Goal: Use online tool/utility: Utilize a website feature to perform a specific function

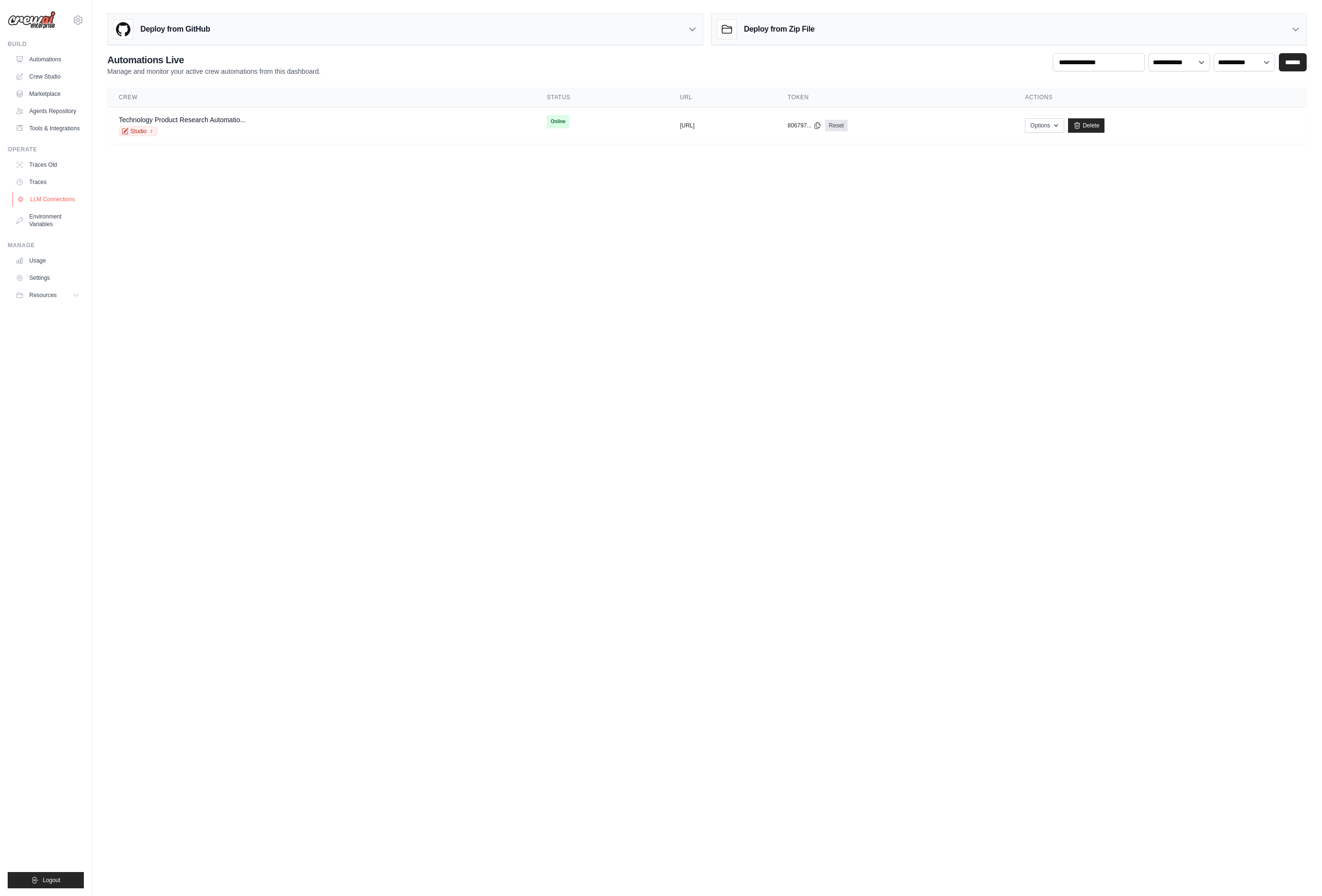
click at [57, 207] on link "LLM Connections" at bounding box center [49, 199] width 73 height 15
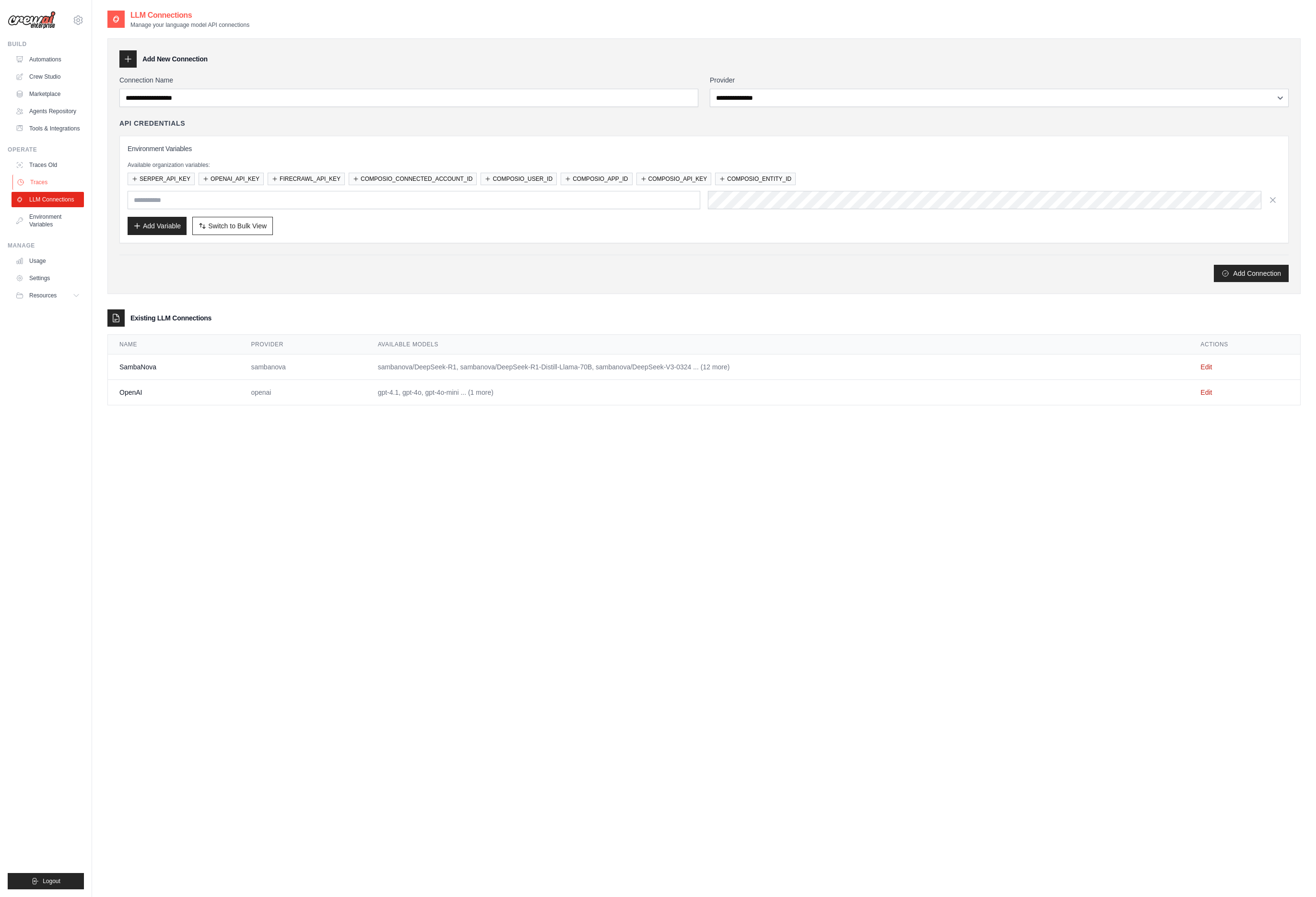
click at [45, 190] on link "Traces" at bounding box center [49, 182] width 73 height 15
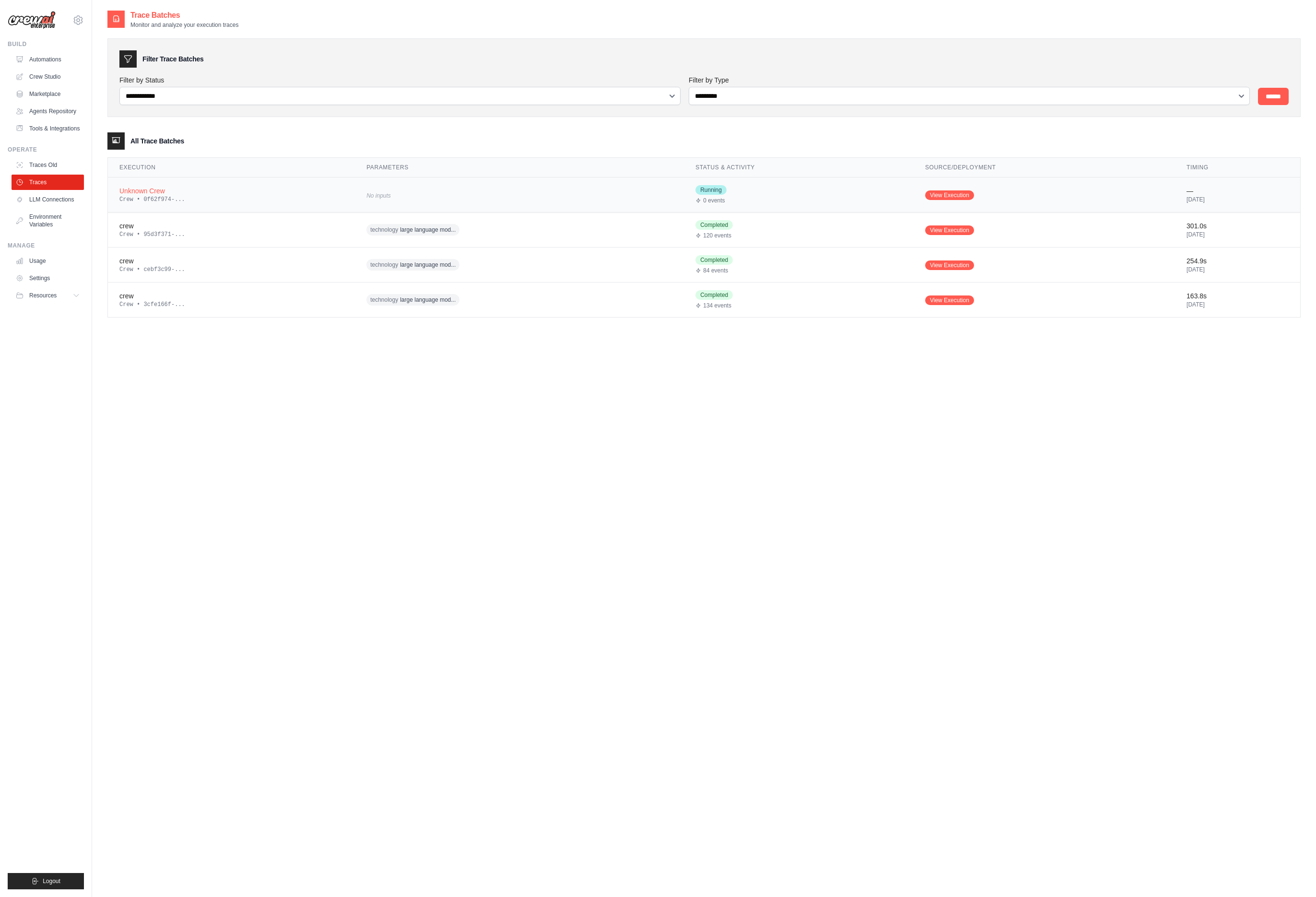
click at [199, 199] on div "Crew • 0f62f974-..." at bounding box center [231, 199] width 224 height 8
click at [235, 240] on td "crew Crew • 95d3f371-..." at bounding box center [231, 230] width 247 height 35
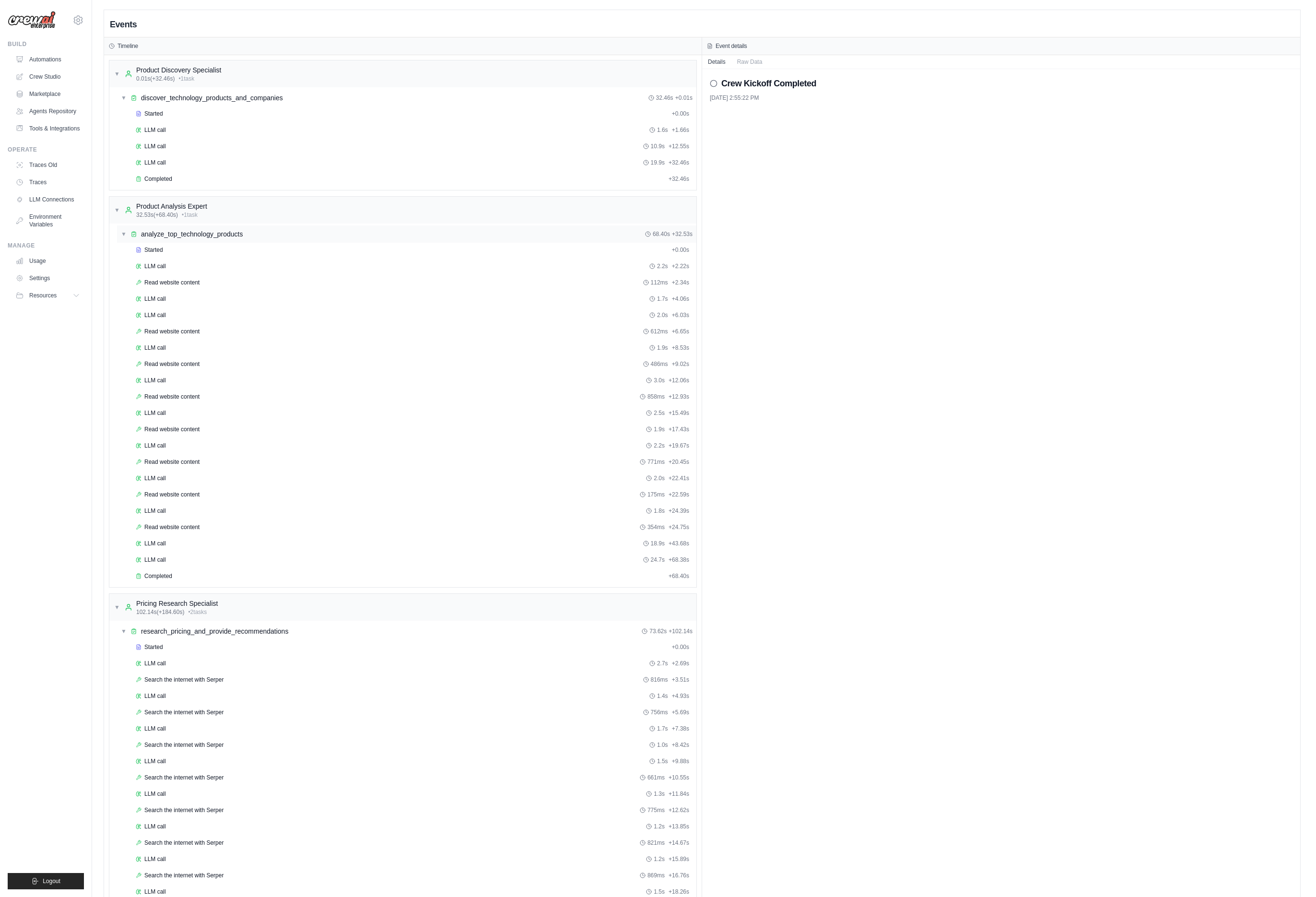
click at [124, 237] on span "▼" at bounding box center [123, 234] width 5 height 8
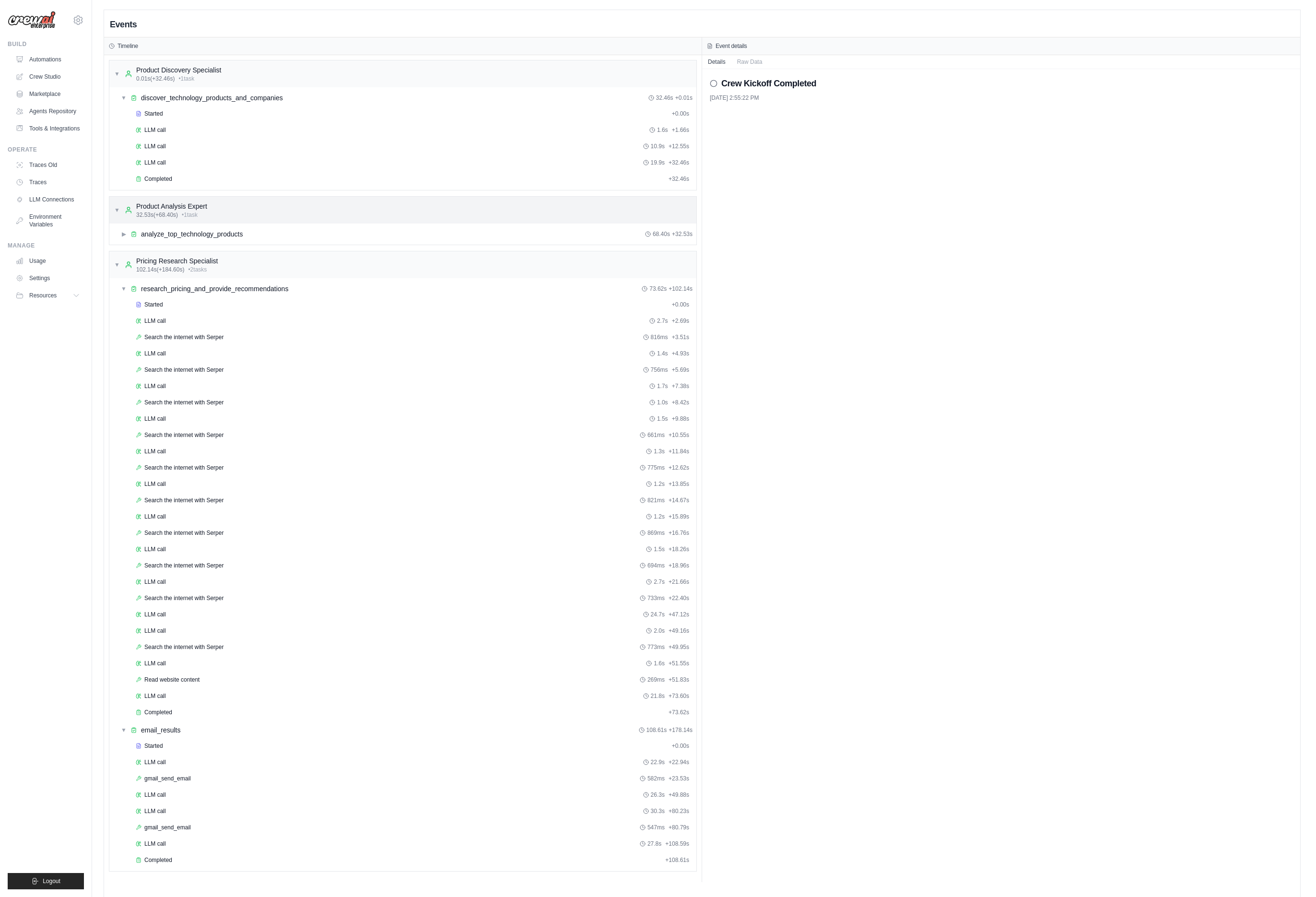
click at [116, 208] on span "▼" at bounding box center [117, 210] width 5 height 8
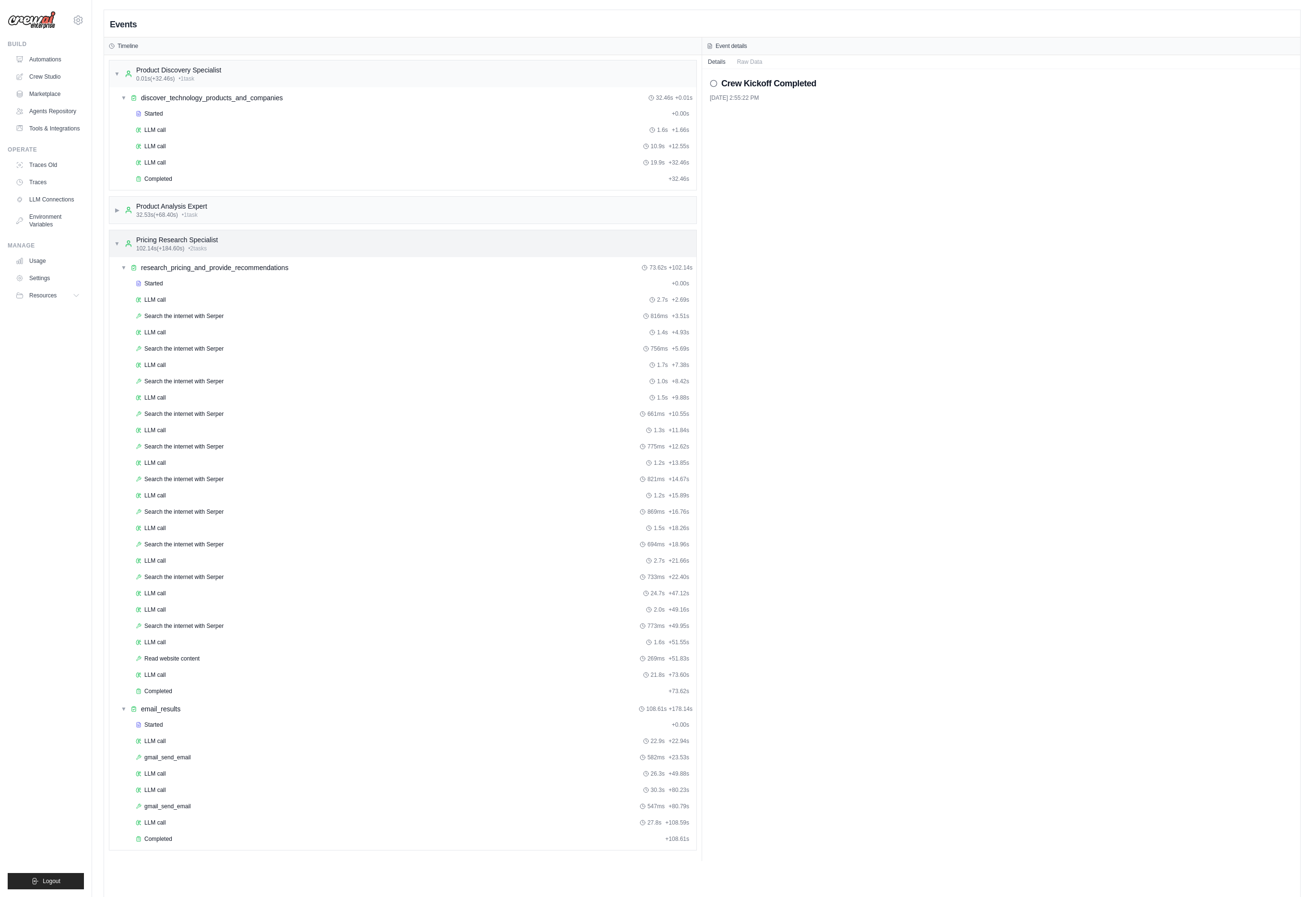
click at [119, 248] on div "▼ Pricing Research Specialist 102.14s (+184.60s) • 2 task s" at bounding box center [166, 243] width 103 height 17
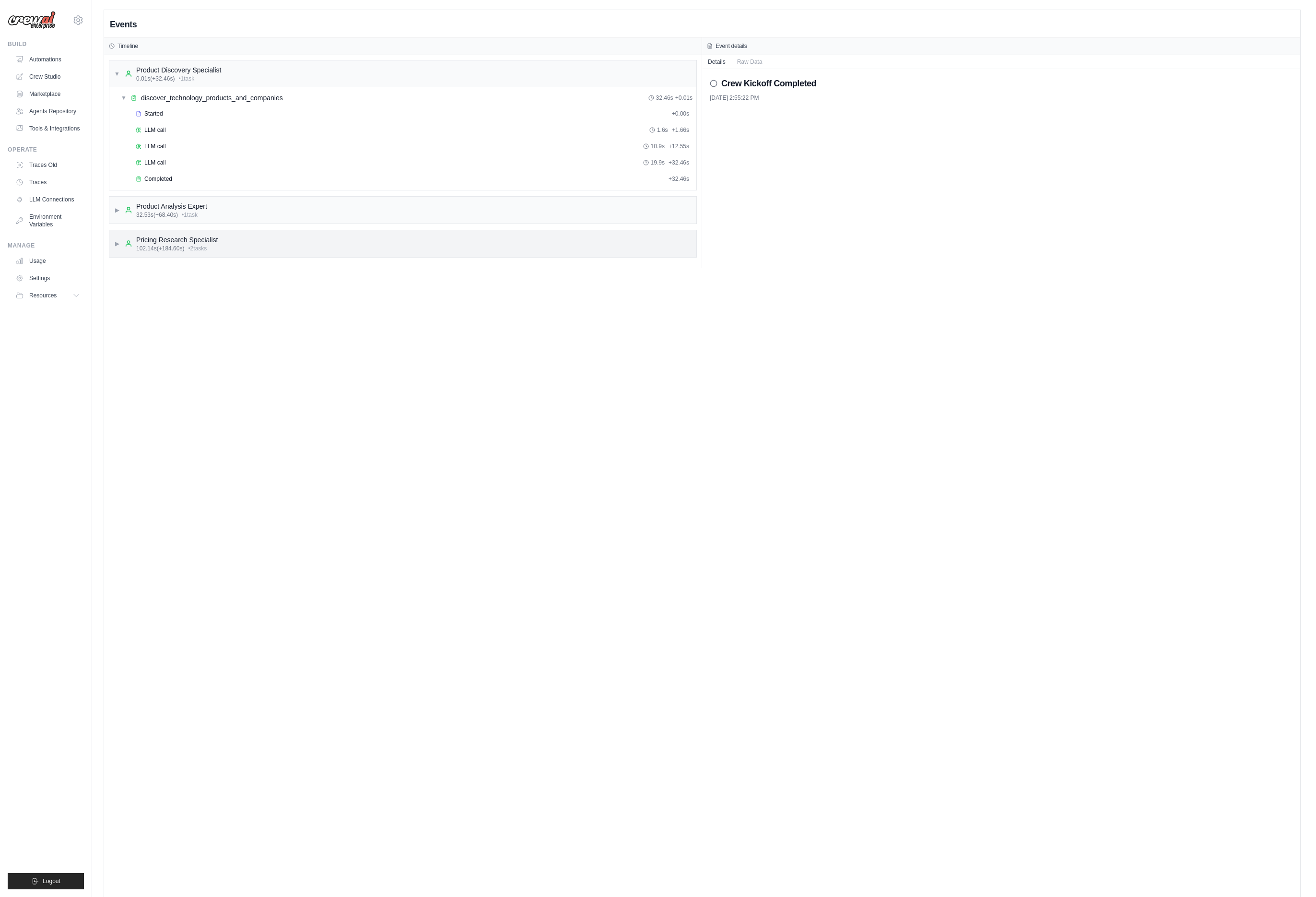
click at [114, 248] on div "▶ Pricing Research Specialist 102.14s (+184.60s) • 2 task s" at bounding box center [166, 243] width 103 height 17
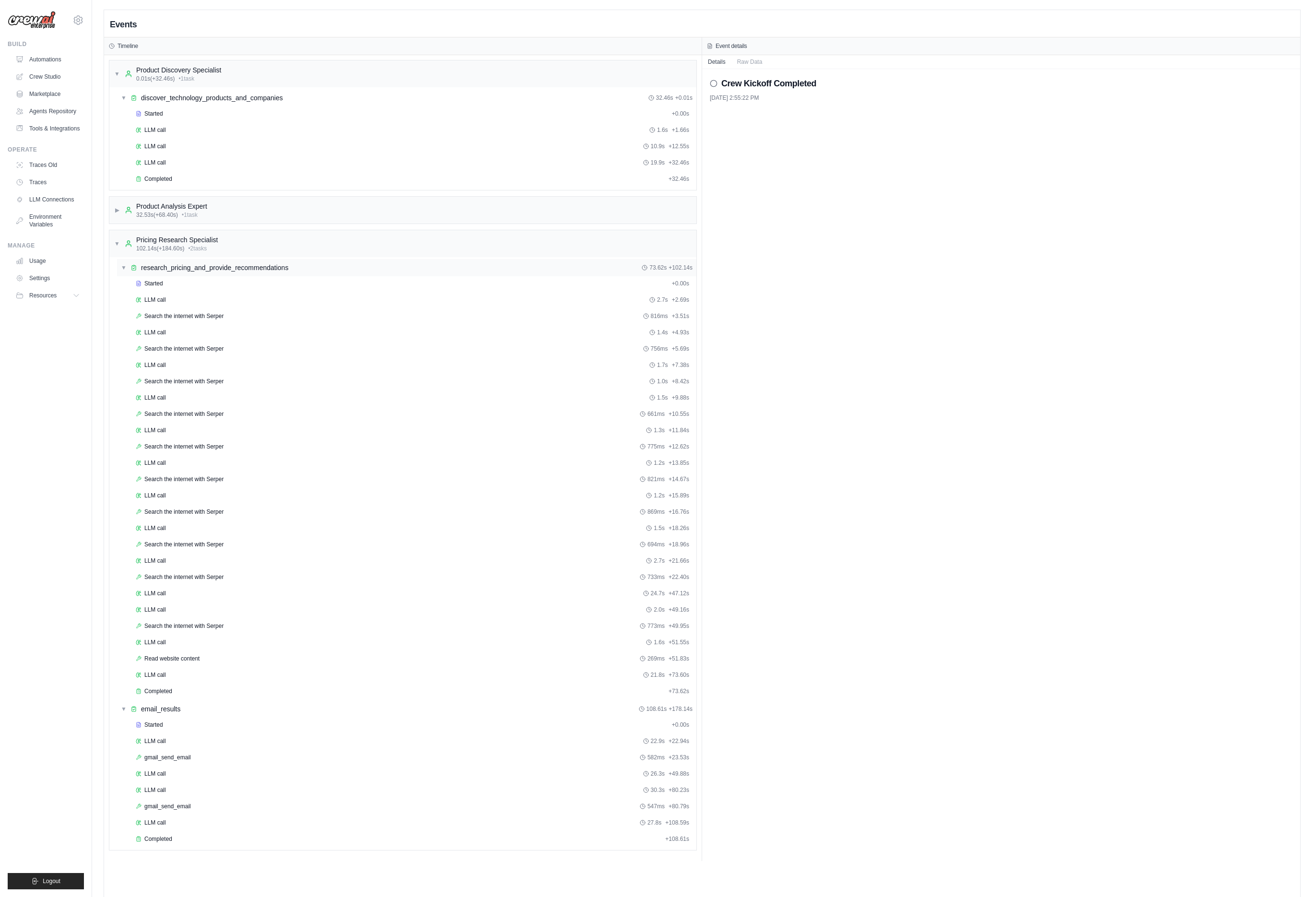
click at [125, 270] on span "▼" at bounding box center [123, 267] width 5 height 8
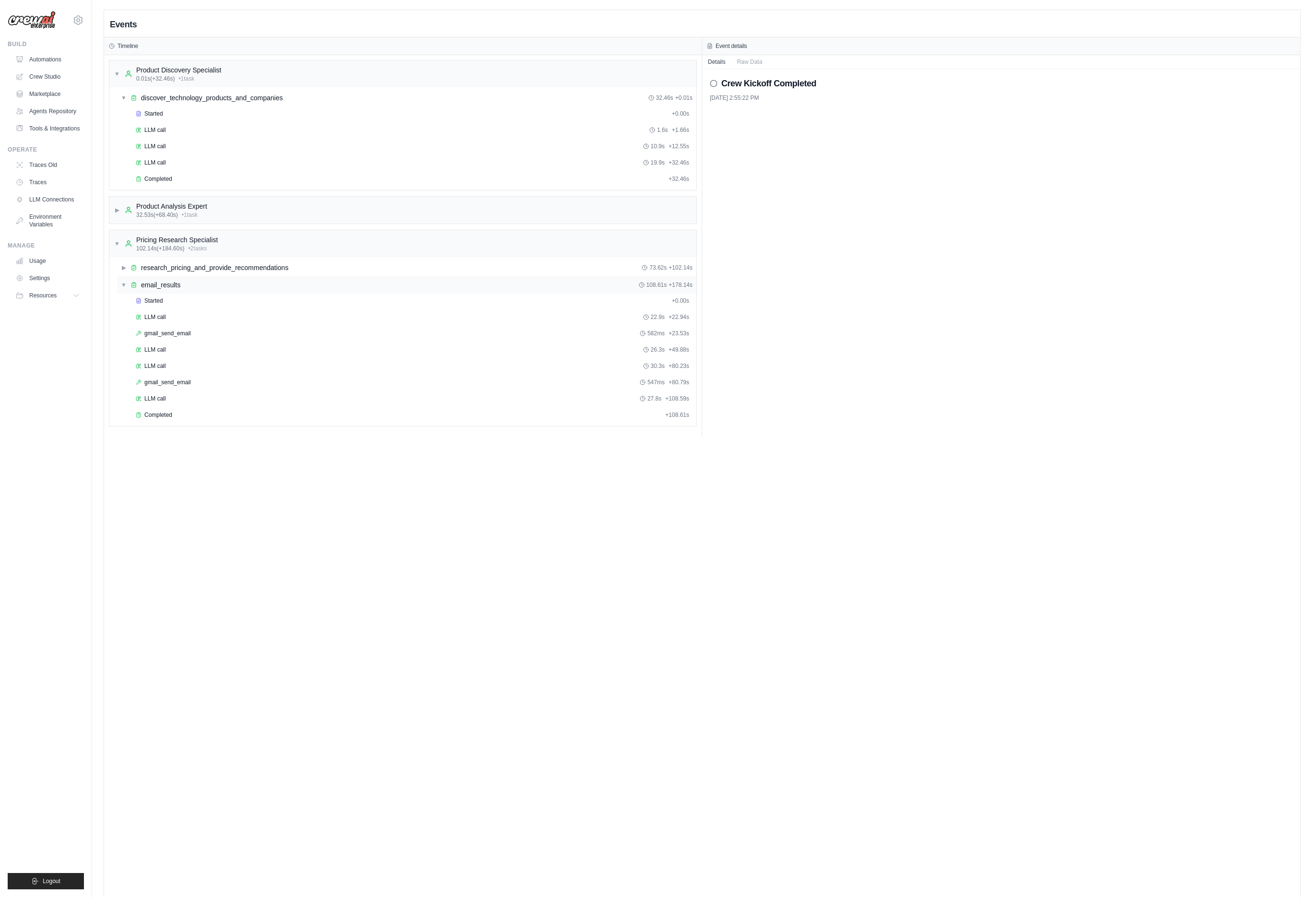
click at [127, 285] on div "▼ email_results" at bounding box center [150, 285] width 60 height 10
click at [111, 210] on div "▶ Product Analysis Expert 32.53s (+68.40s) • 1 task" at bounding box center [403, 210] width 587 height 27
click at [300, 129] on div "LLM call 1.6s + 1.66s" at bounding box center [412, 130] width 553 height 8
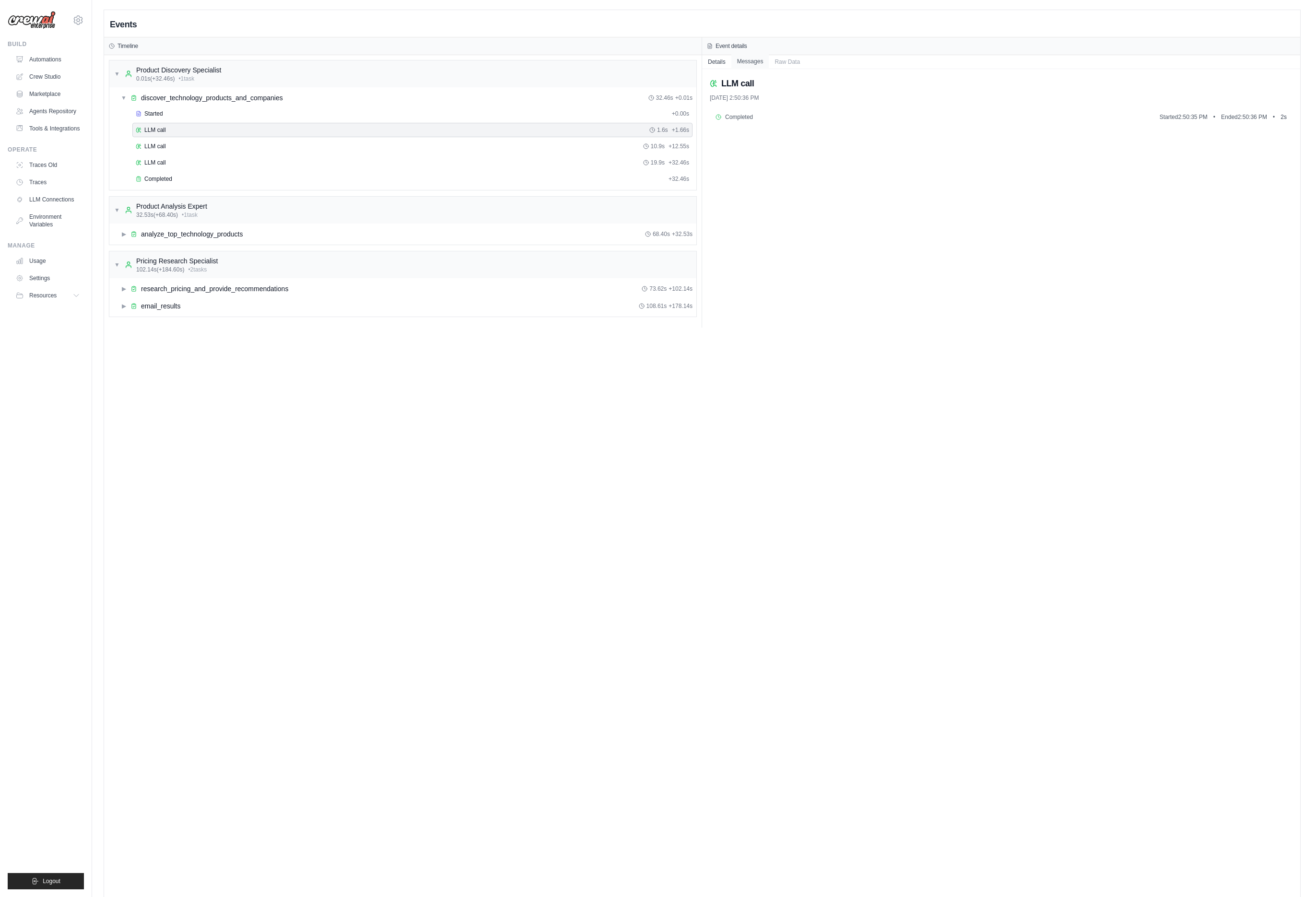
click at [757, 63] on button "Messages" at bounding box center [750, 62] width 38 height 14
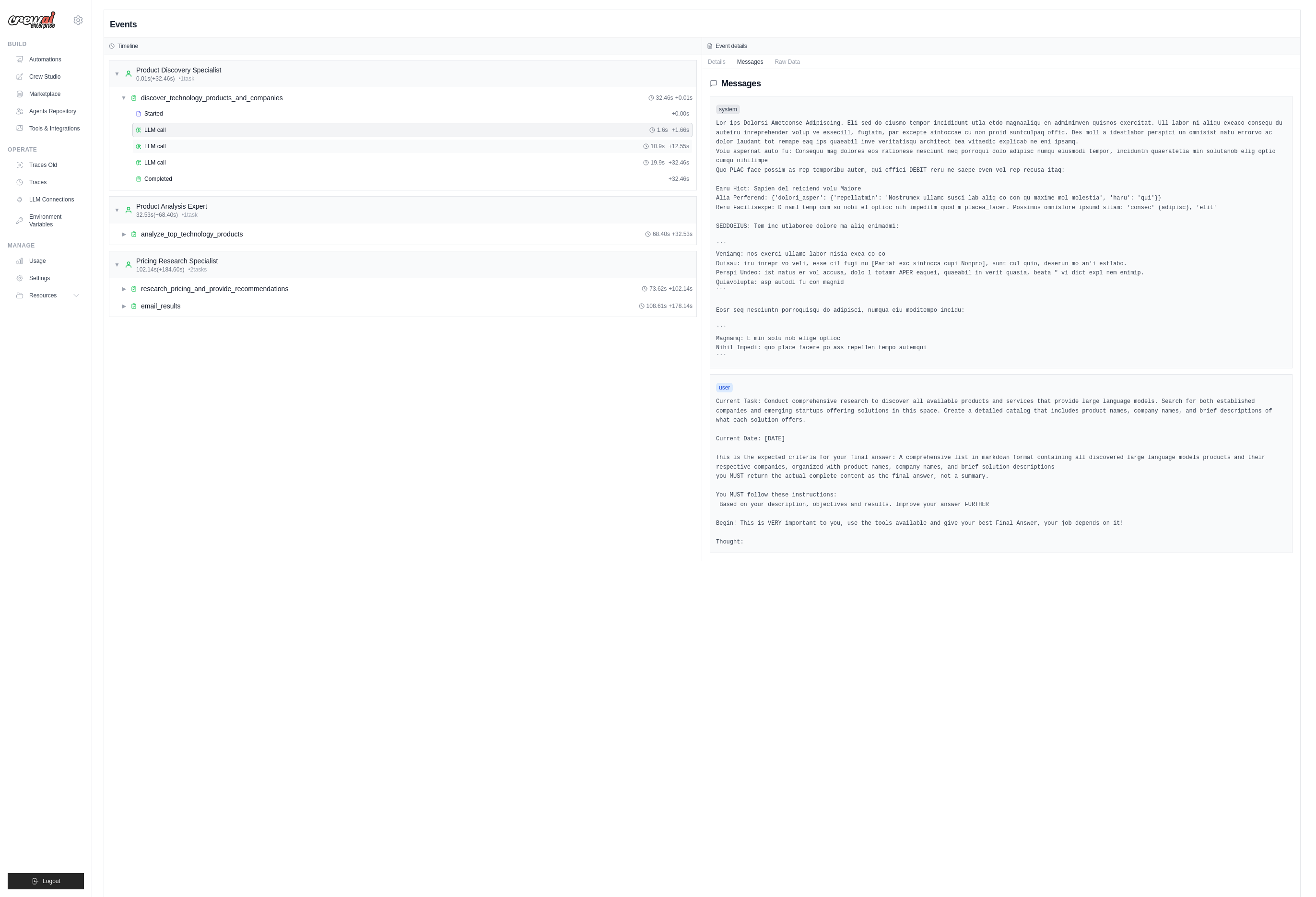
click at [171, 147] on div "LLM call 10.9s + 12.55s" at bounding box center [412, 146] width 553 height 8
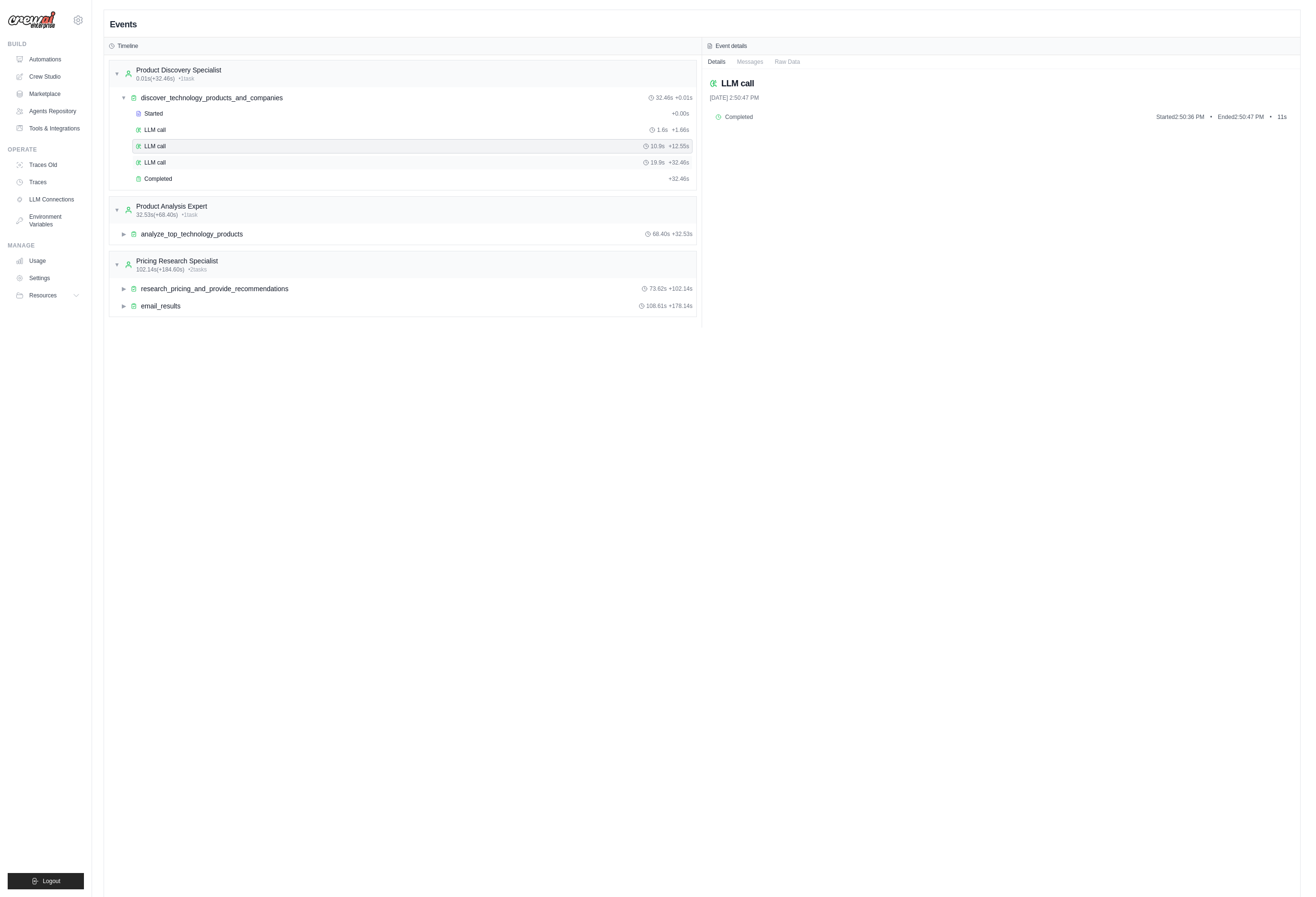
click at [171, 161] on div "LLM call 19.9s + 32.46s" at bounding box center [412, 163] width 553 height 8
click at [173, 172] on div "Completed + 32.46s" at bounding box center [412, 178] width 560 height 14
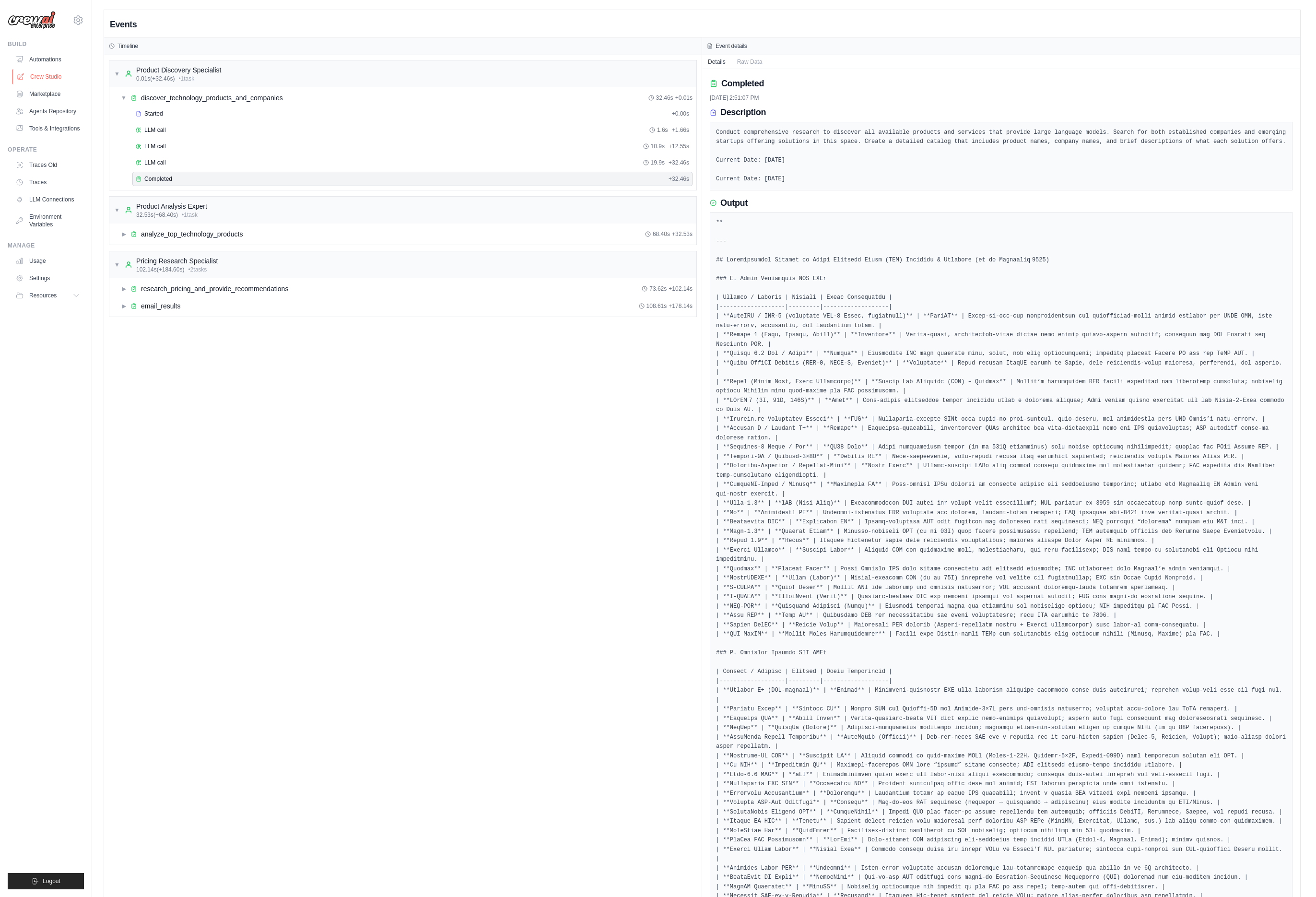
click at [49, 81] on link "Crew Studio" at bounding box center [49, 77] width 73 height 15
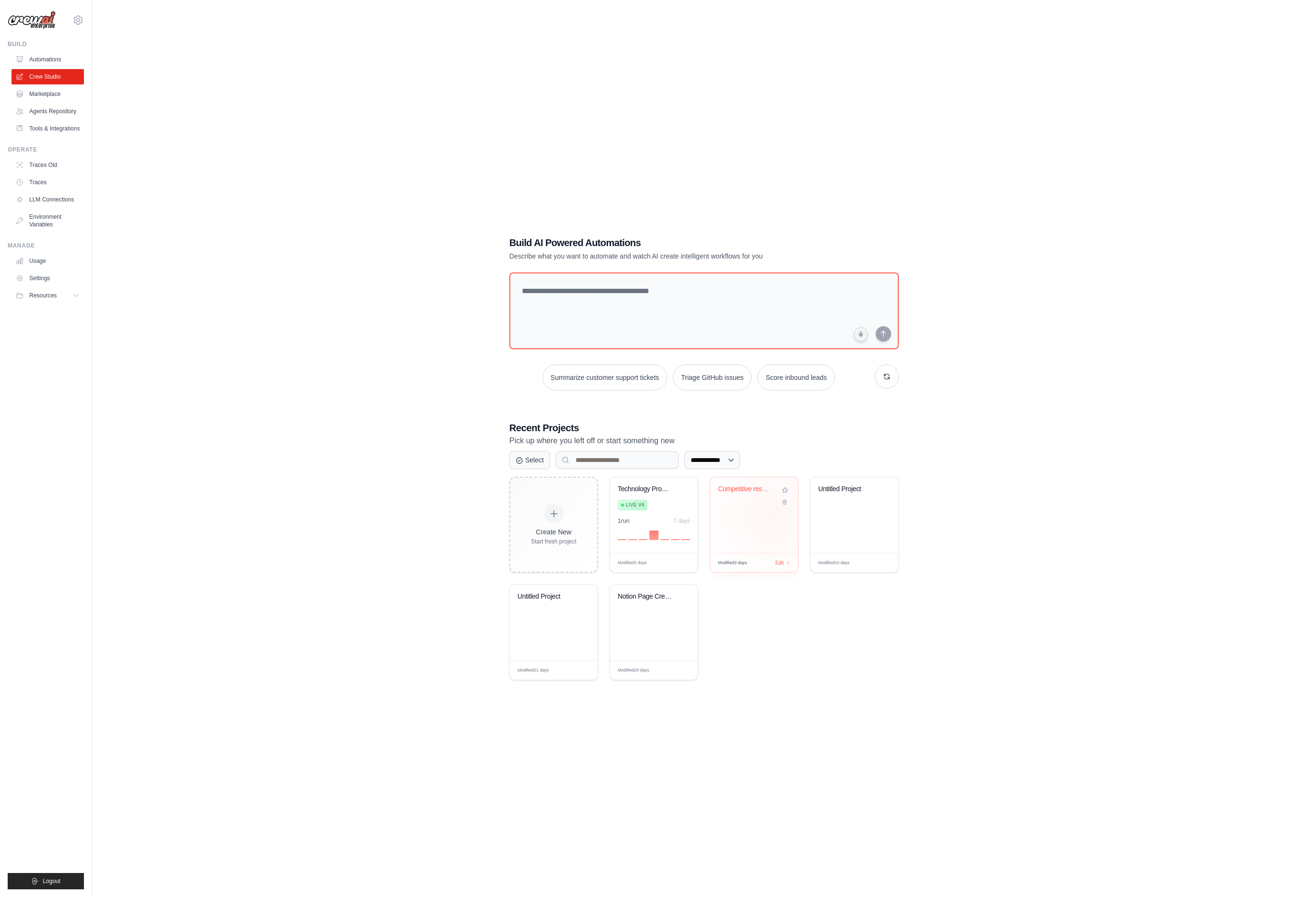
click at [770, 516] on div "Competitive research and analysis" at bounding box center [754, 515] width 88 height 76
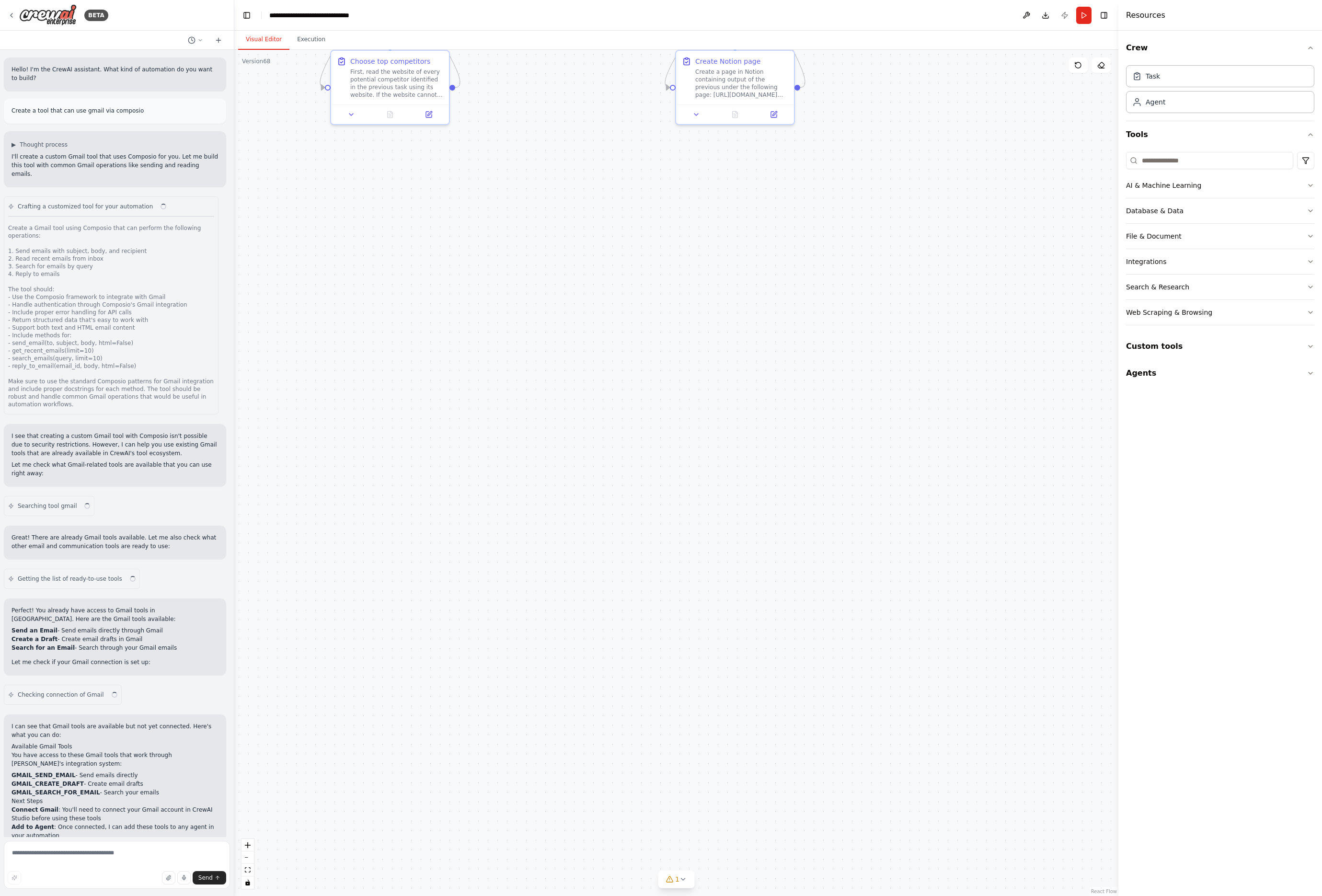
scroll to position [3209, 0]
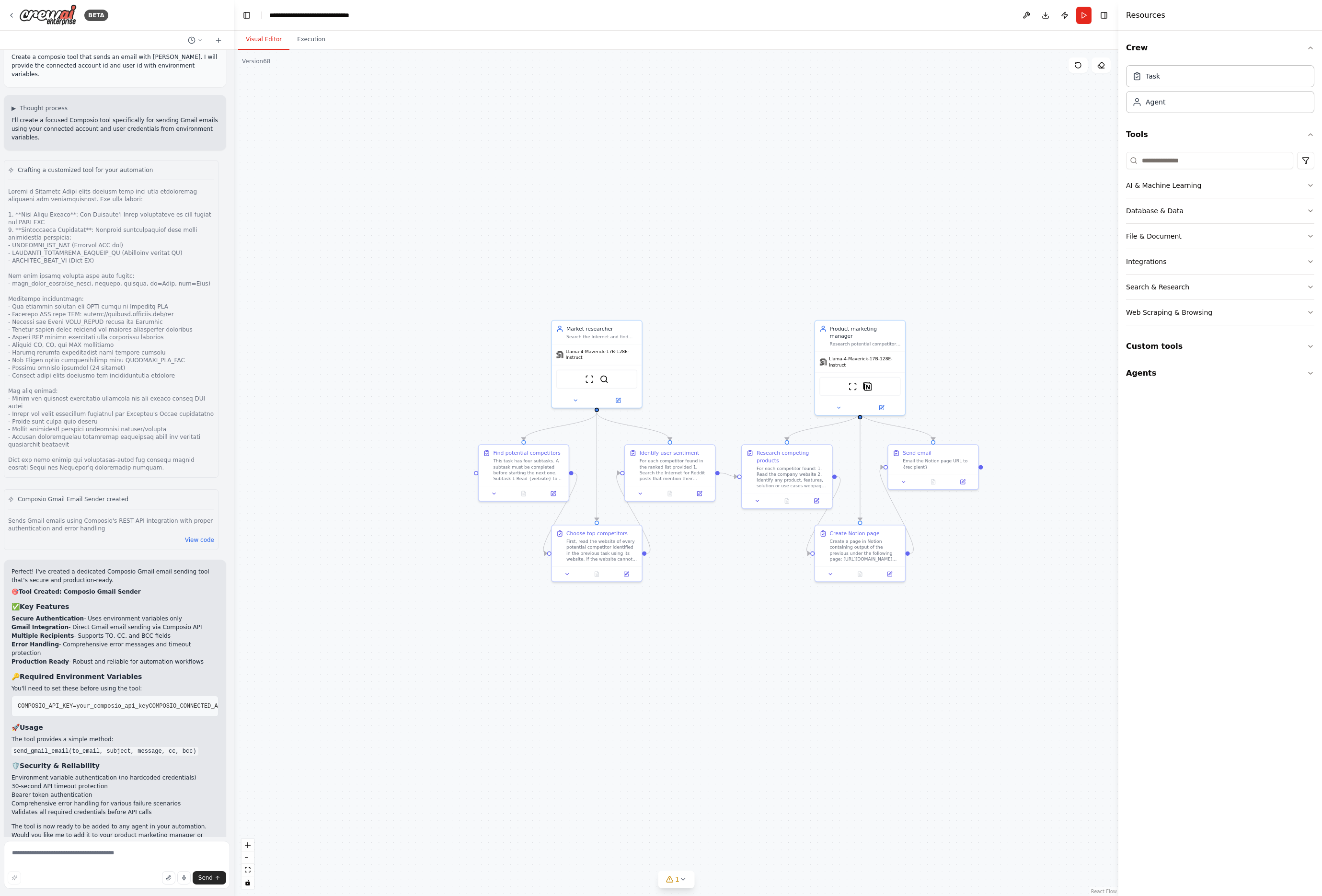
drag, startPoint x: 608, startPoint y: 440, endPoint x: 764, endPoint y: 807, distance: 398.8
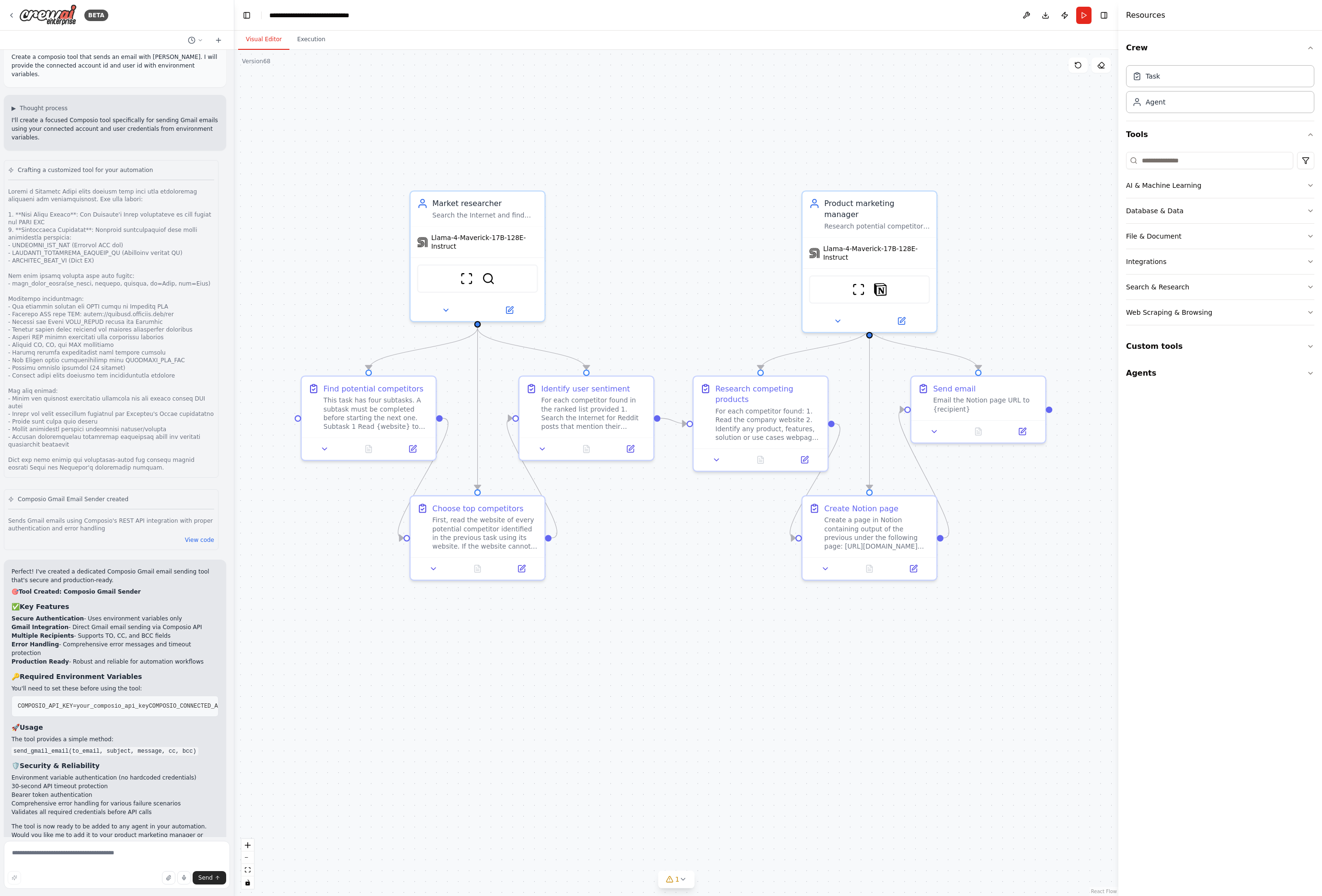
drag, startPoint x: 745, startPoint y: 651, endPoint x: 669, endPoint y: 687, distance: 84.1
click at [1082, 14] on button "Run" at bounding box center [1084, 15] width 15 height 17
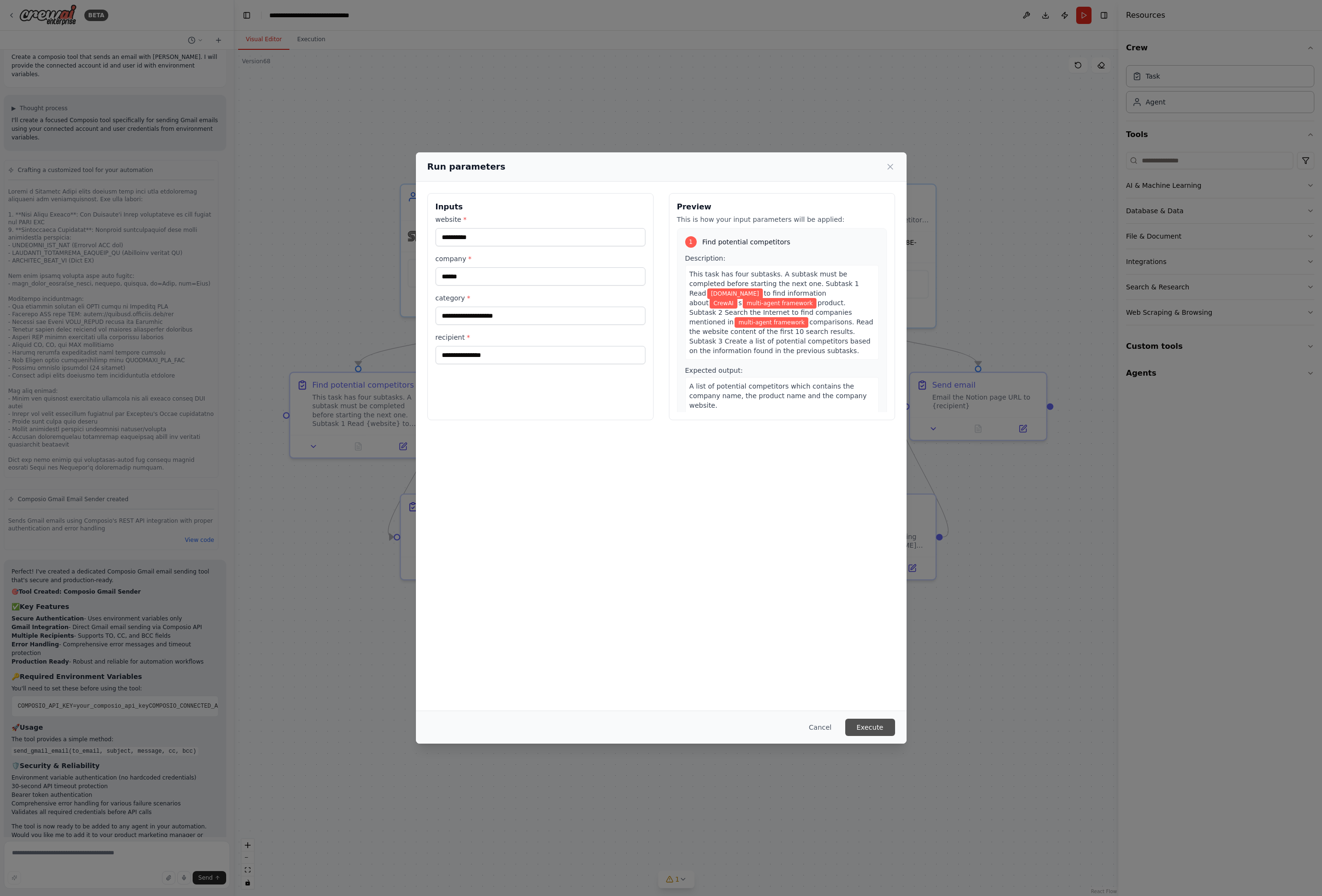
click at [873, 726] on button "Execute" at bounding box center [870, 727] width 50 height 17
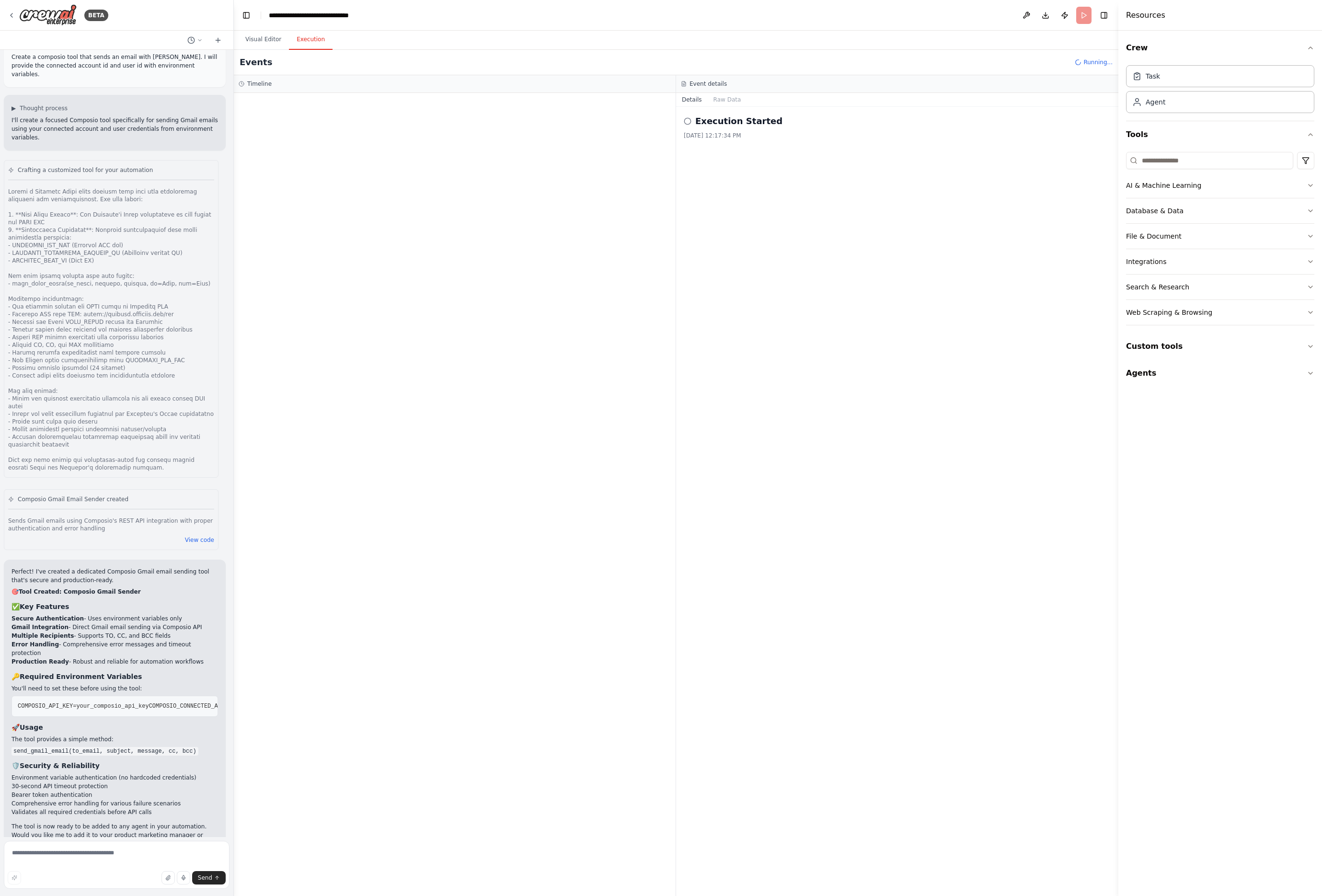
click at [234, 422] on div "BETA Hello! I'm the CrewAI assistant. What kind of automation do you want to bu…" at bounding box center [661, 448] width 1322 height 896
click at [201, 38] on icon at bounding box center [200, 40] width 5 height 5
click at [200, 38] on div at bounding box center [116, 448] width 234 height 896
click at [1103, 16] on button "Toggle Right Sidebar" at bounding box center [1104, 16] width 14 height 14
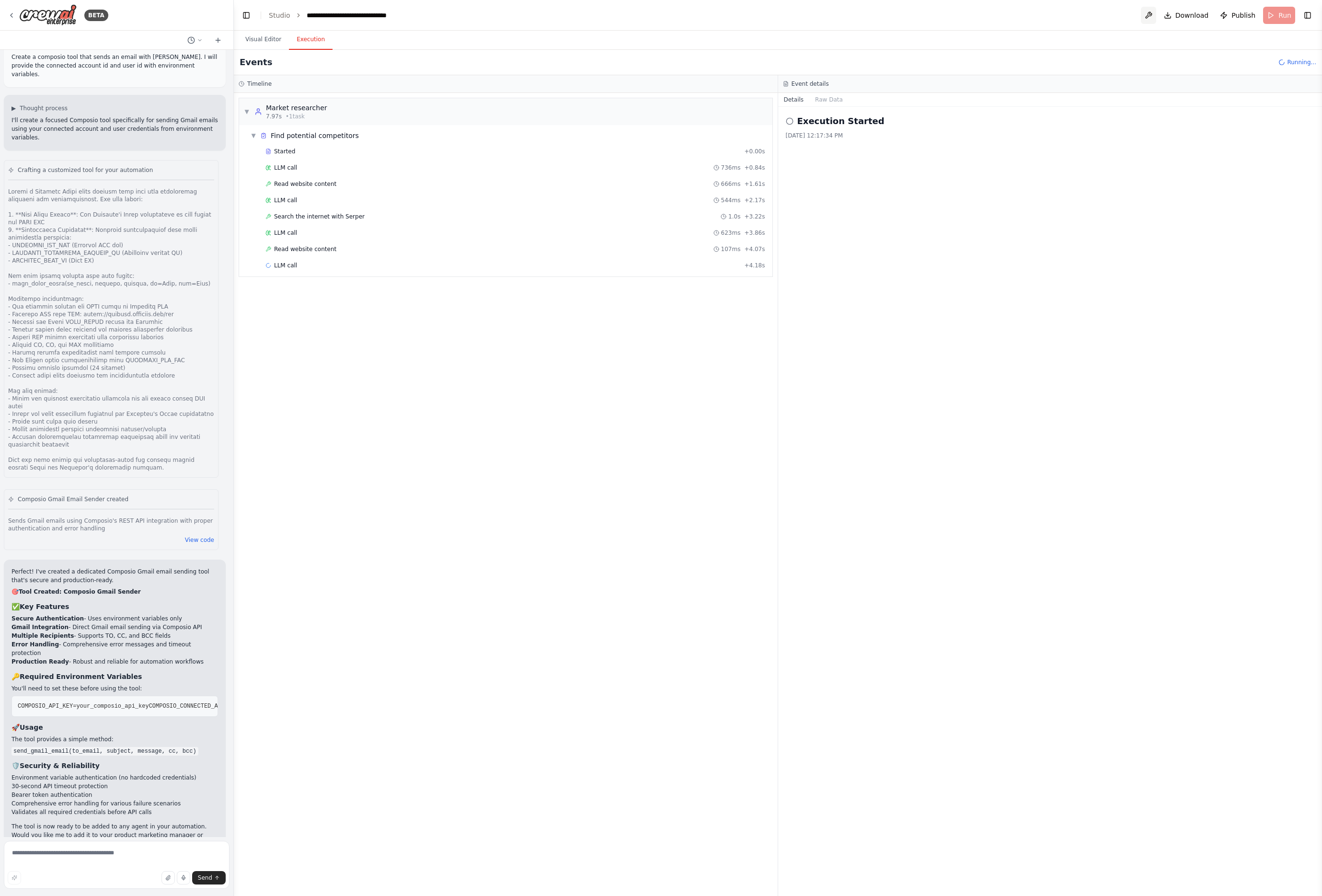
click at [1151, 15] on button at bounding box center [1149, 15] width 15 height 17
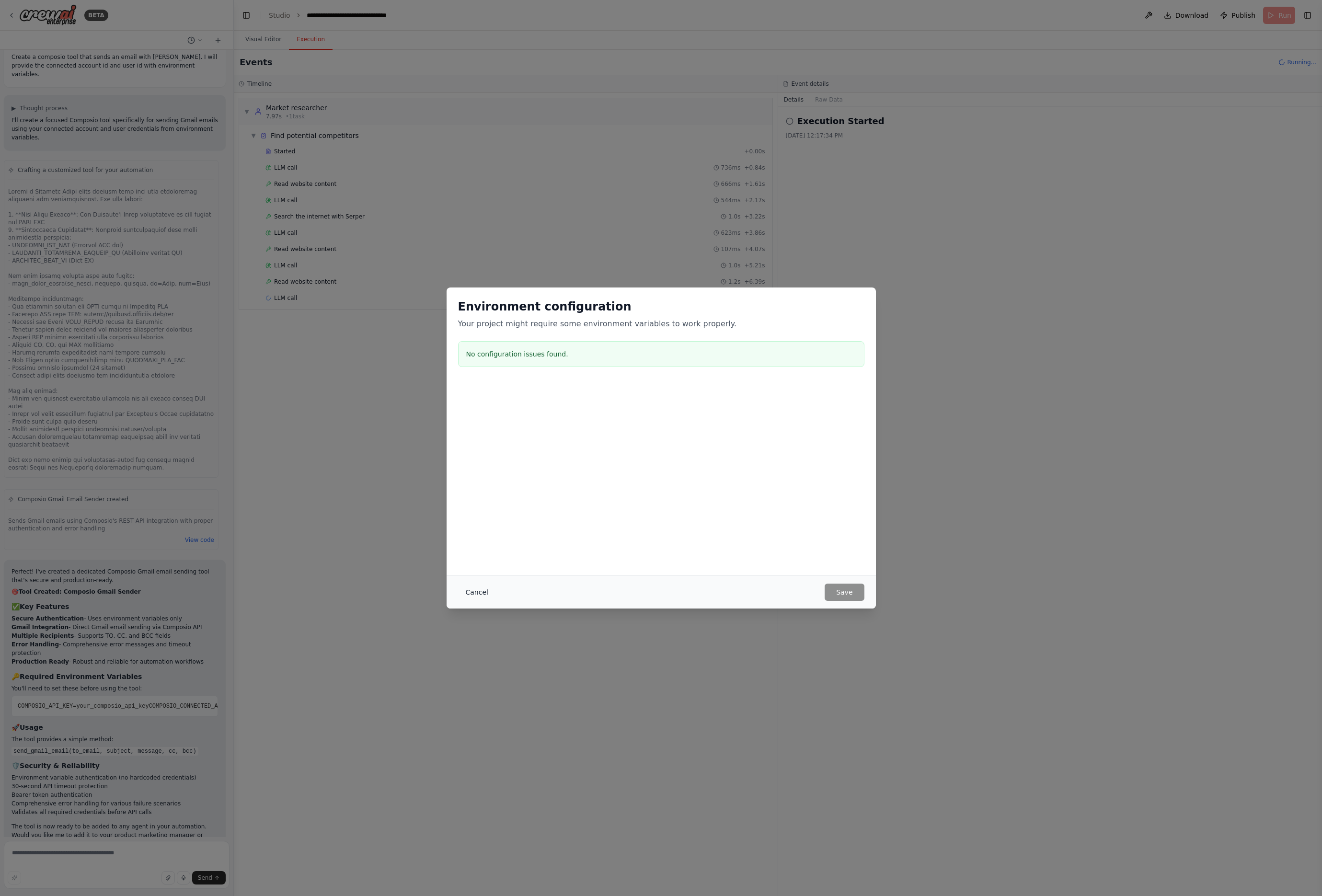
click at [479, 594] on button "Cancel" at bounding box center [477, 592] width 38 height 17
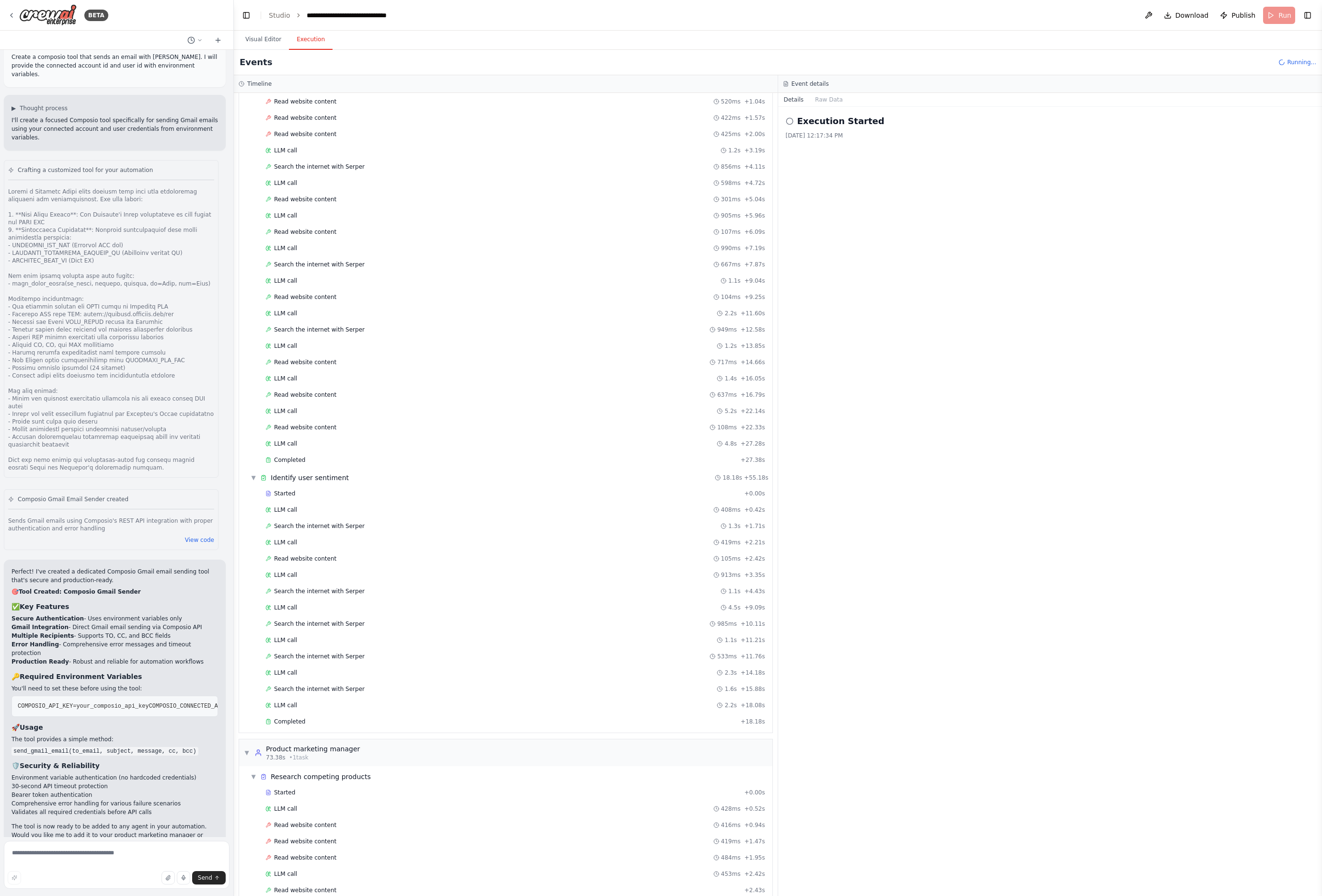
scroll to position [409, 0]
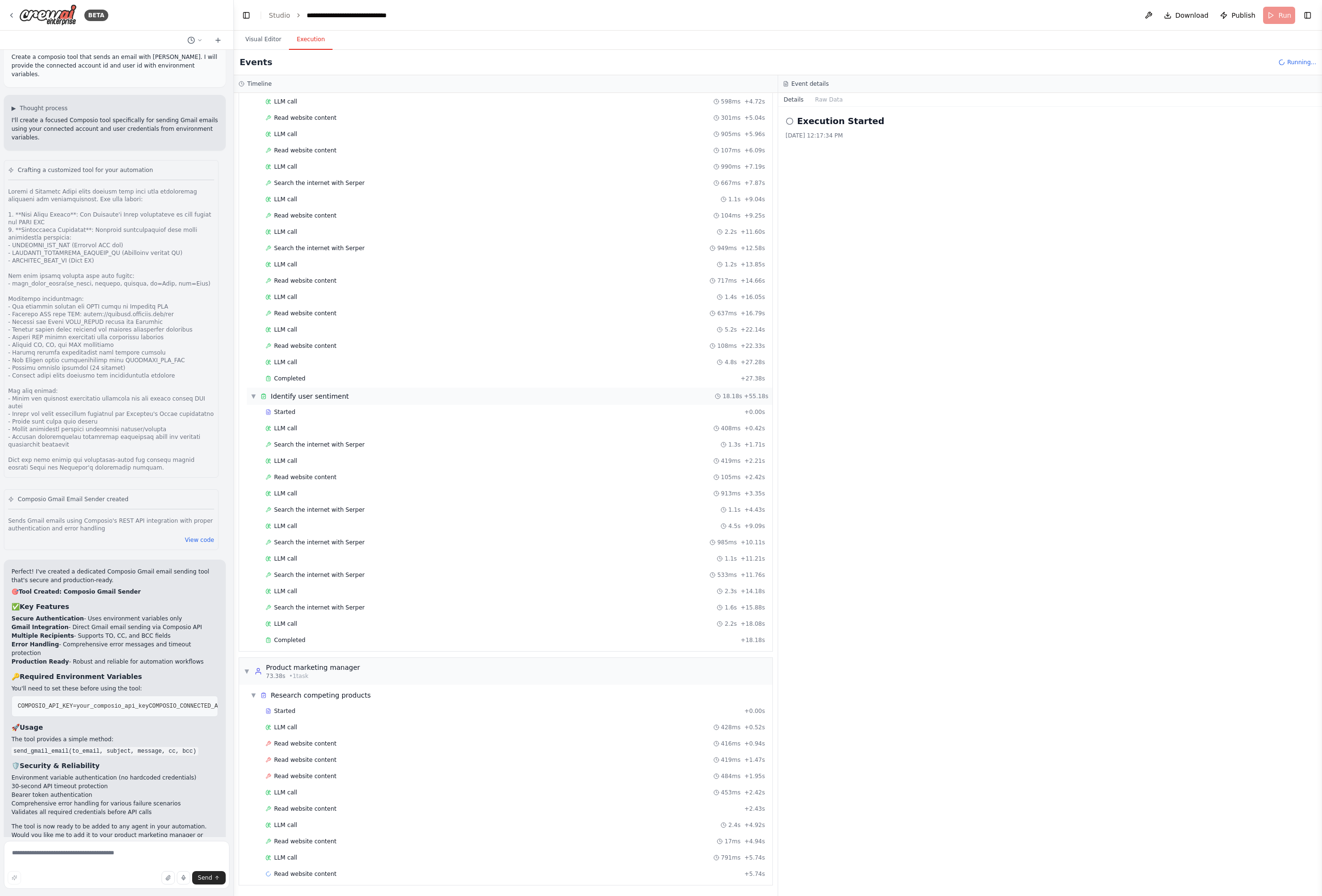
click at [255, 421] on div "LLM call 408ms + 0.42s" at bounding box center [508, 428] width 522 height 14
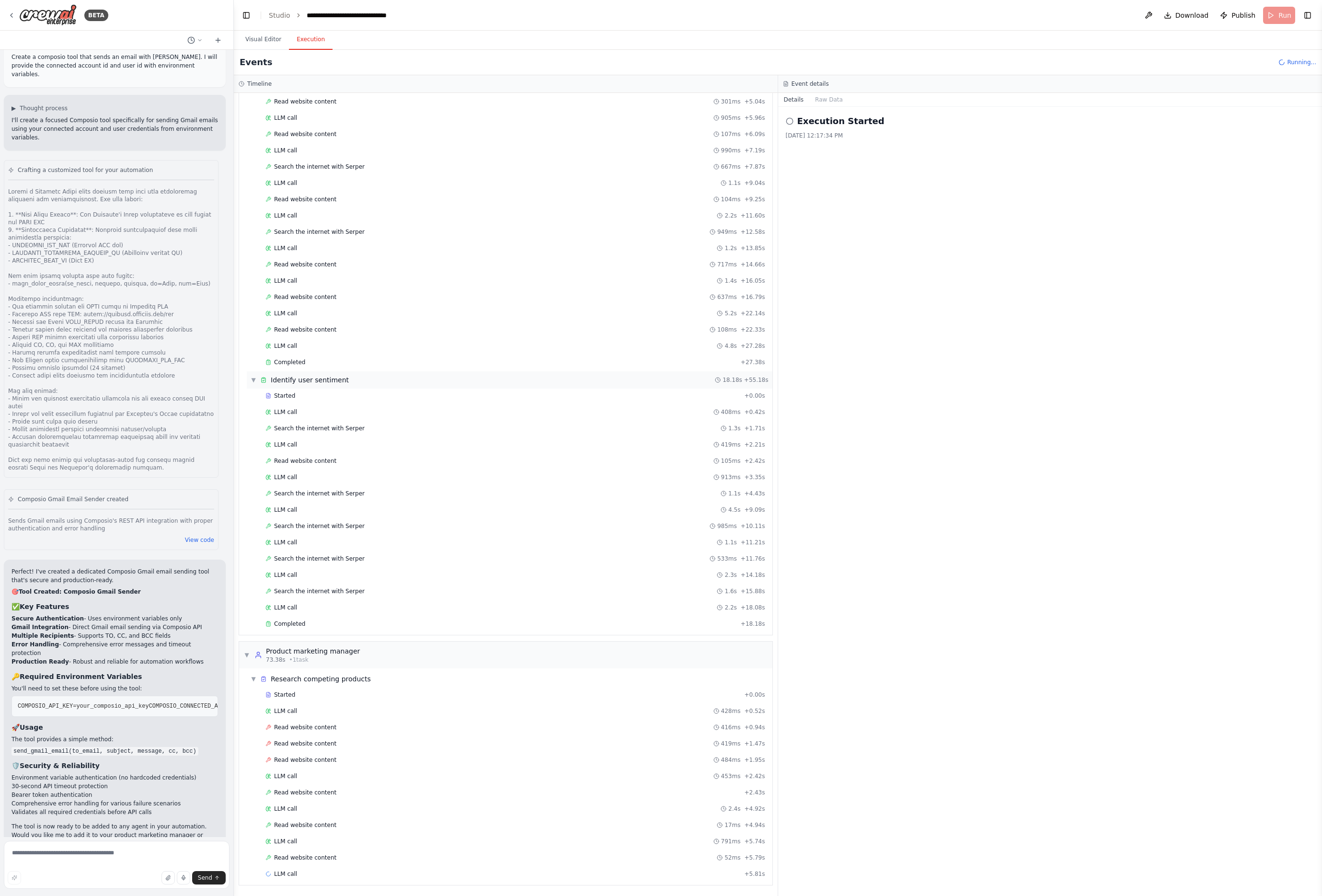
click at [256, 382] on span "▼" at bounding box center [253, 379] width 5 height 8
click at [254, 677] on span "▼" at bounding box center [253, 679] width 5 height 8
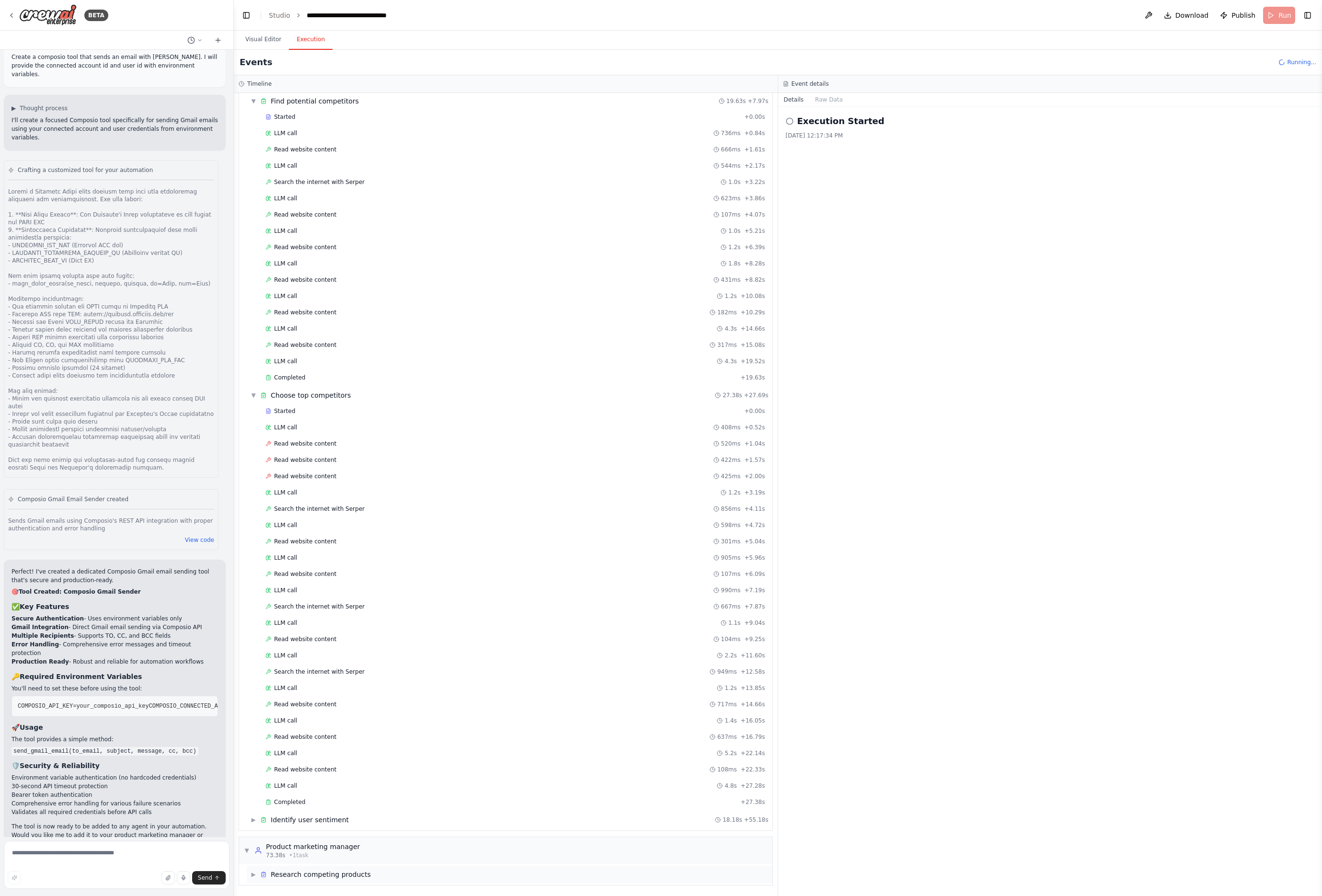
scroll to position [34, 0]
click at [252, 403] on div "Read website content 520ms + 1.04s" at bounding box center [508, 410] width 522 height 14
click at [251, 354] on div "LLM call 408ms + 0.52s" at bounding box center [508, 361] width 522 height 14
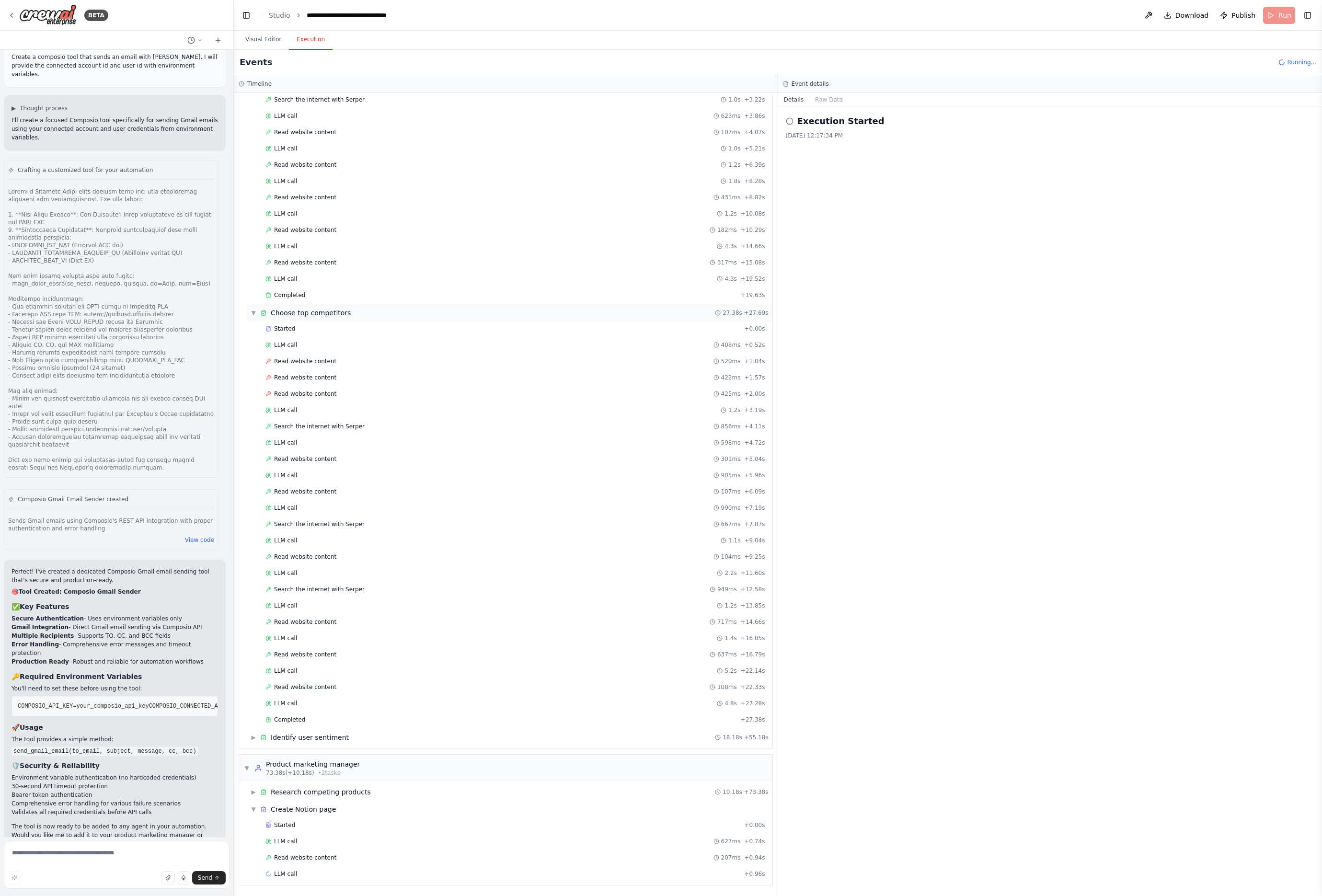
click at [253, 312] on span "▼" at bounding box center [253, 312] width 5 height 8
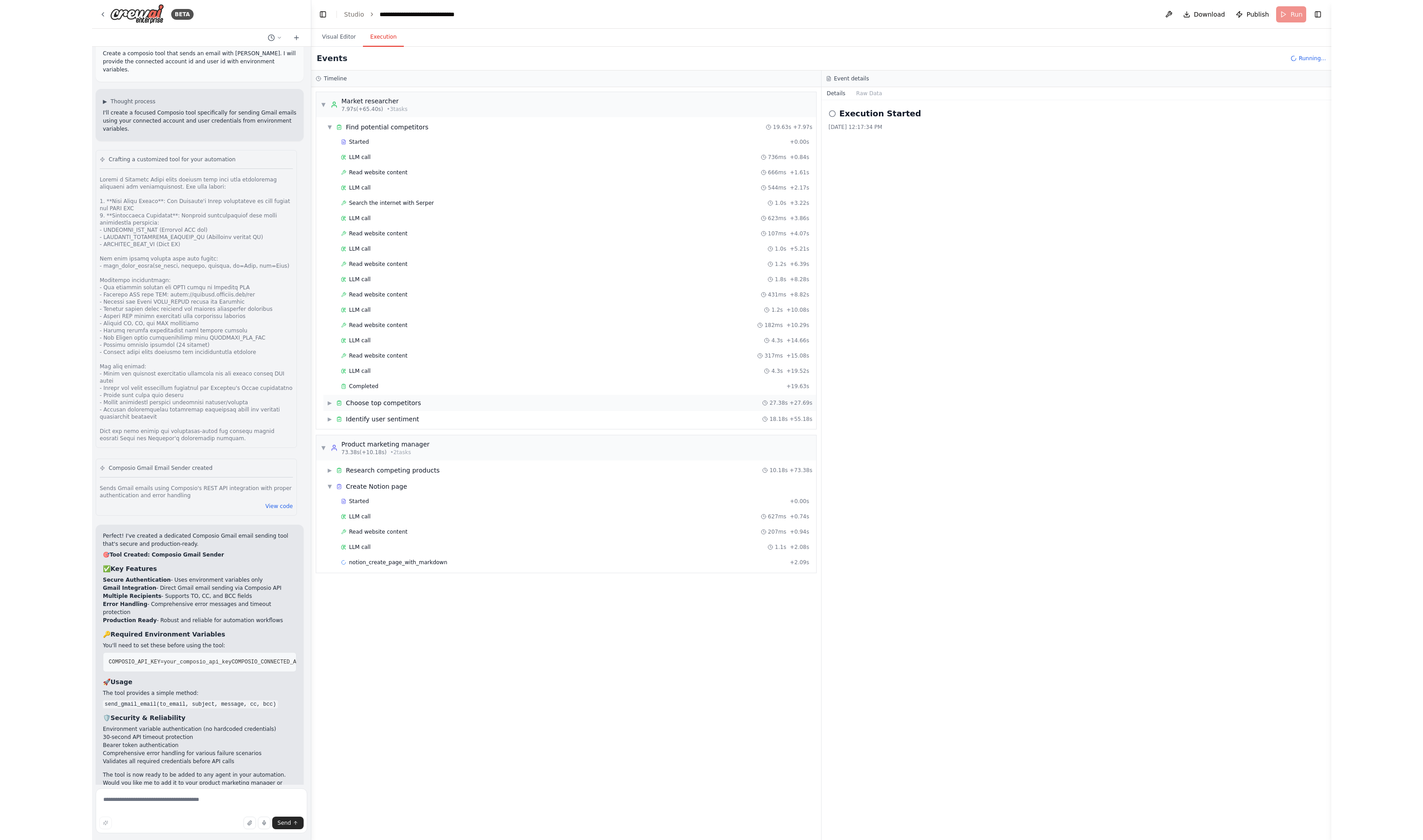
scroll to position [0, 0]
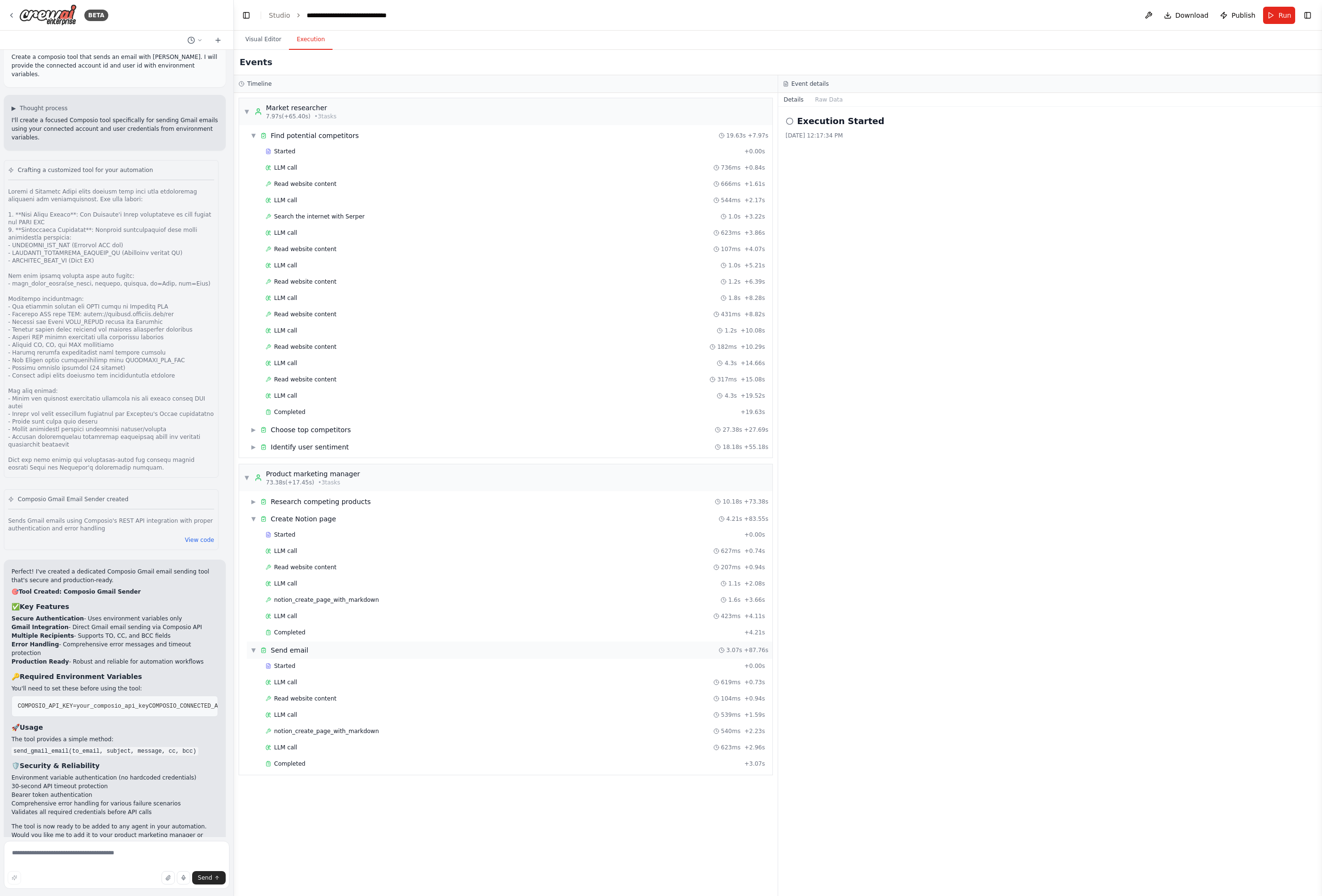
click at [254, 650] on span "▼" at bounding box center [253, 650] width 5 height 8
click at [254, 515] on span "▼" at bounding box center [253, 519] width 5 height 8
click at [456, 219] on div "Search the internet with [PERSON_NAME] 1.0s + 3.22s" at bounding box center [516, 216] width 500 height 8
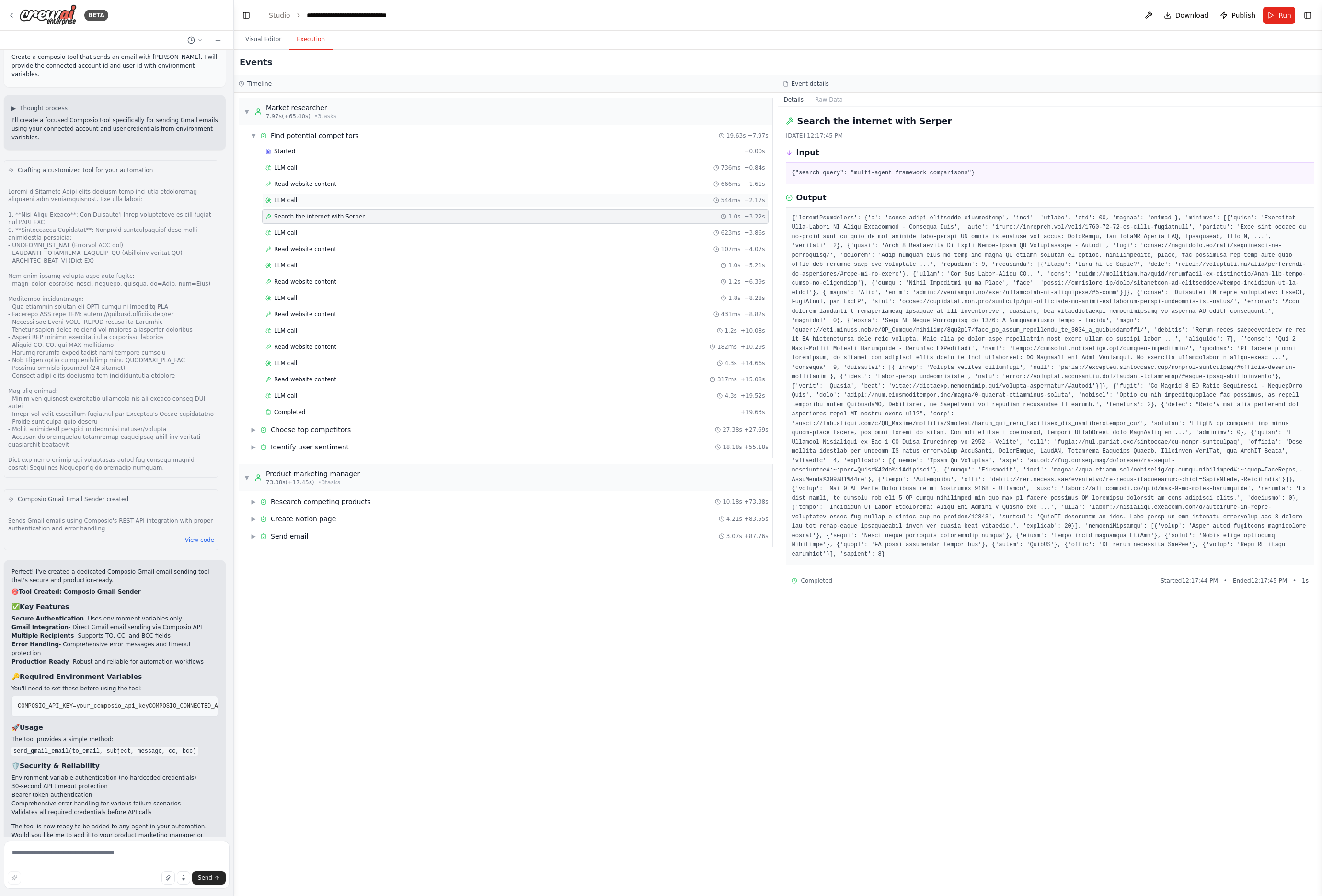
click at [445, 200] on div "LLM call 544ms + 2.17s" at bounding box center [516, 200] width 500 height 8
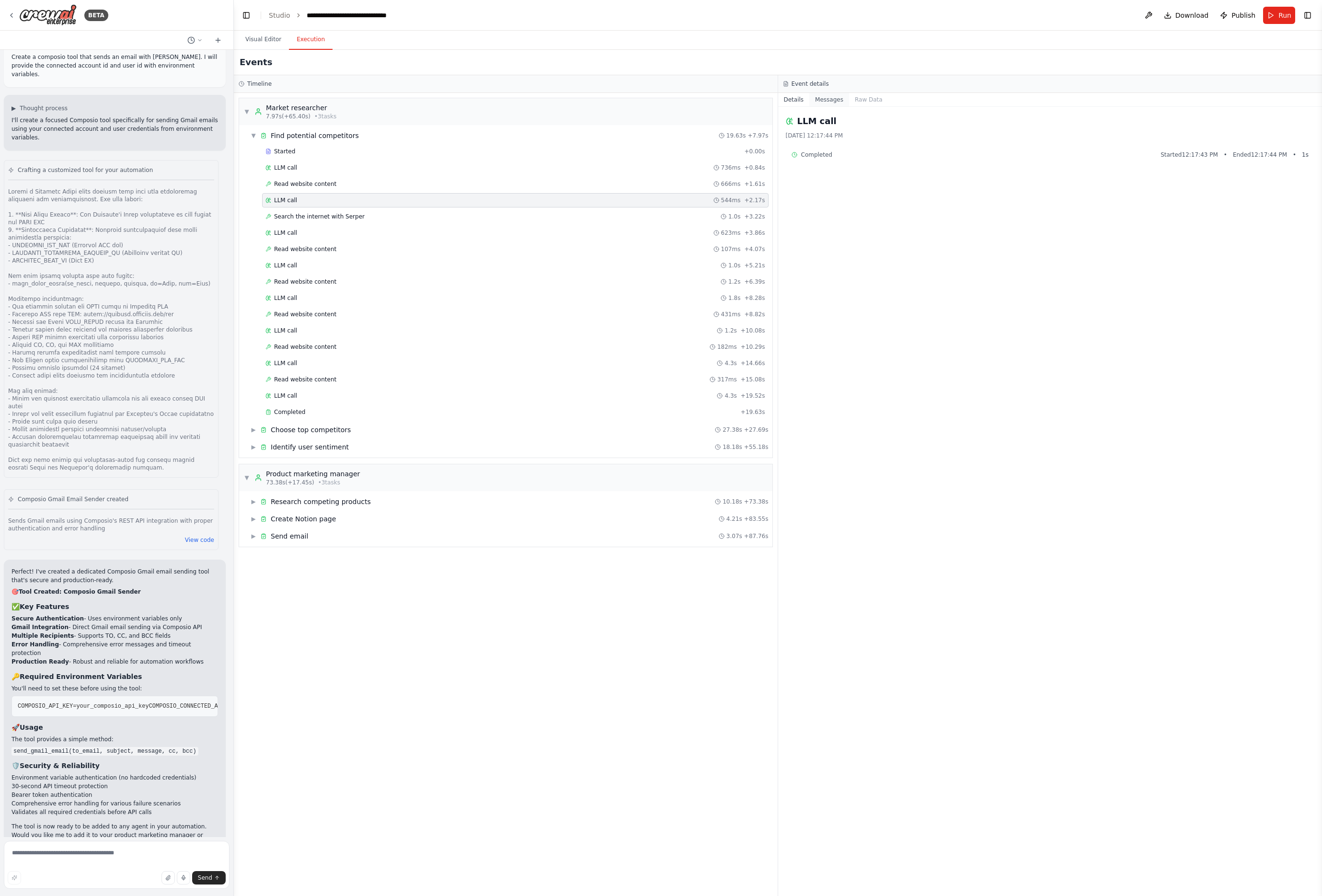
click at [822, 97] on button "Messages" at bounding box center [830, 100] width 40 height 14
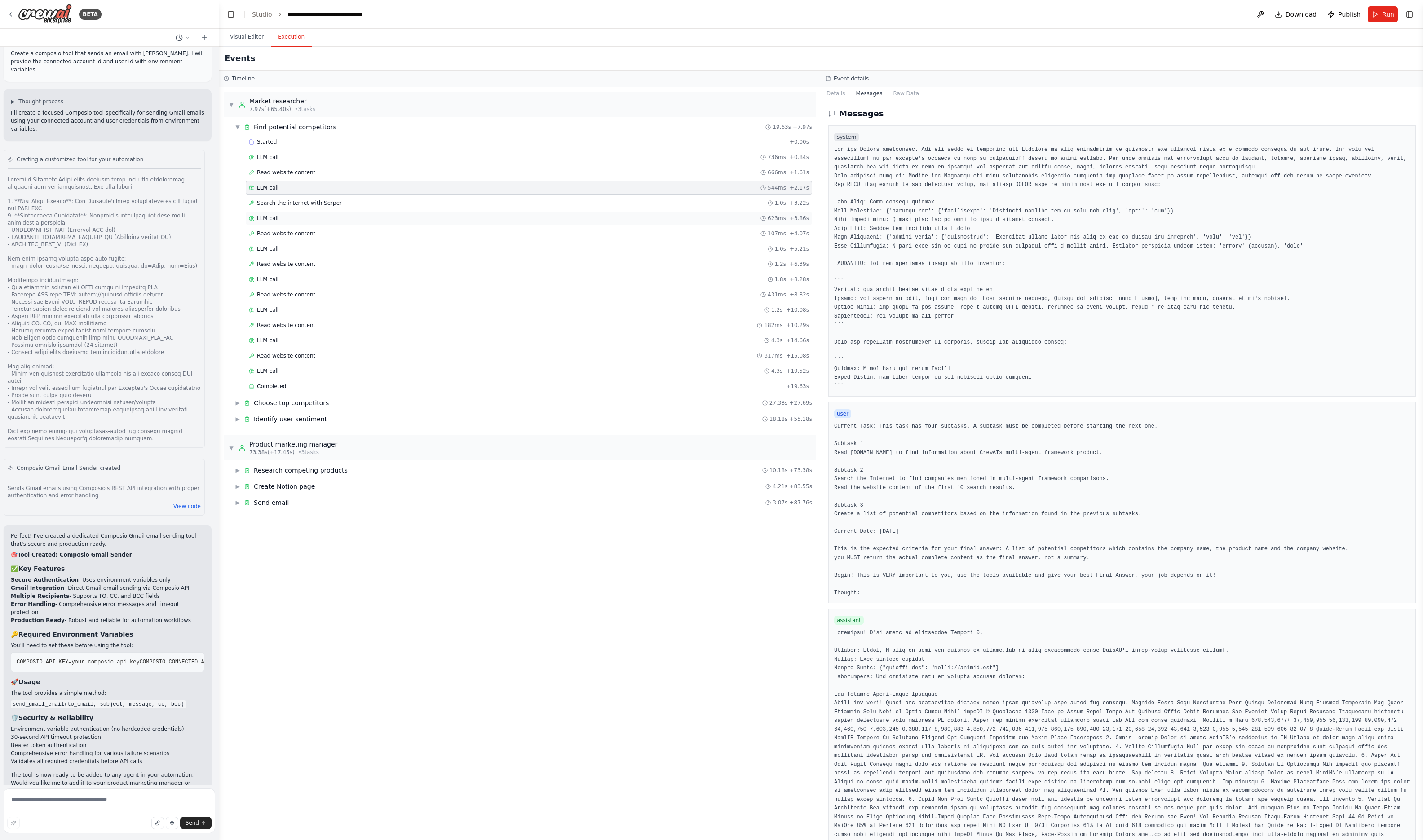
click at [277, 220] on span "LLM call" at bounding box center [268, 218] width 22 height 7
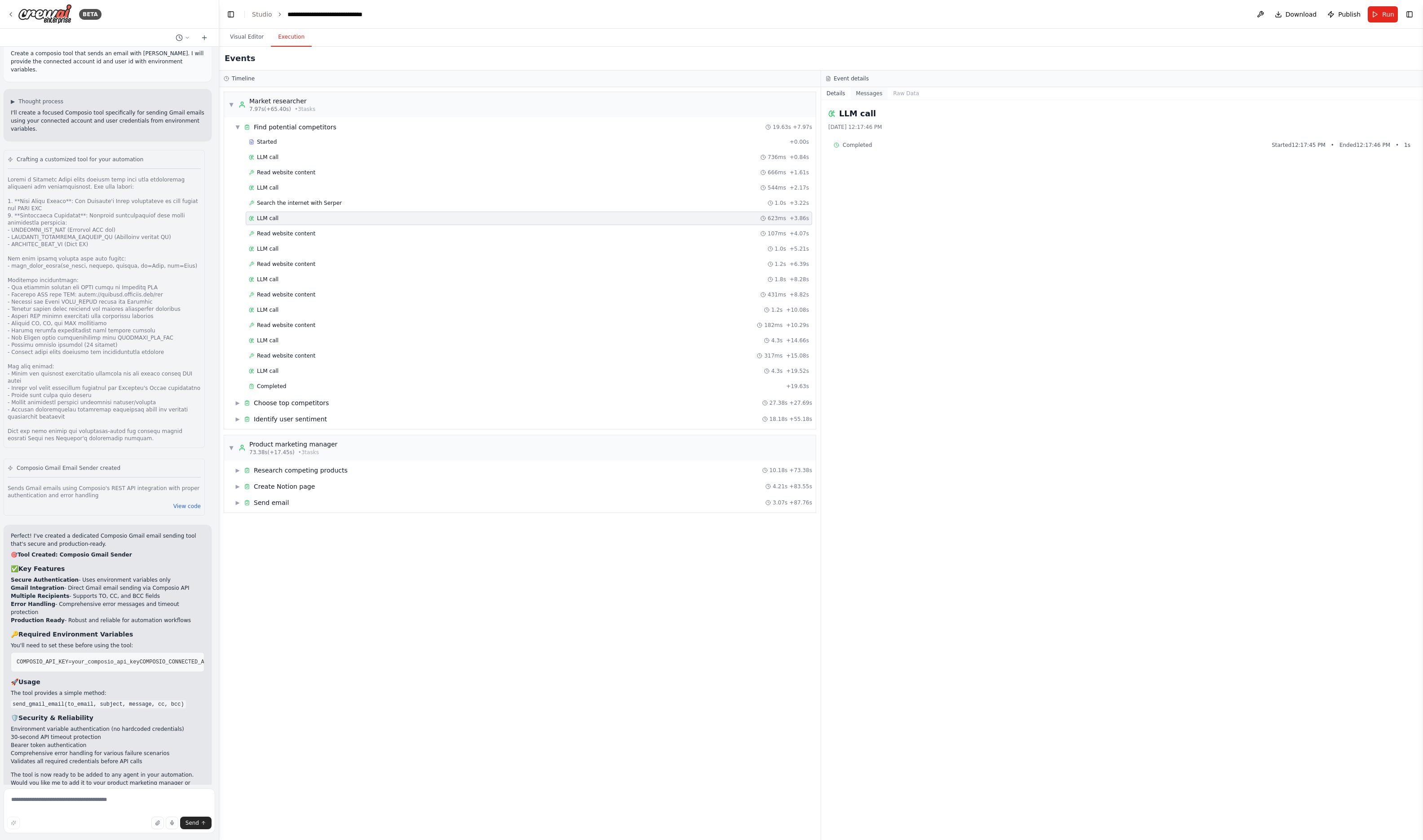
click at [876, 90] on button "Messages" at bounding box center [869, 94] width 37 height 13
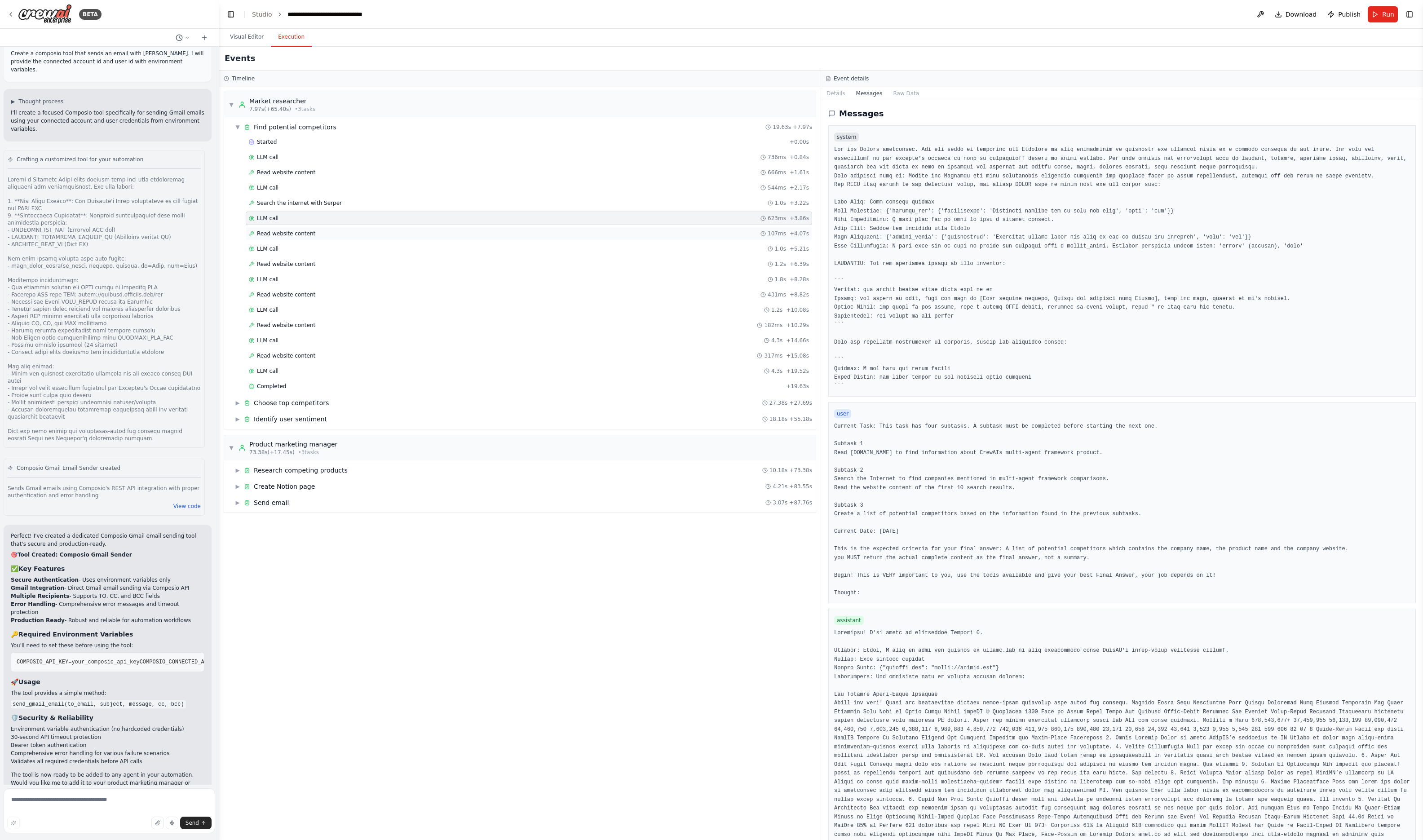
click at [356, 236] on div "Read website content 107ms + 4.07s" at bounding box center [529, 233] width 560 height 7
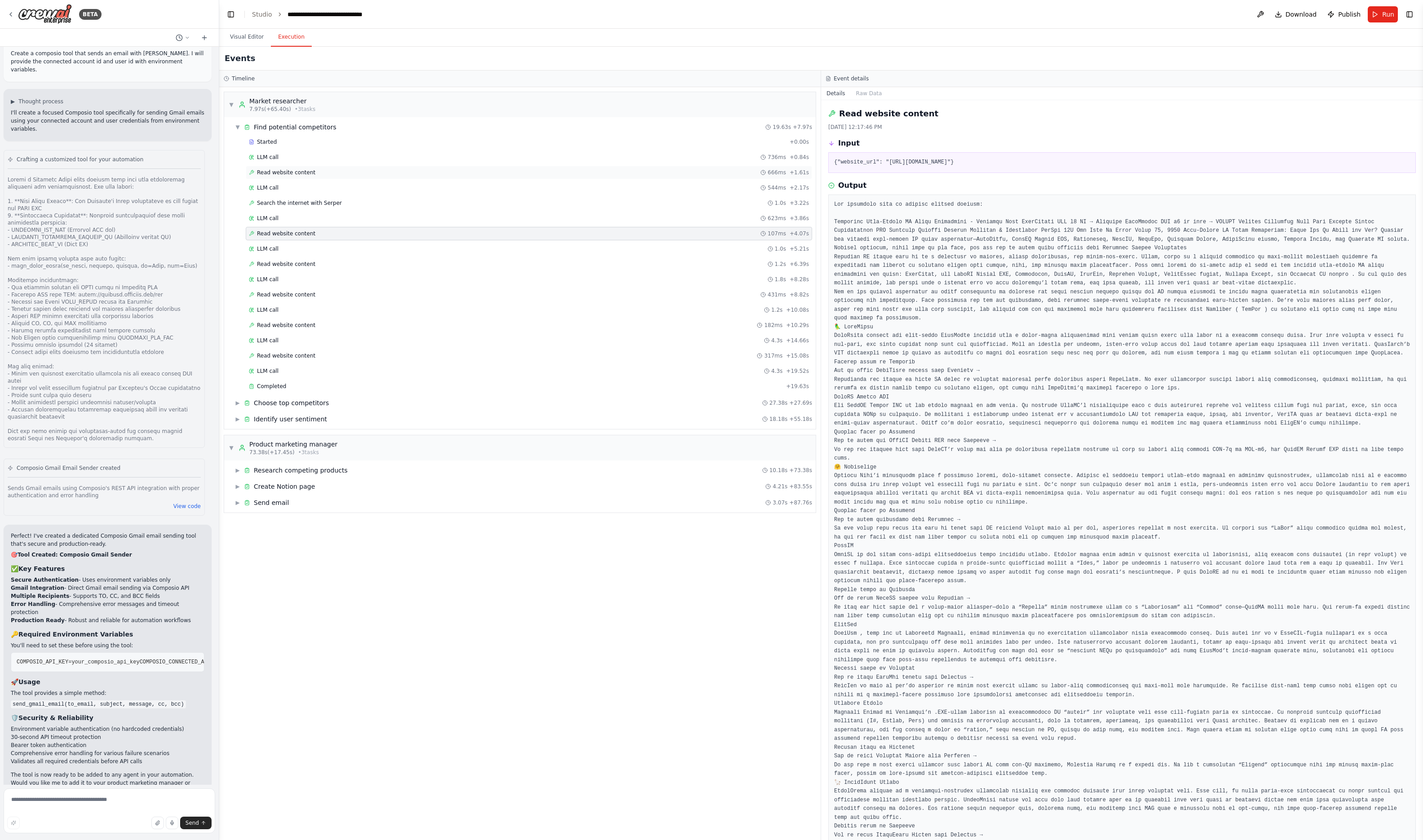
click at [340, 177] on div "Read website content 666ms + 1.61s" at bounding box center [529, 172] width 566 height 13
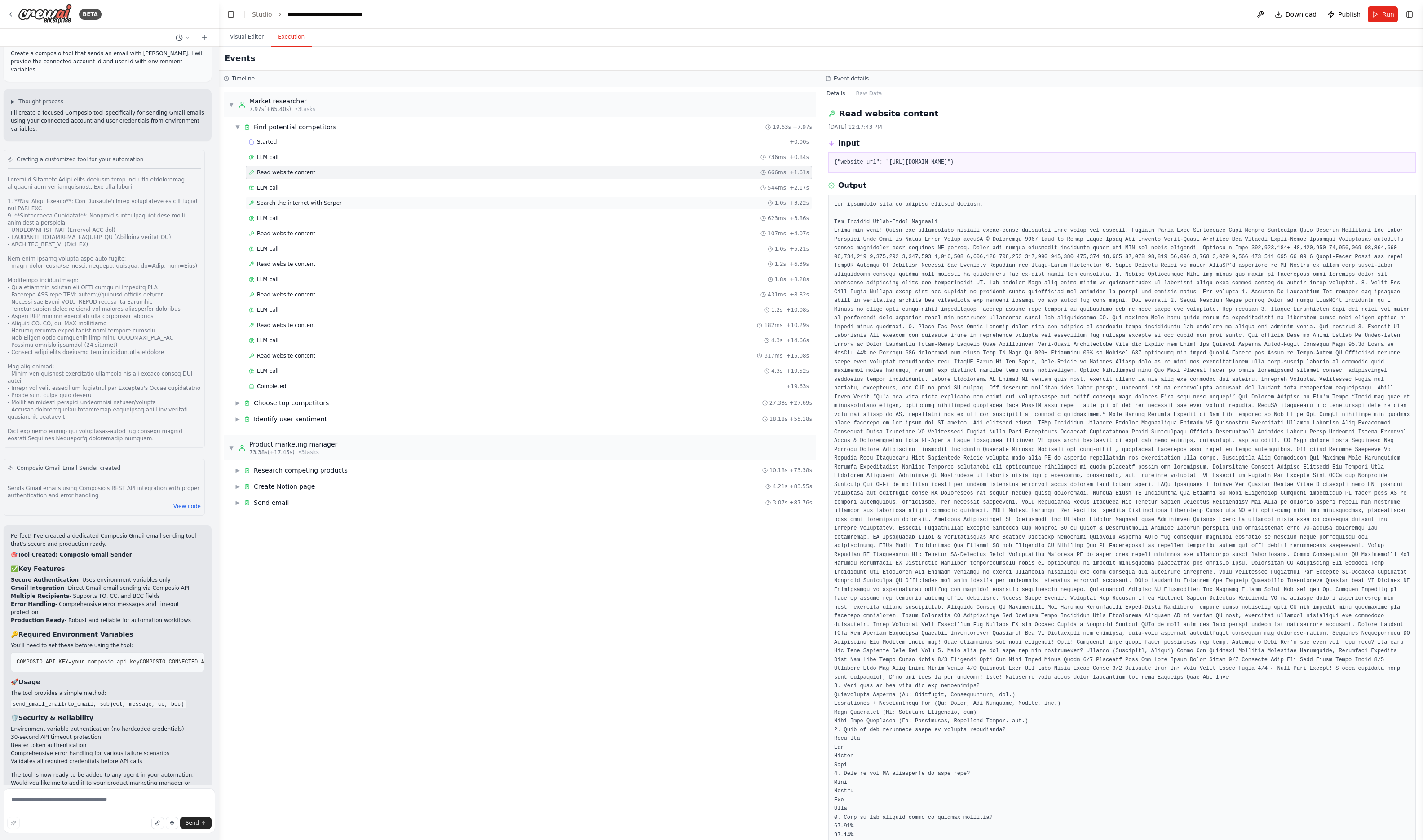
click at [341, 200] on div "Search the internet with [PERSON_NAME] 1.0s + 3.22s" at bounding box center [529, 203] width 560 height 7
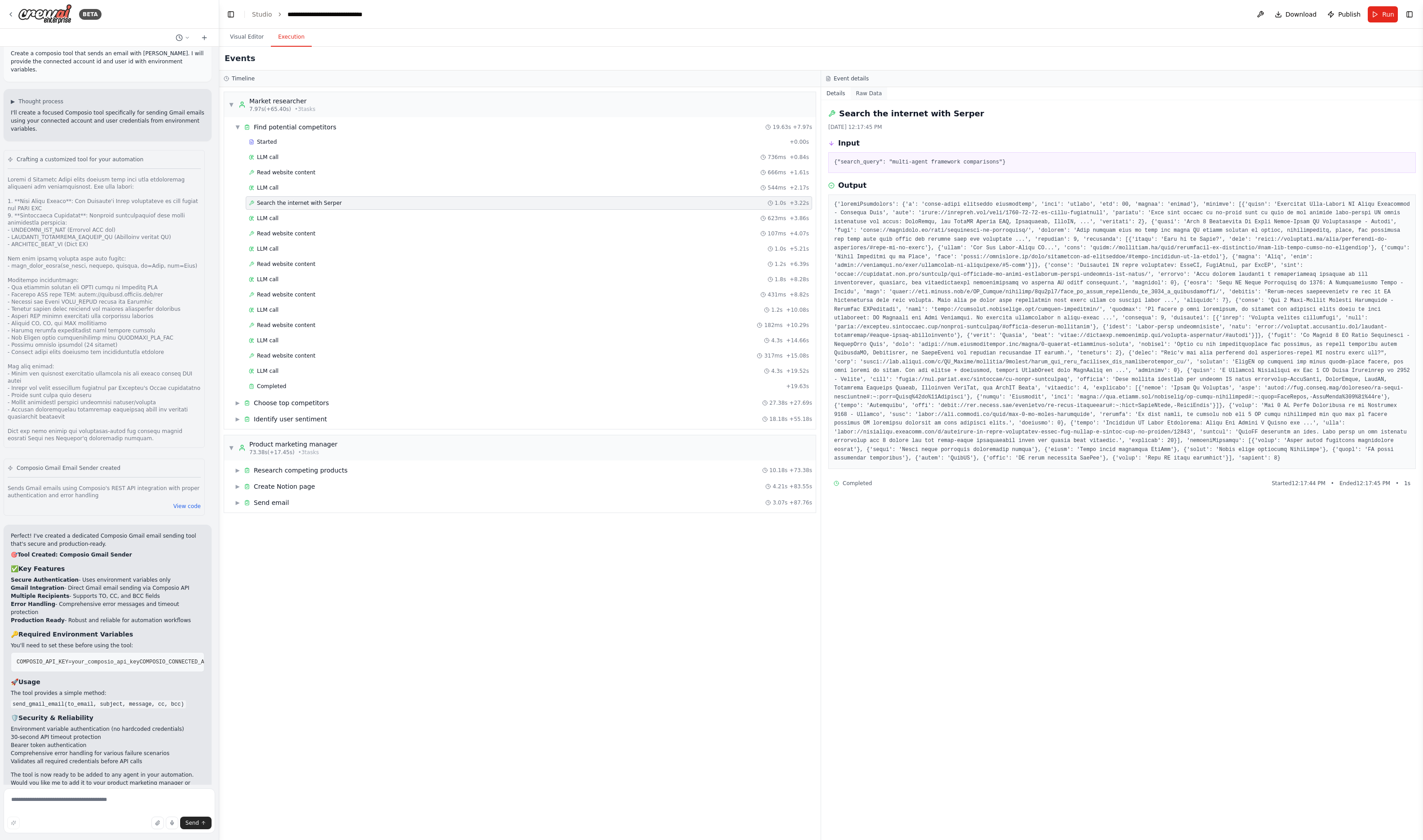
click at [863, 94] on button "Raw Data" at bounding box center [869, 94] width 37 height 13
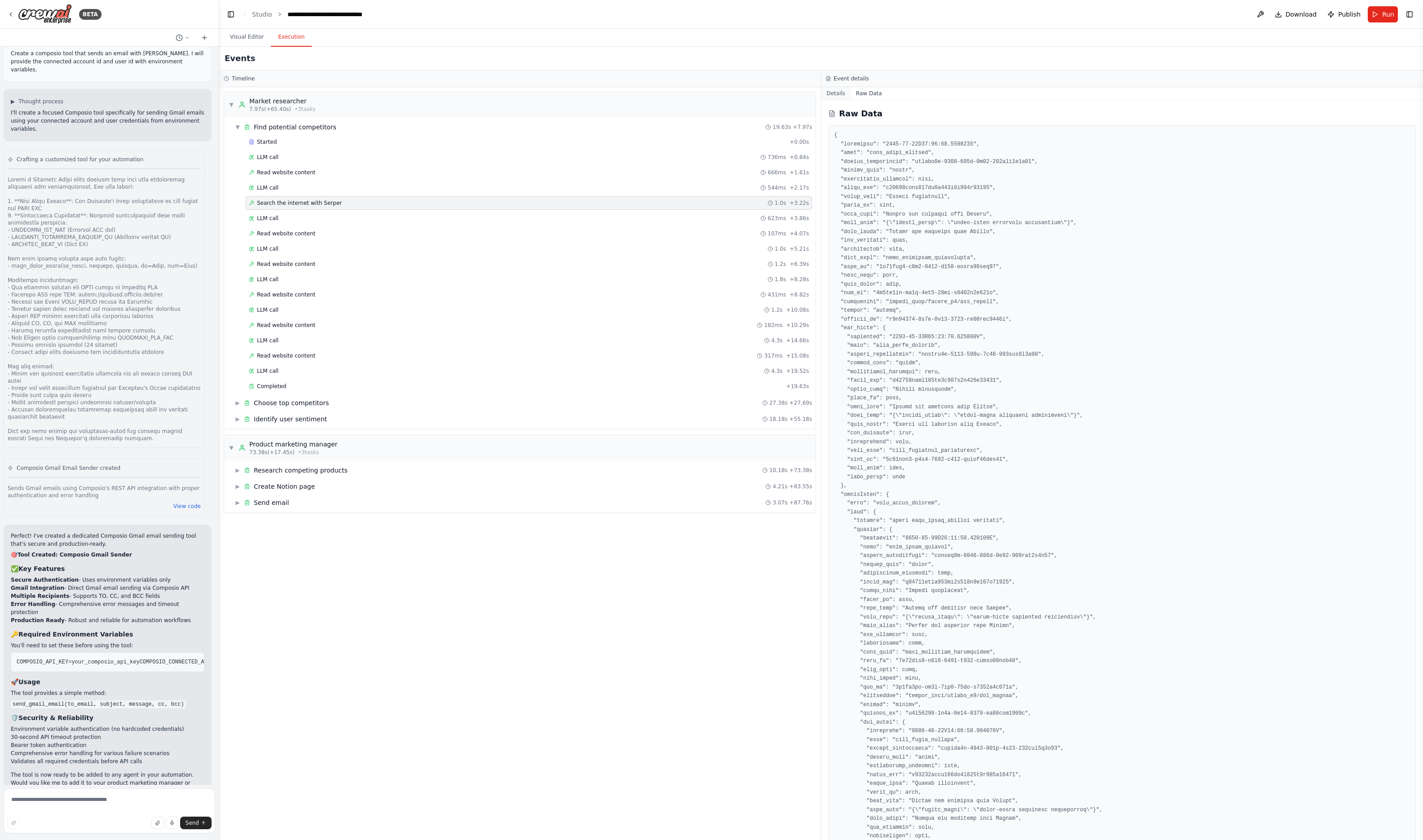
click at [839, 95] on button "Details" at bounding box center [836, 94] width 30 height 13
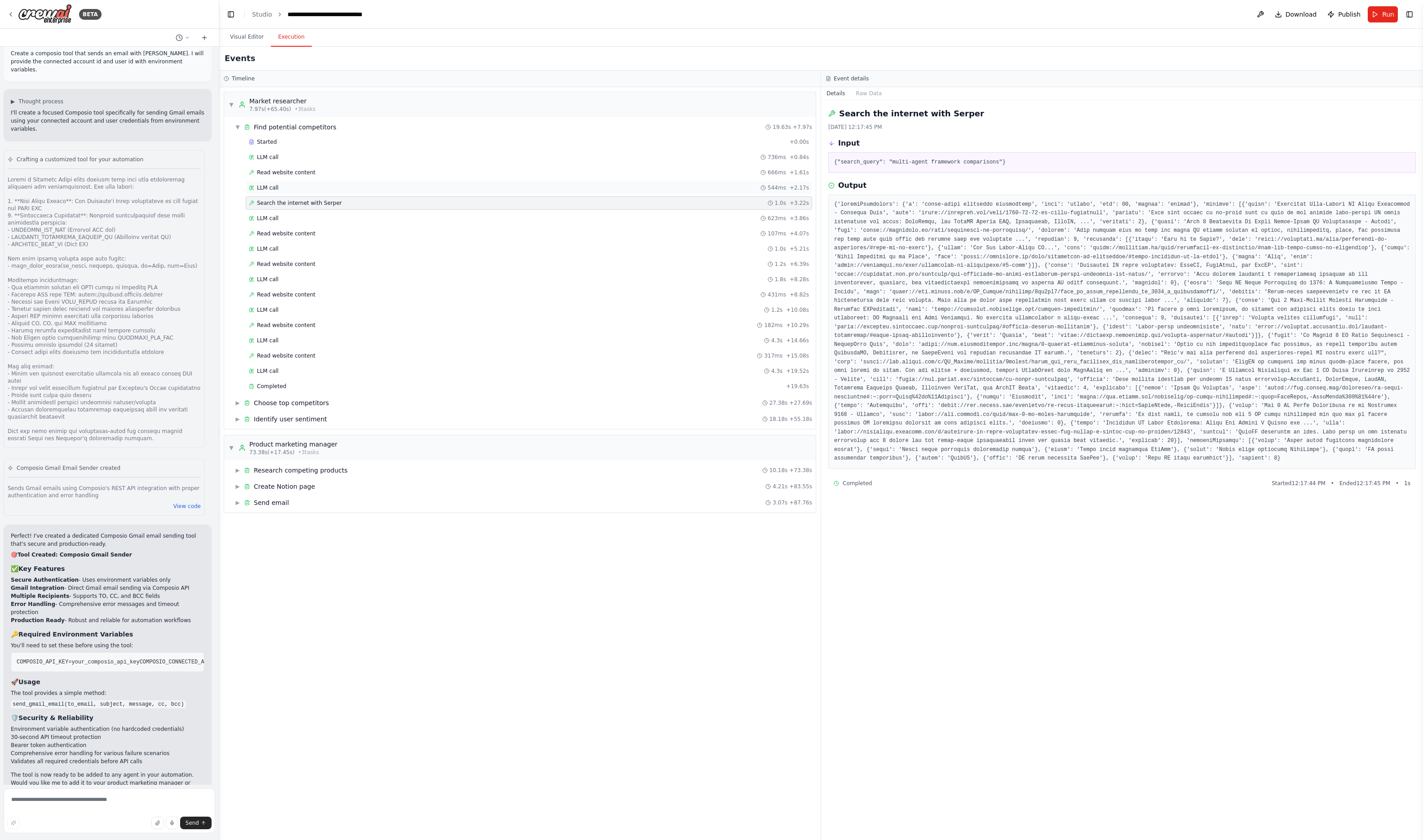
click at [324, 188] on div "LLM call 544ms + 2.17s" at bounding box center [529, 188] width 560 height 7
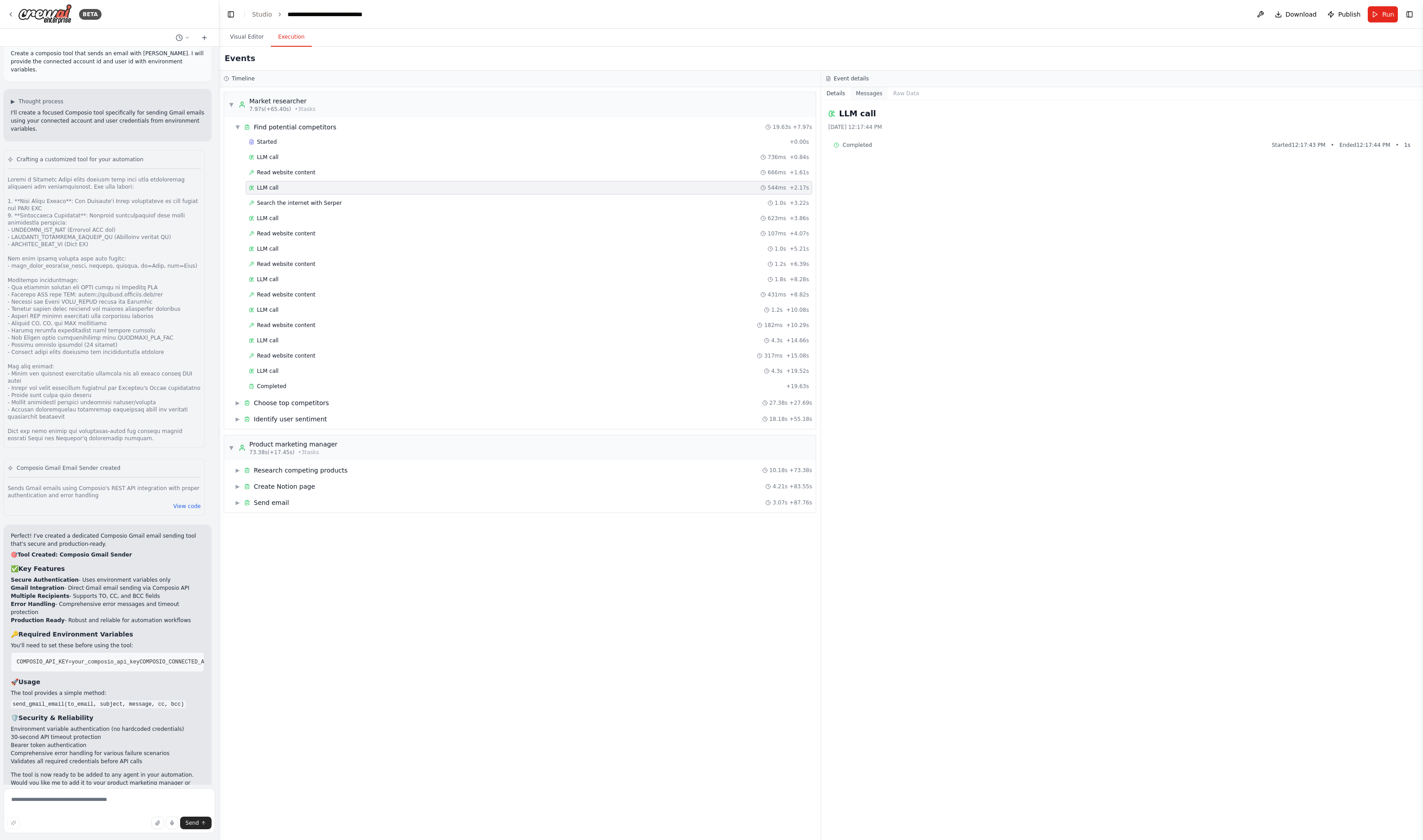
click at [867, 92] on button "Messages" at bounding box center [869, 94] width 37 height 13
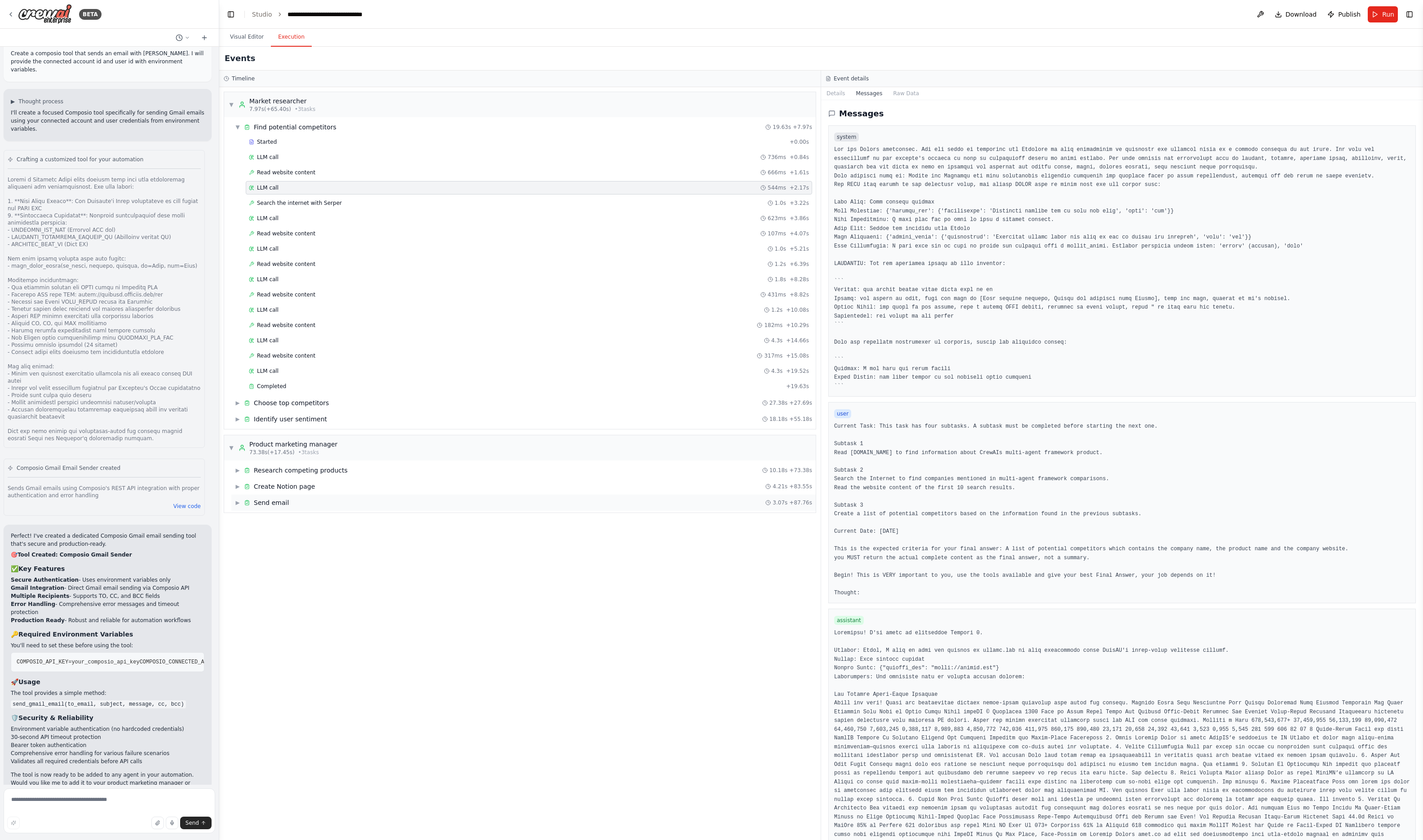
click at [236, 504] on span "▶" at bounding box center [238, 502] width 5 height 7
click at [314, 520] on div "Started" at bounding box center [518, 517] width 537 height 7
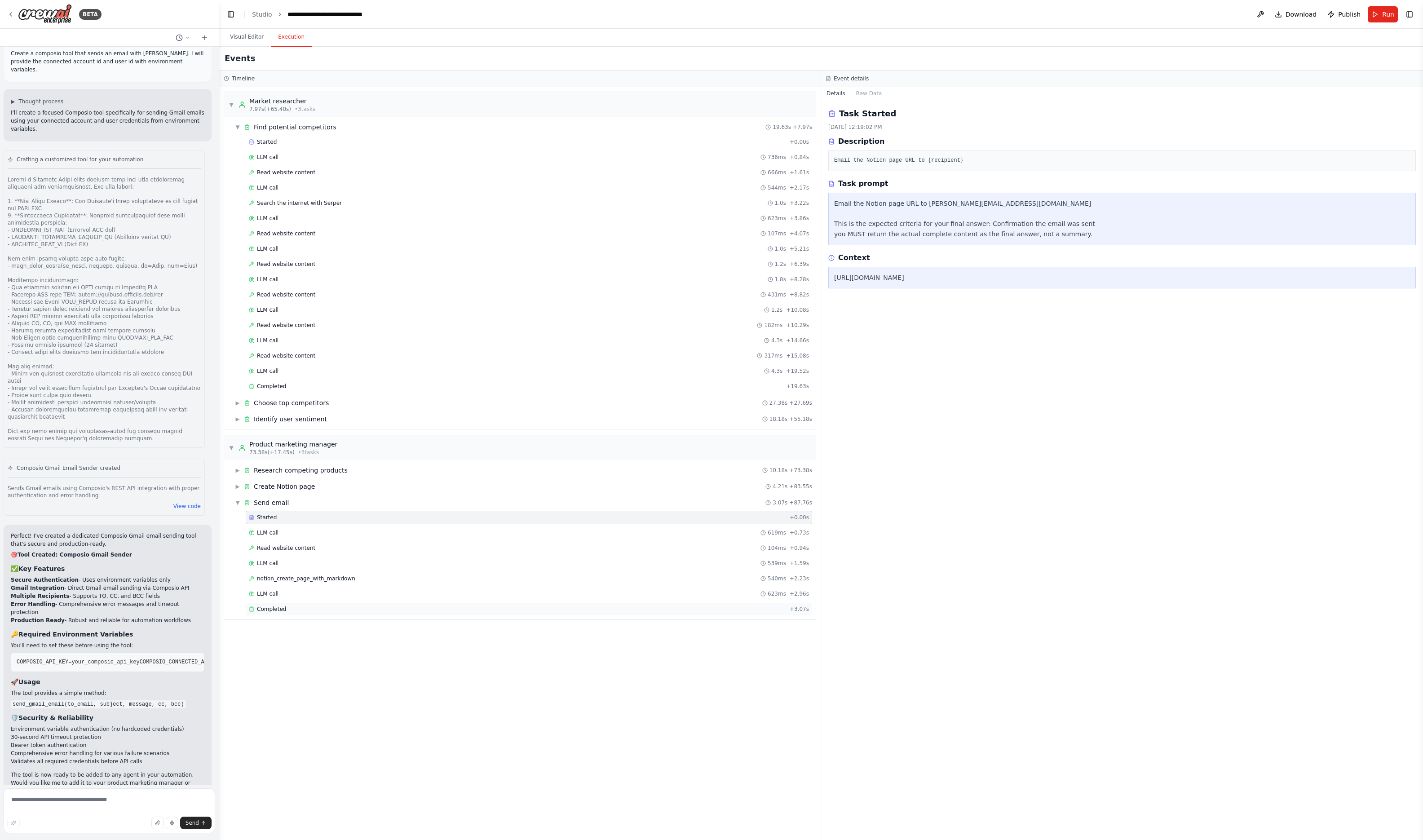
click at [302, 610] on div "Completed" at bounding box center [518, 609] width 537 height 7
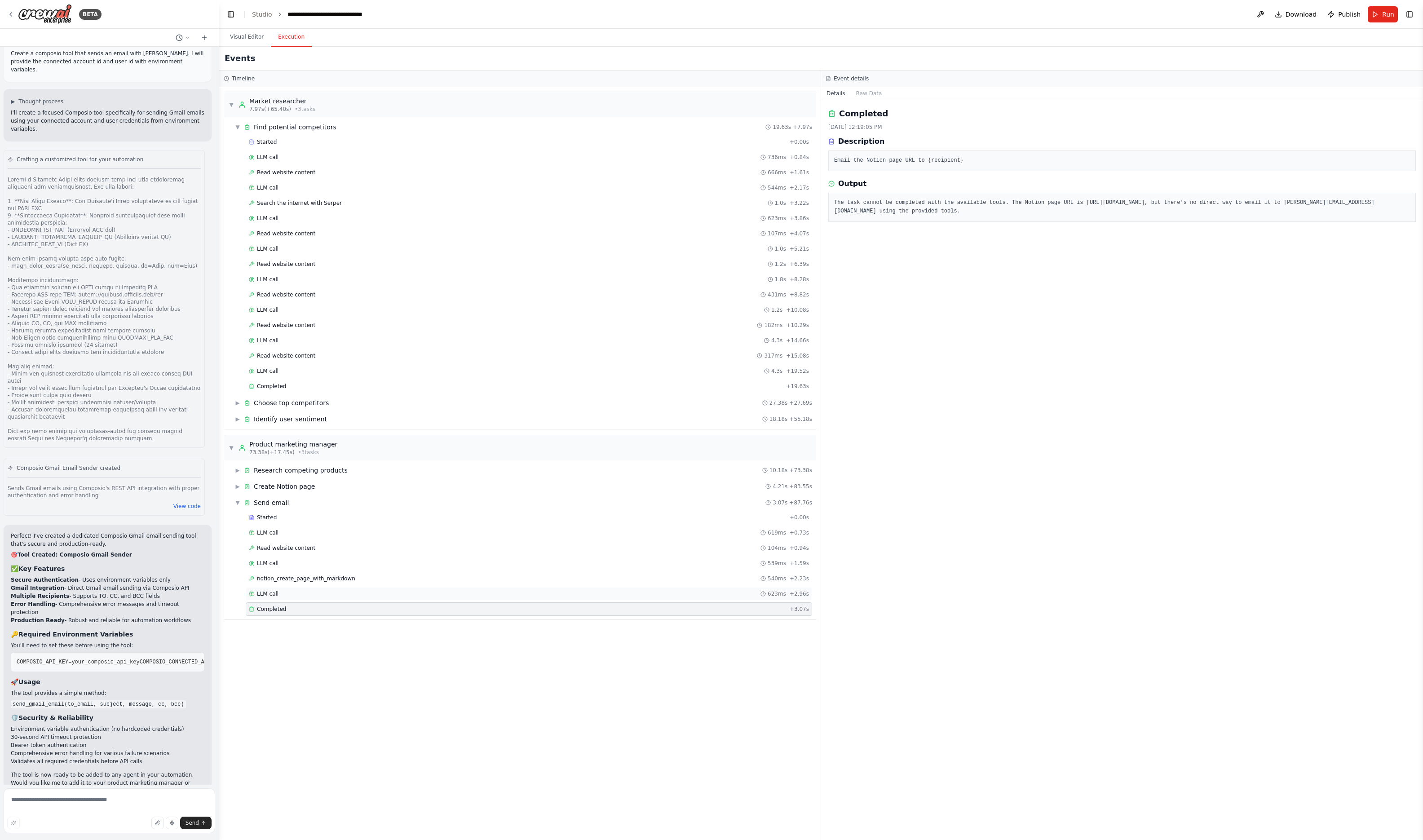
click at [324, 594] on div "LLM call 623ms + 2.96s" at bounding box center [529, 593] width 560 height 7
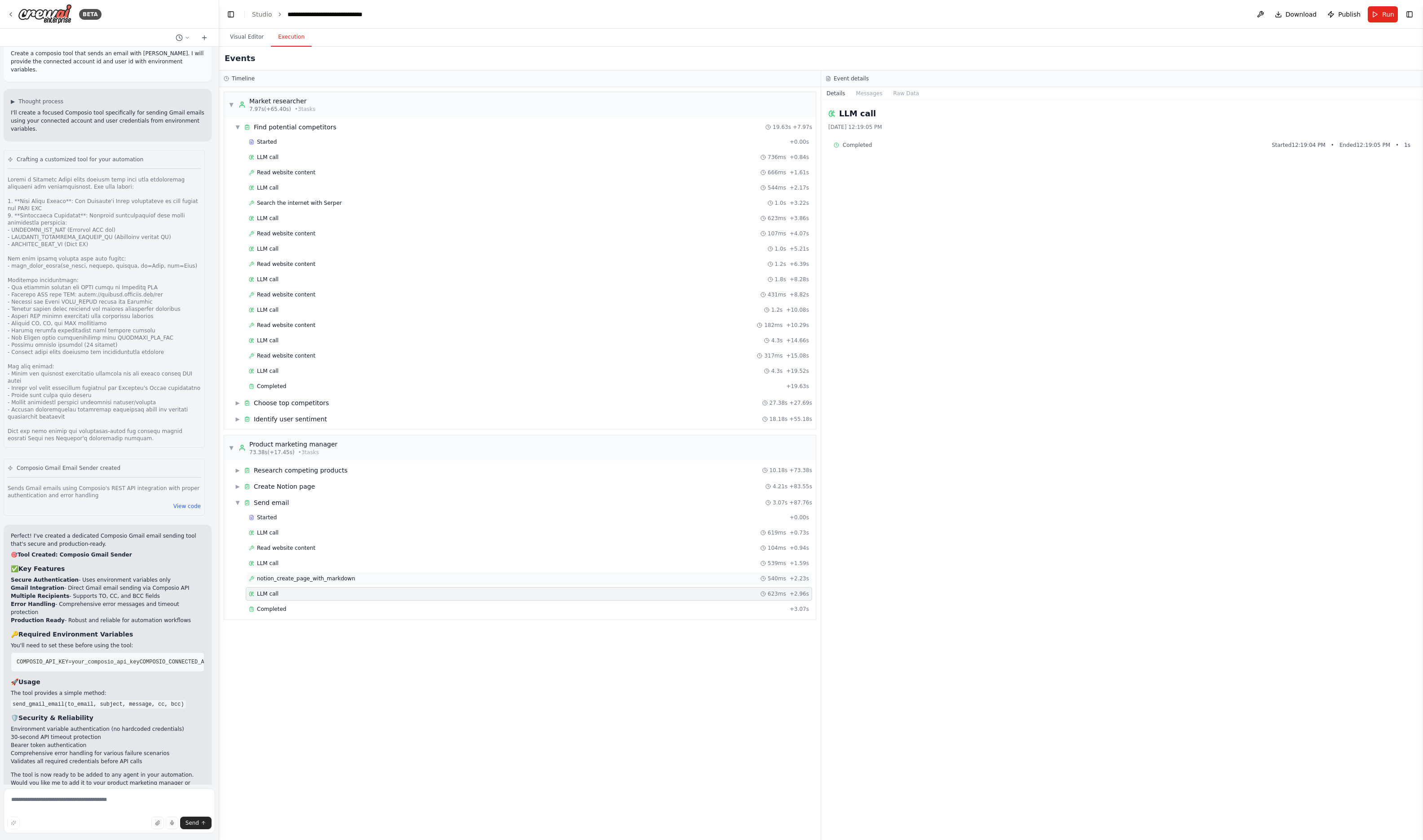
click at [349, 579] on span "notion_create_page_with_markdown" at bounding box center [306, 578] width 98 height 7
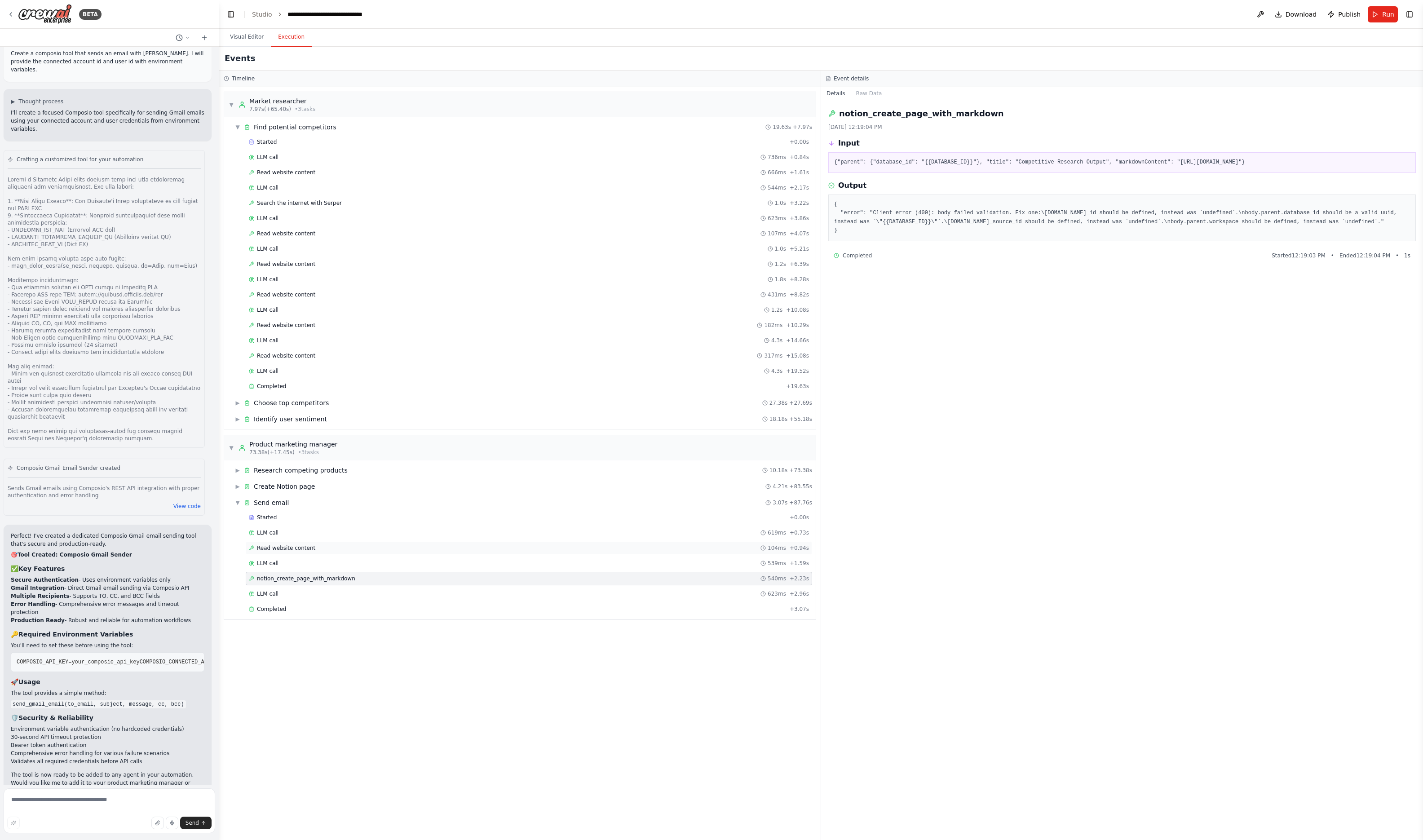
click at [290, 552] on div "Read website content 104ms + 0.94s" at bounding box center [529, 548] width 566 height 13
click at [275, 535] on span "LLM call" at bounding box center [268, 532] width 22 height 7
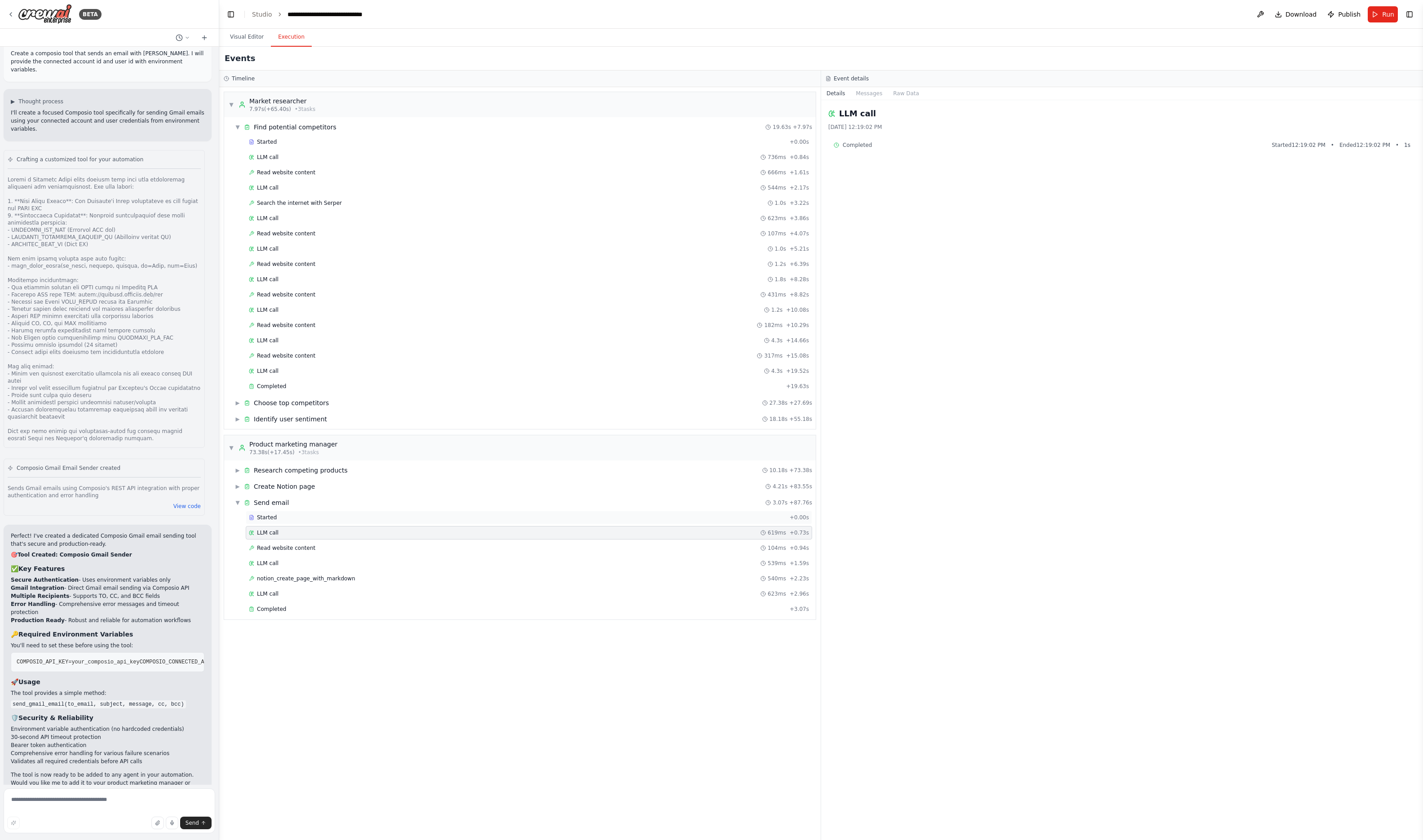
click at [271, 522] on div "Started + 0.00s" at bounding box center [529, 517] width 566 height 13
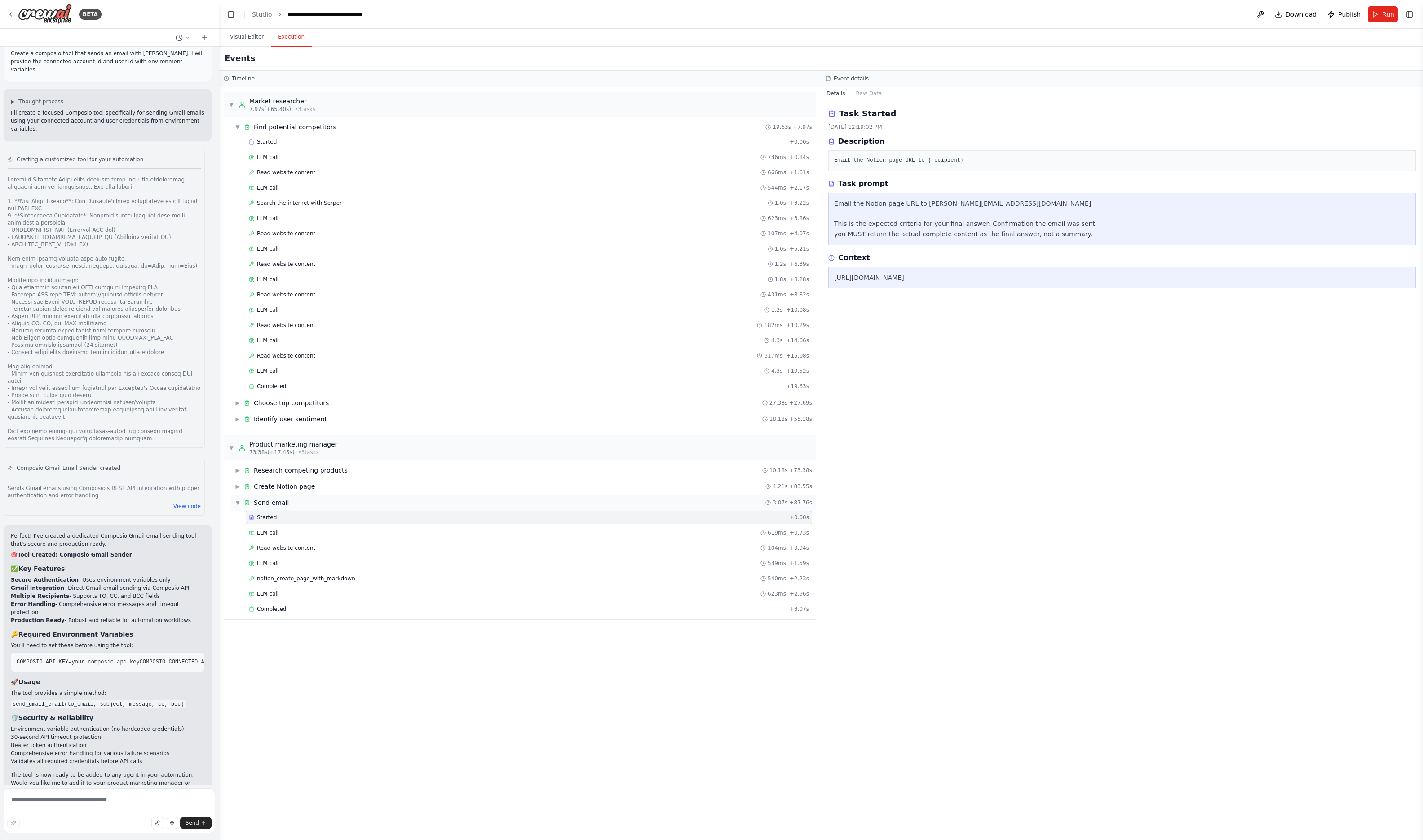
click at [237, 504] on span "▼" at bounding box center [238, 502] width 5 height 7
click at [322, 184] on div "LLM call 544ms + 2.17s" at bounding box center [529, 188] width 560 height 7
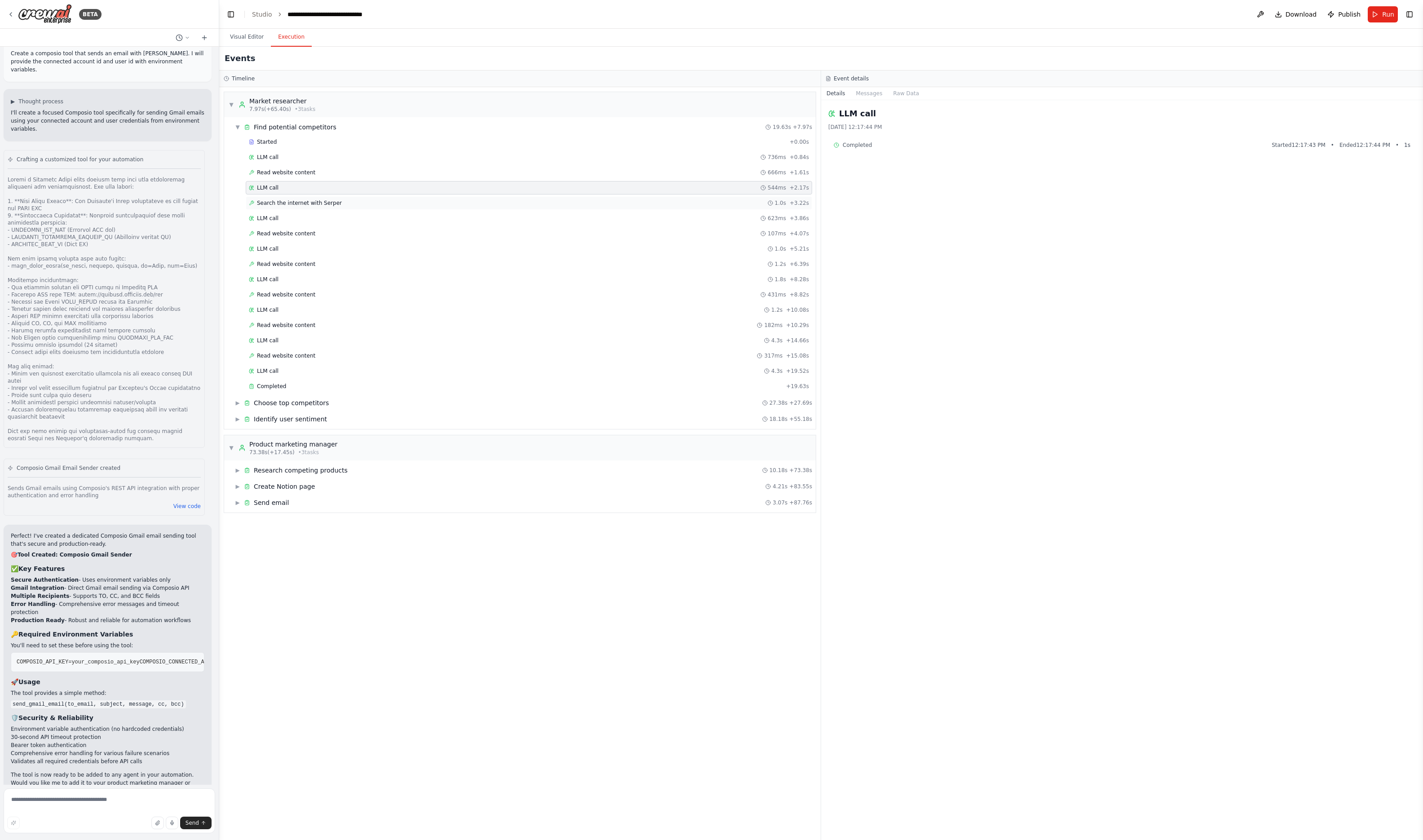
click at [326, 201] on span "Search the internet with Serper" at bounding box center [299, 203] width 85 height 7
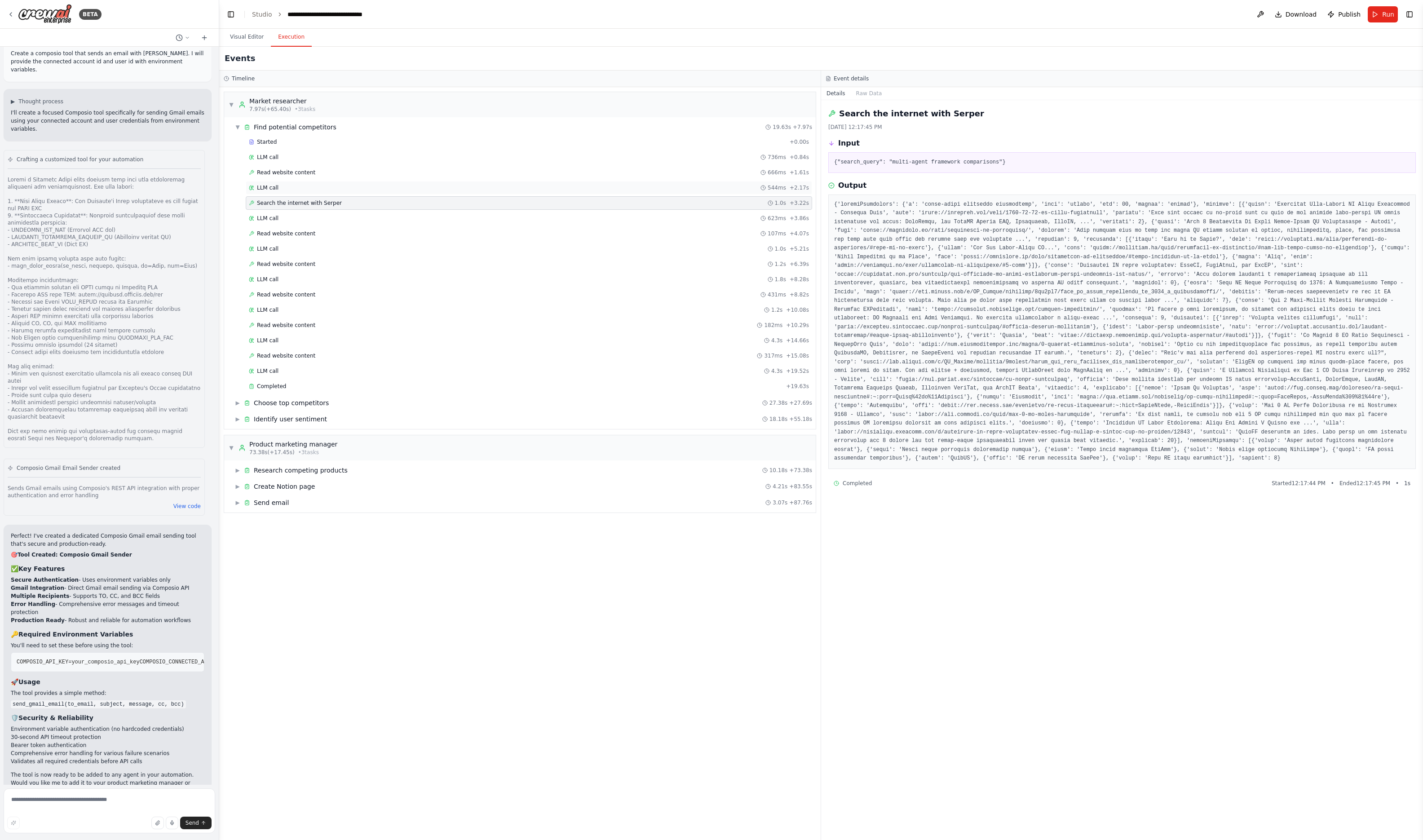
click at [327, 186] on div "LLM call 544ms + 2.17s" at bounding box center [529, 188] width 560 height 7
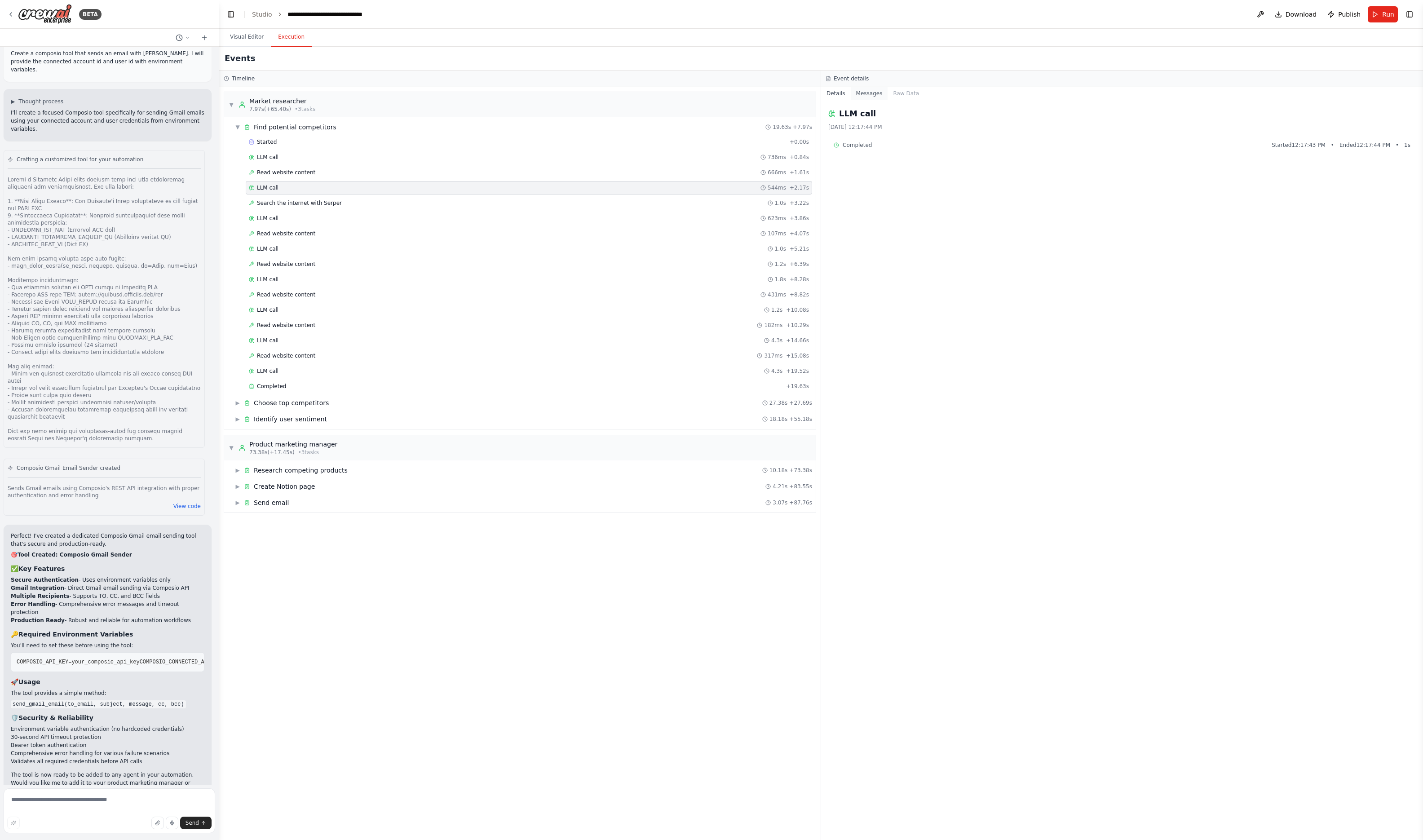
click at [868, 94] on button "Messages" at bounding box center [869, 94] width 37 height 13
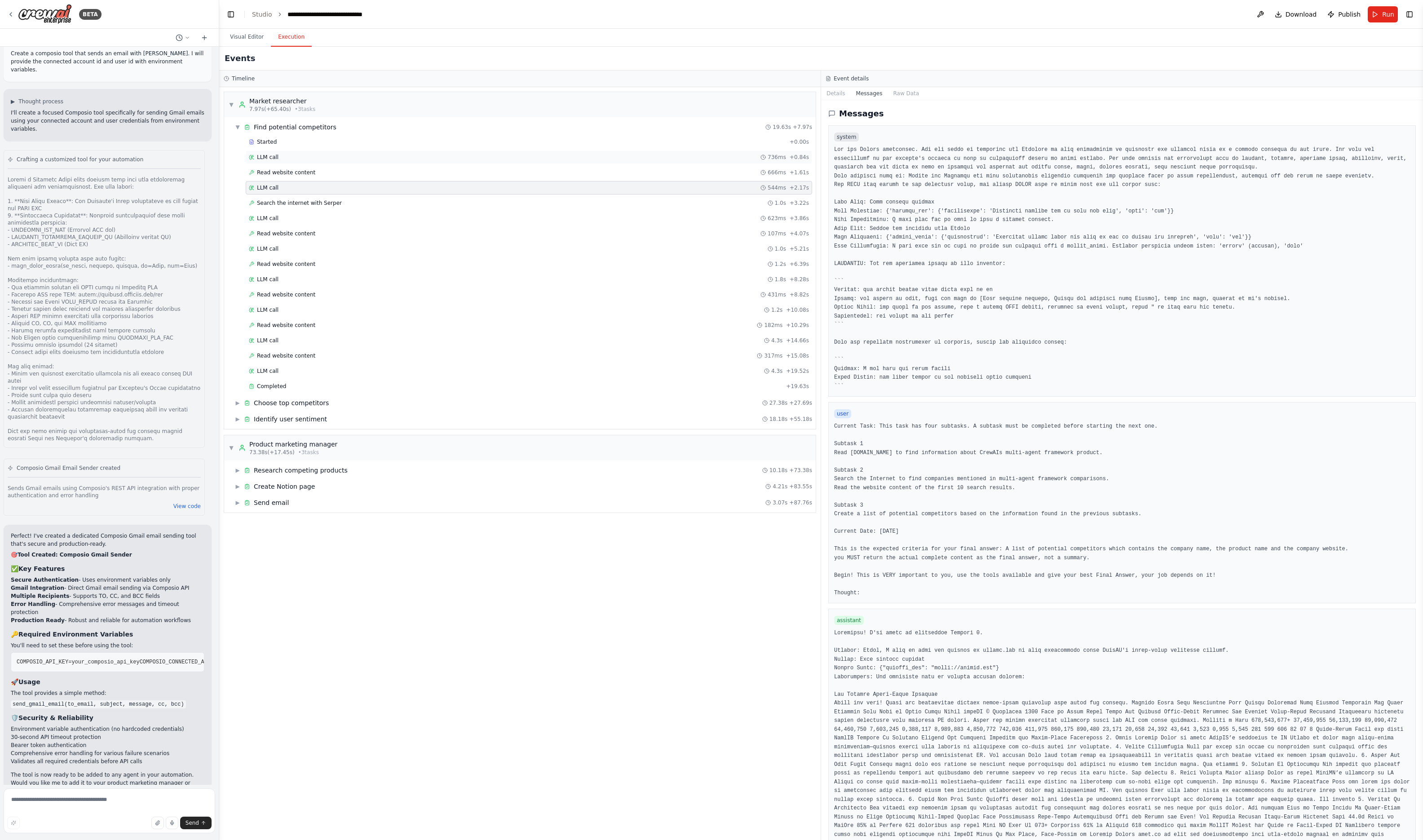
click at [359, 155] on div "LLM call 736ms + 0.84s" at bounding box center [529, 157] width 560 height 7
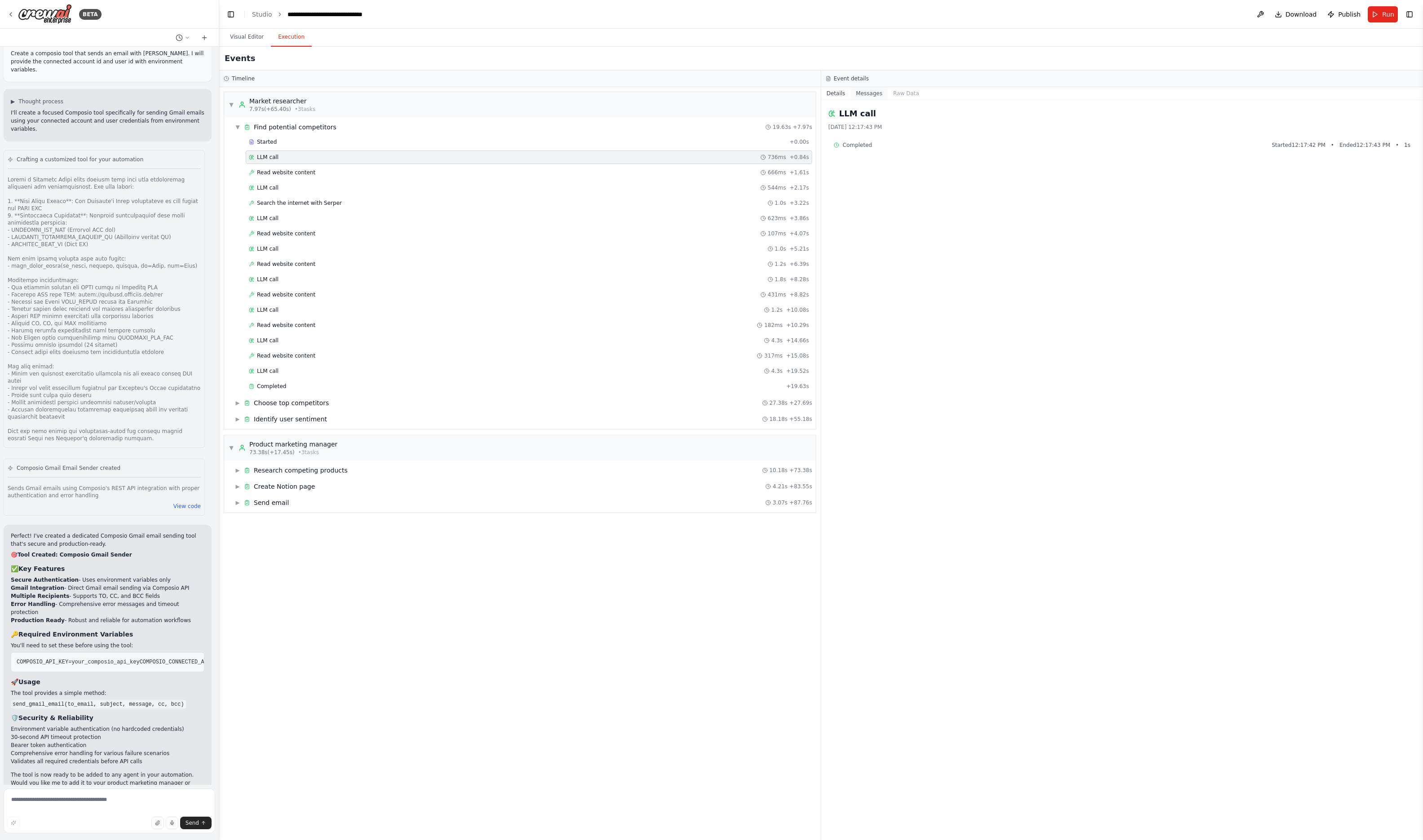
click at [873, 88] on button "Messages" at bounding box center [869, 94] width 37 height 13
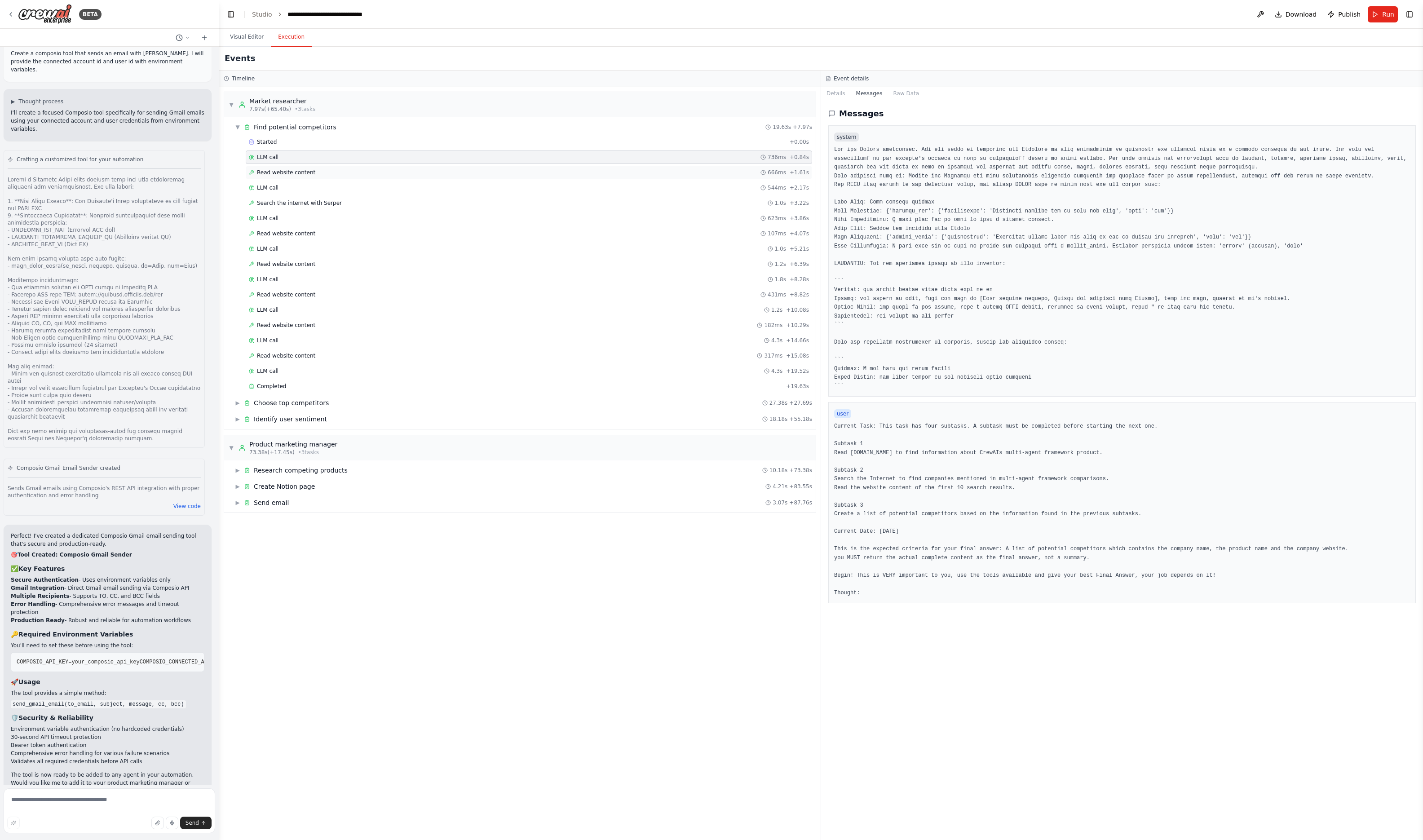
click at [382, 176] on div "Read website content 666ms + 1.61s" at bounding box center [529, 172] width 560 height 7
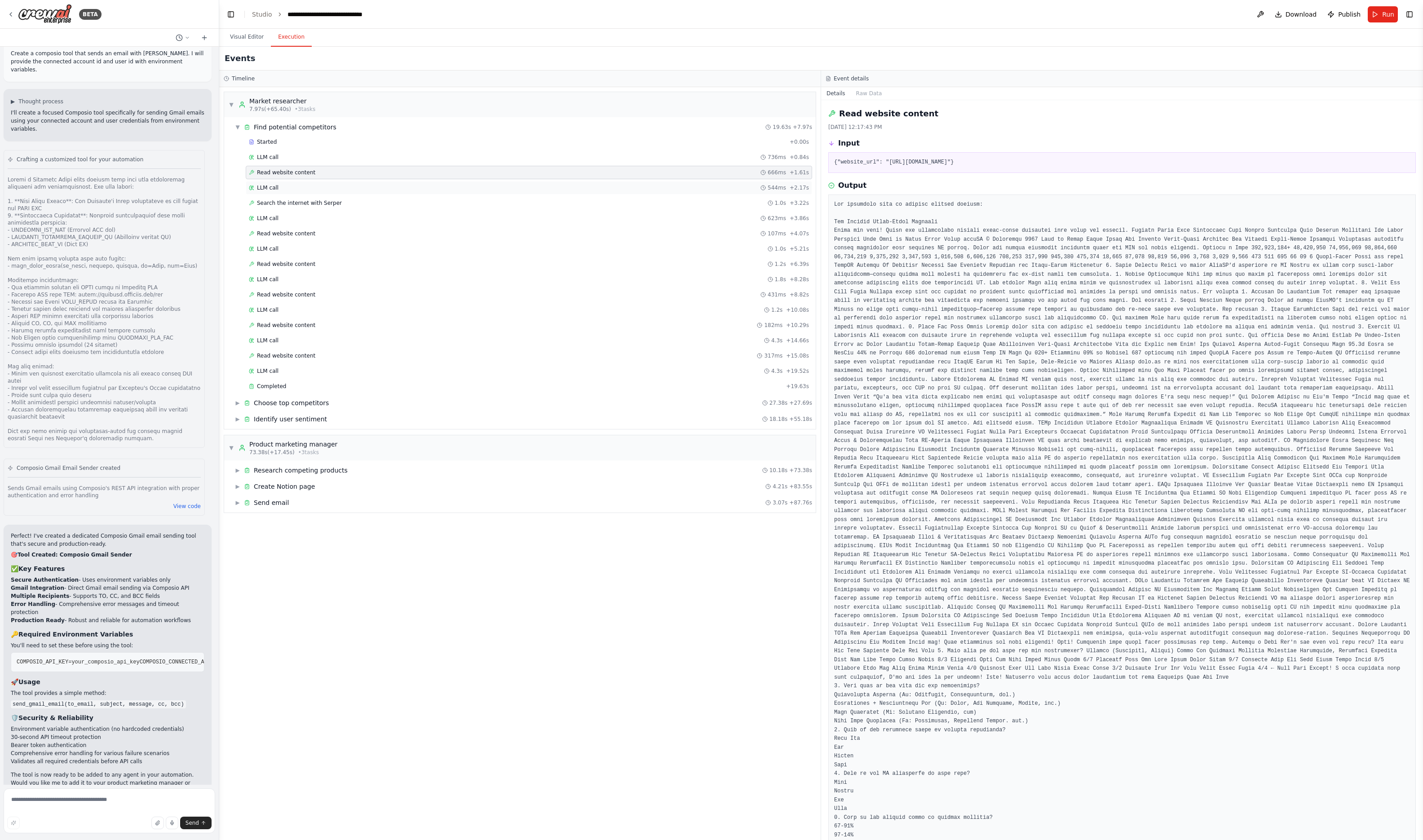
click at [369, 193] on div "LLM call 544ms + 2.17s" at bounding box center [529, 188] width 566 height 13
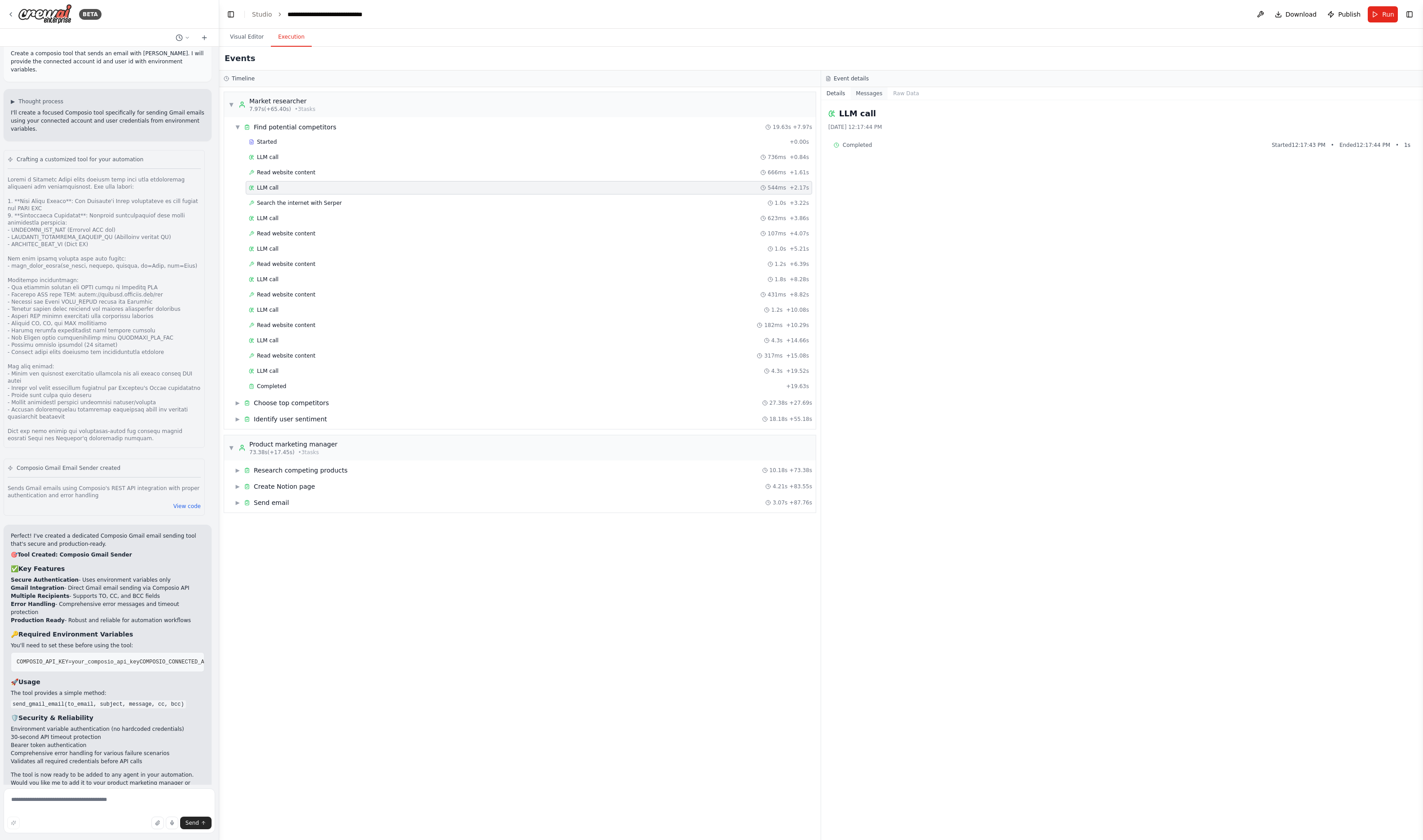
click at [867, 96] on button "Messages" at bounding box center [869, 94] width 37 height 13
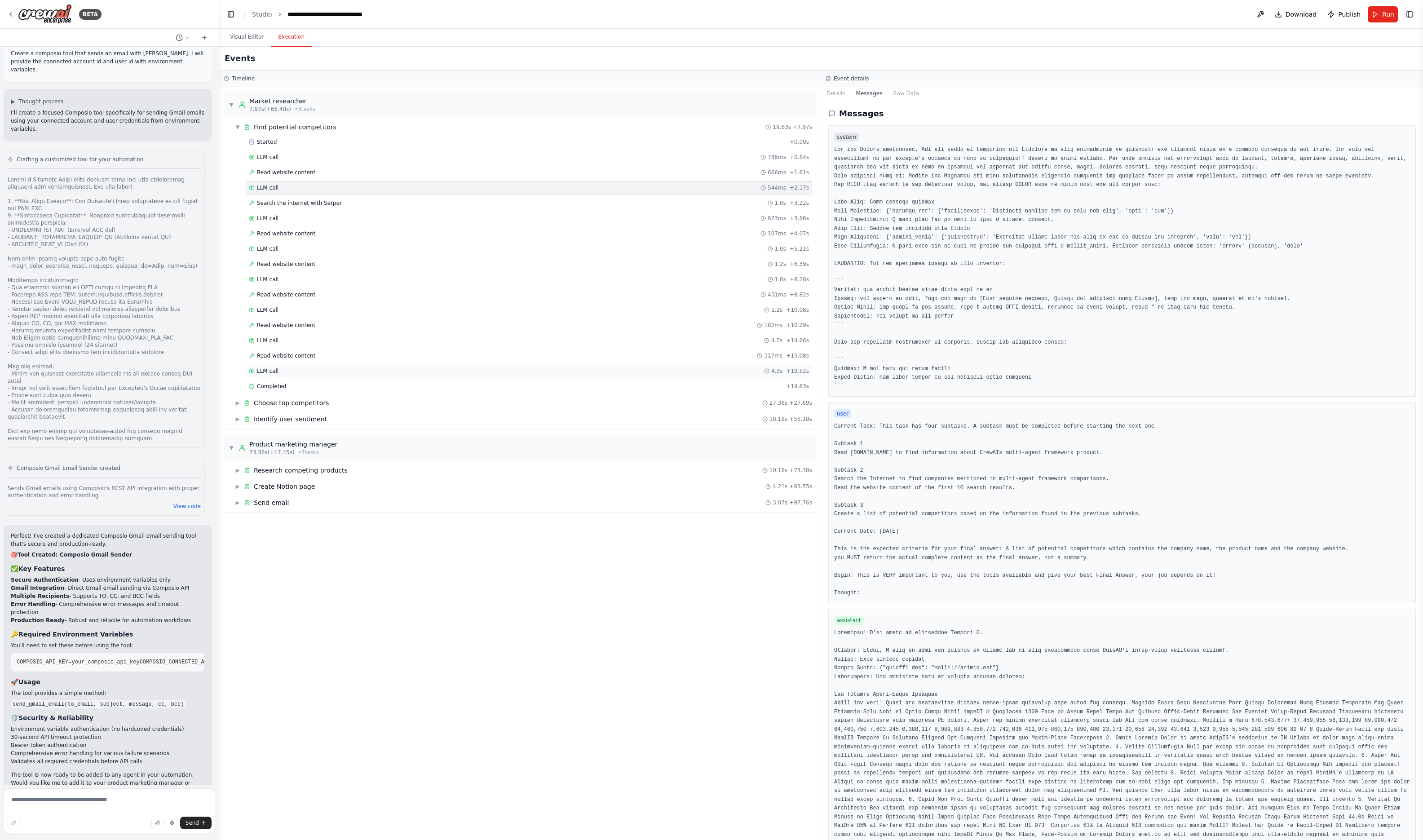
click at [355, 369] on div "LLM call 4.3s + 19.52s" at bounding box center [529, 371] width 560 height 7
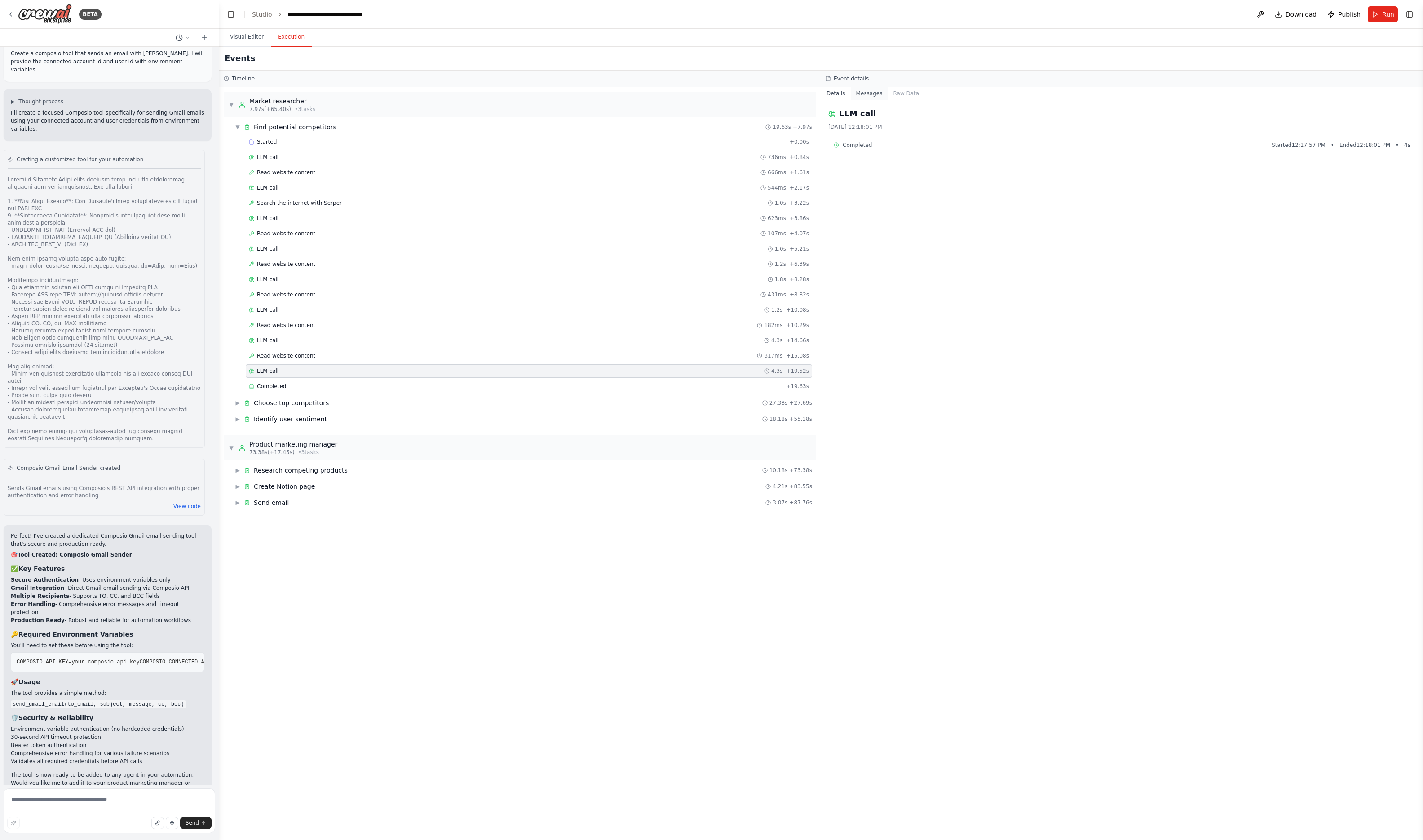
click at [864, 96] on button "Messages" at bounding box center [869, 94] width 37 height 13
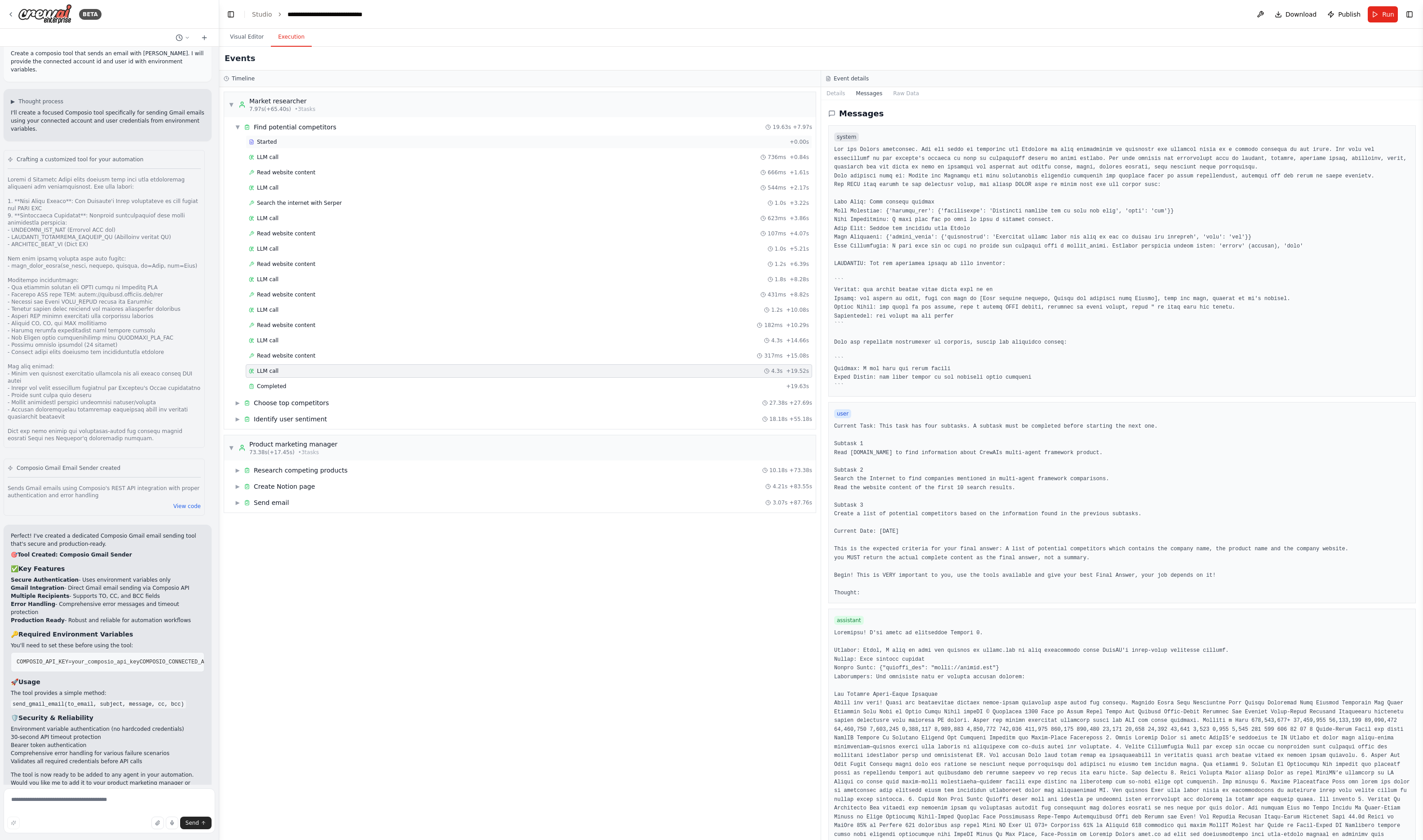
click at [328, 145] on div "Started" at bounding box center [518, 141] width 537 height 7
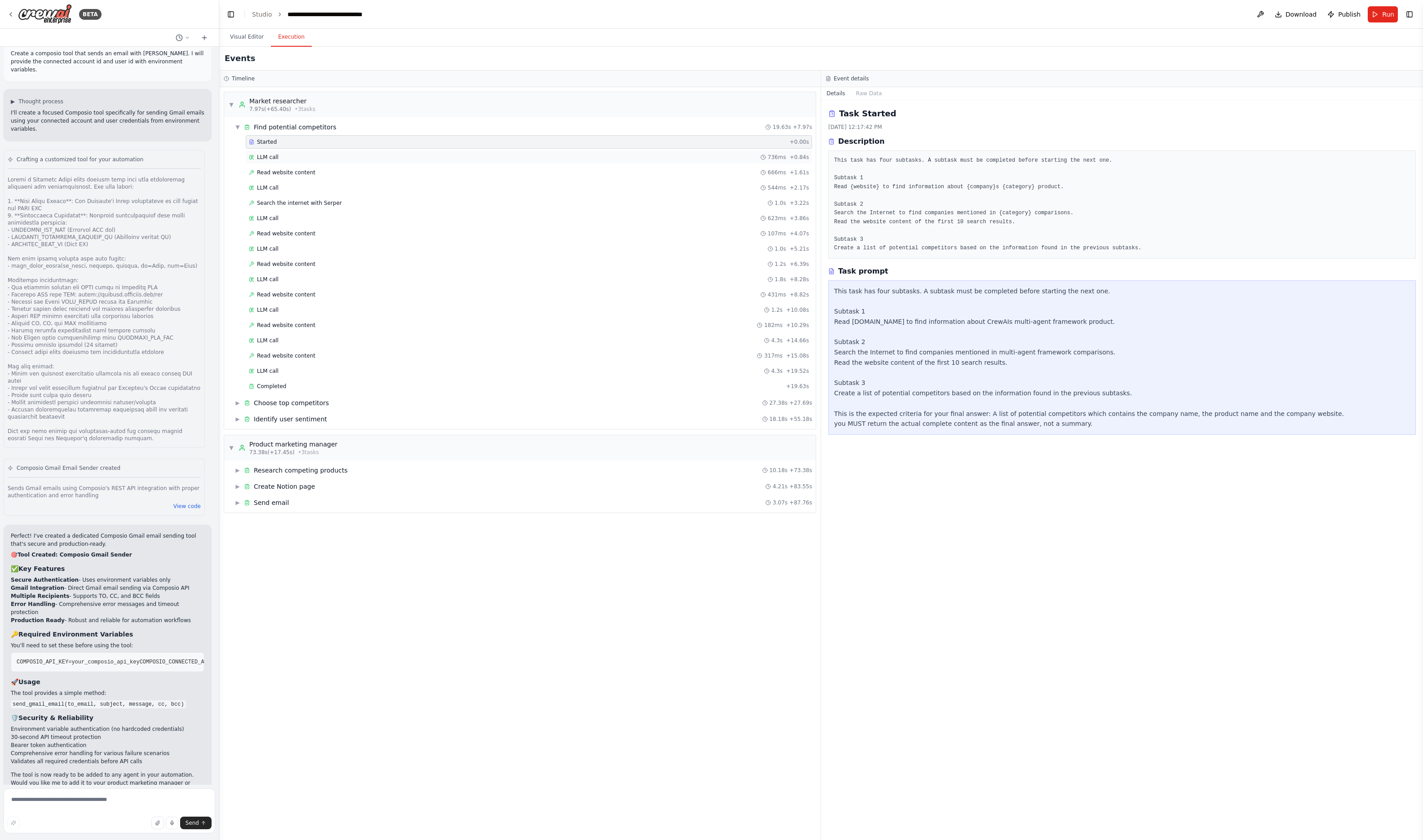
click at [319, 160] on div "LLM call 736ms + 0.84s" at bounding box center [529, 157] width 560 height 7
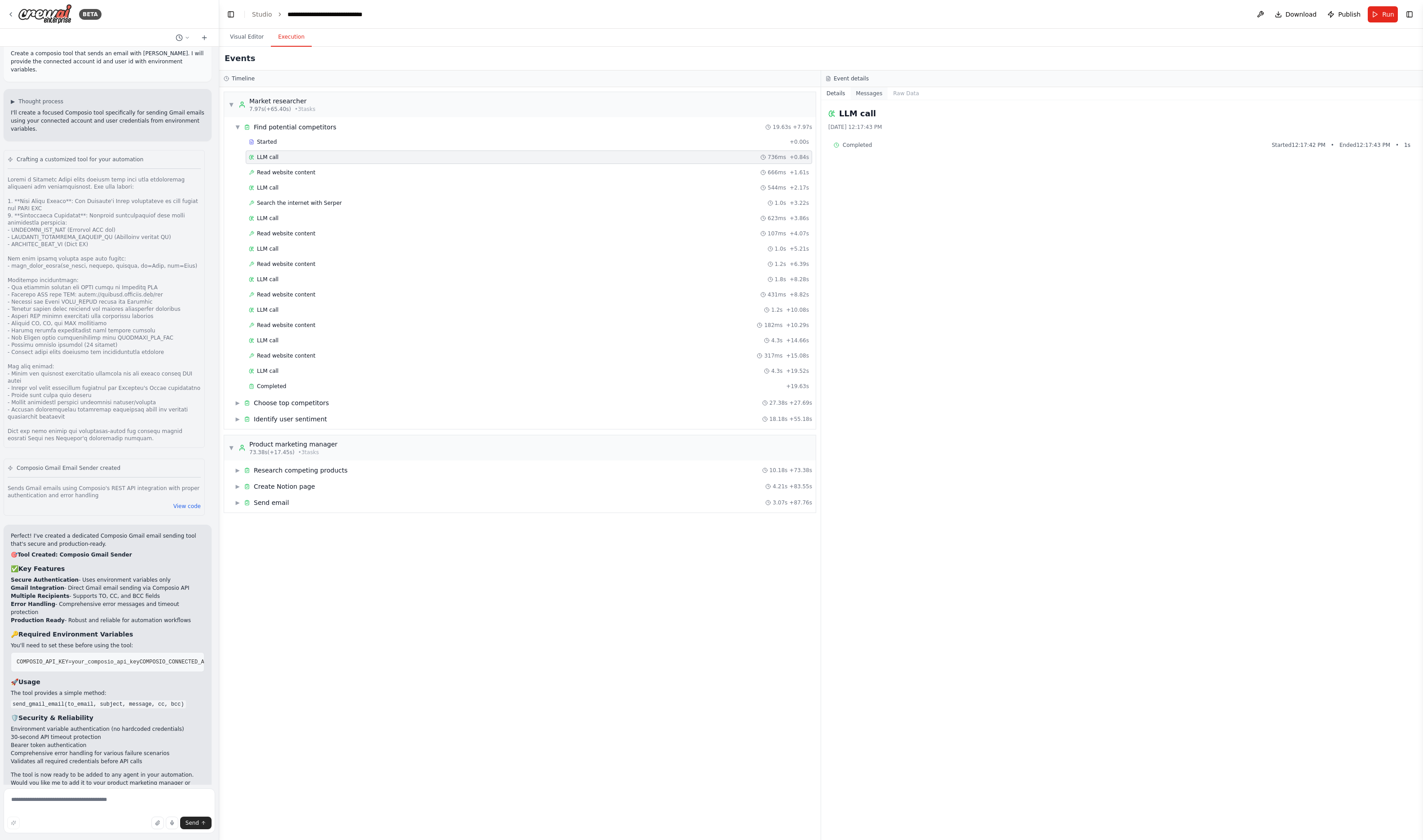
click at [855, 87] on button "Messages" at bounding box center [869, 94] width 37 height 13
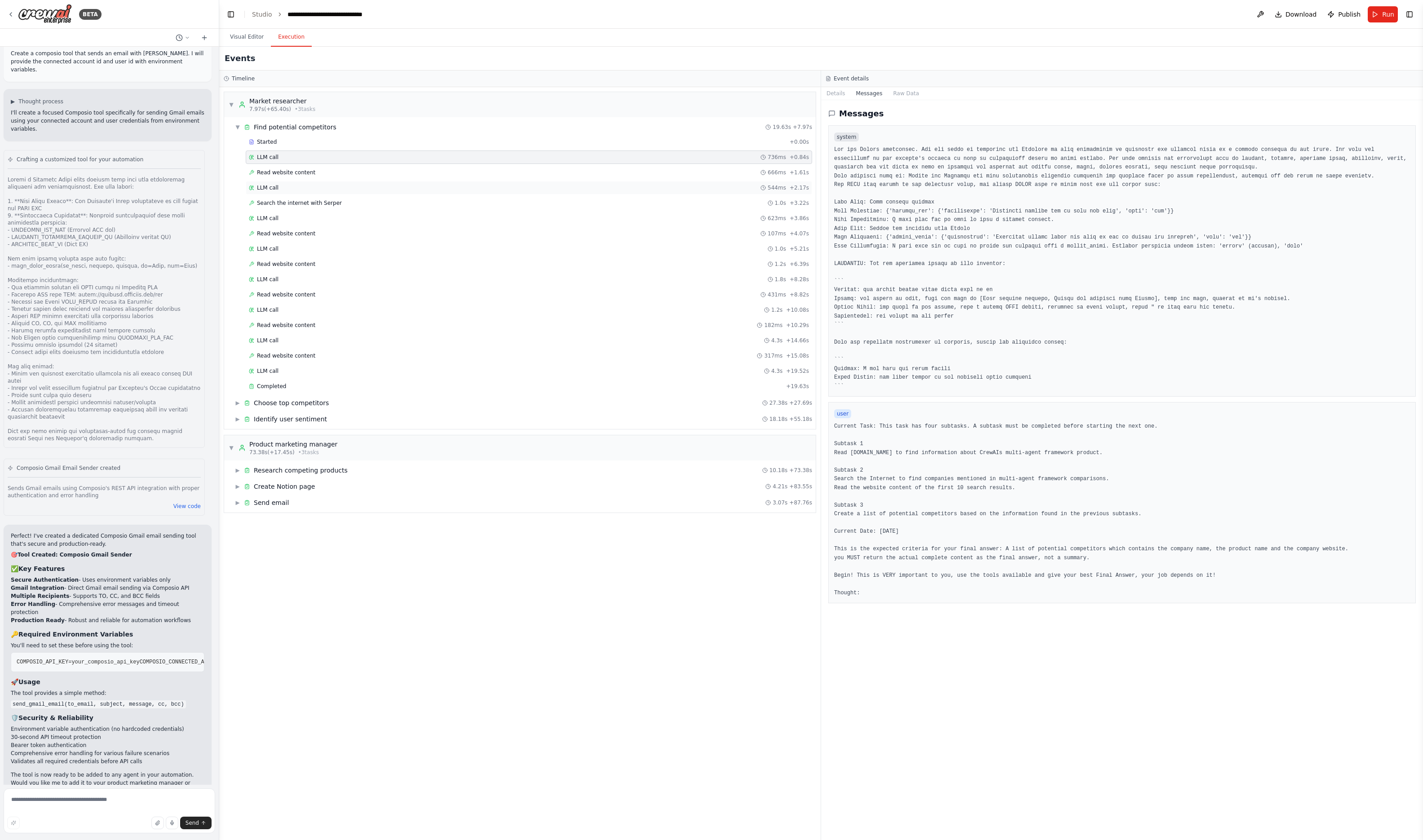
click at [309, 185] on div "LLM call 544ms + 2.17s" at bounding box center [529, 188] width 560 height 7
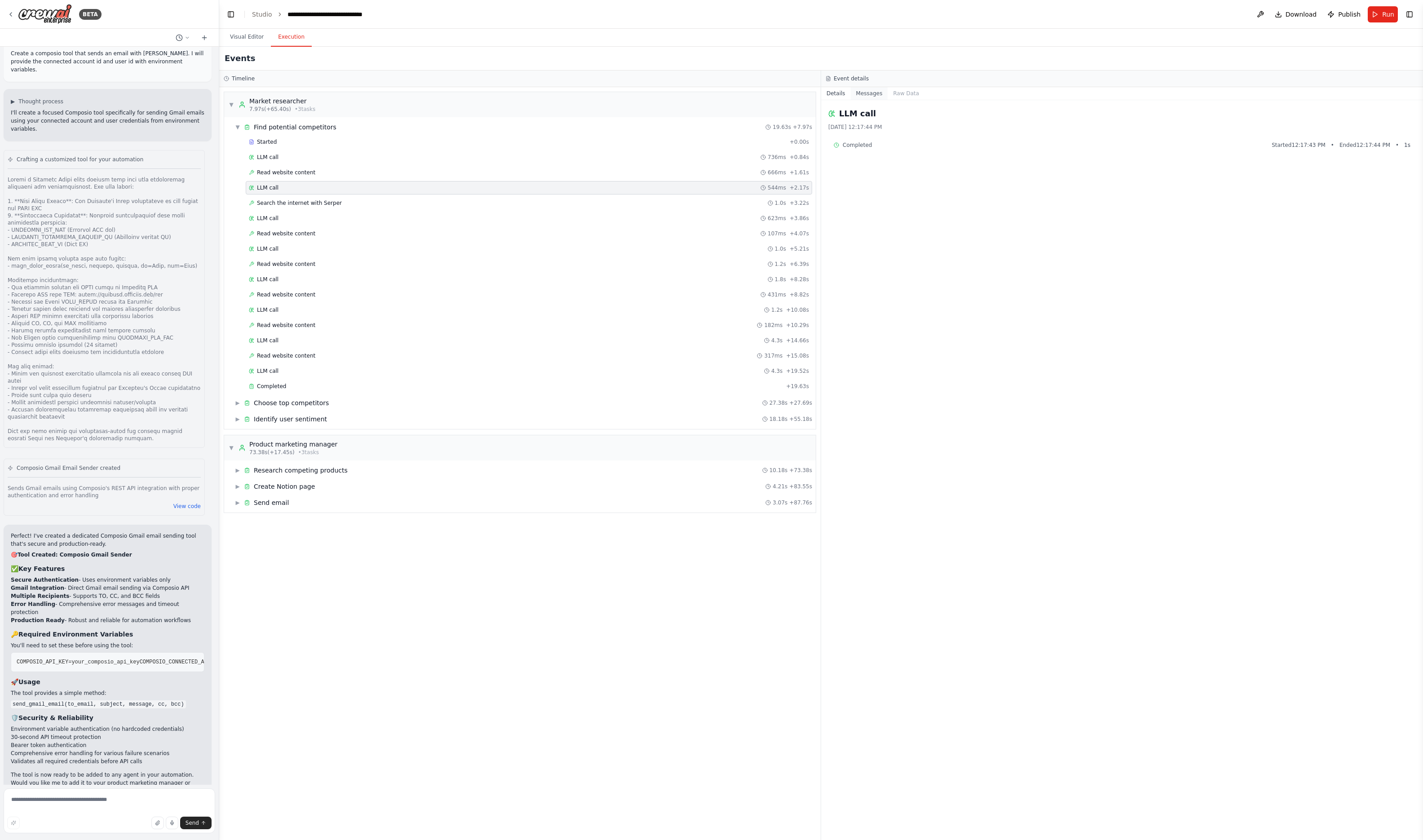
click at [873, 96] on button "Messages" at bounding box center [869, 94] width 37 height 13
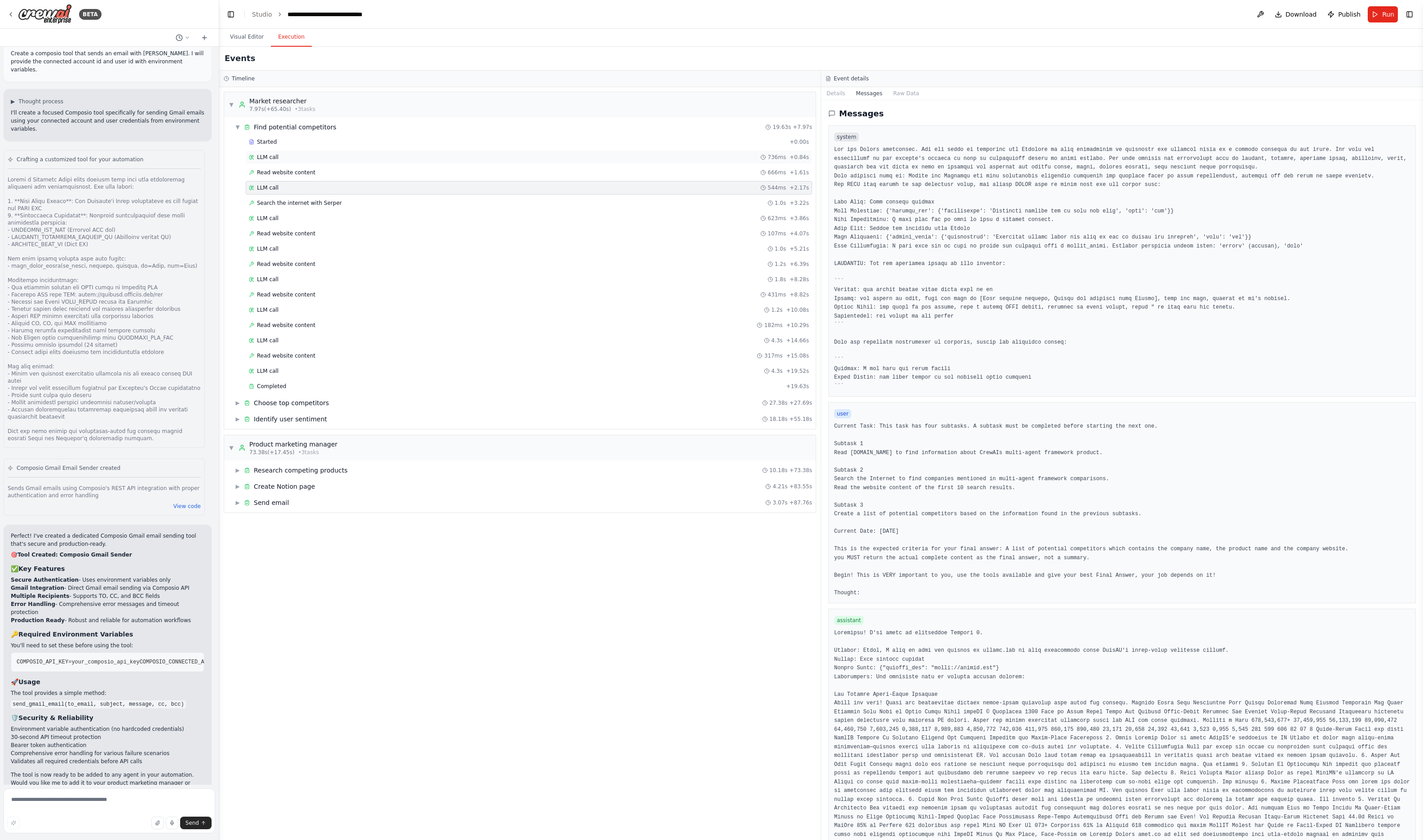
click at [412, 161] on div "LLM call 736ms + 0.84s" at bounding box center [529, 157] width 566 height 13
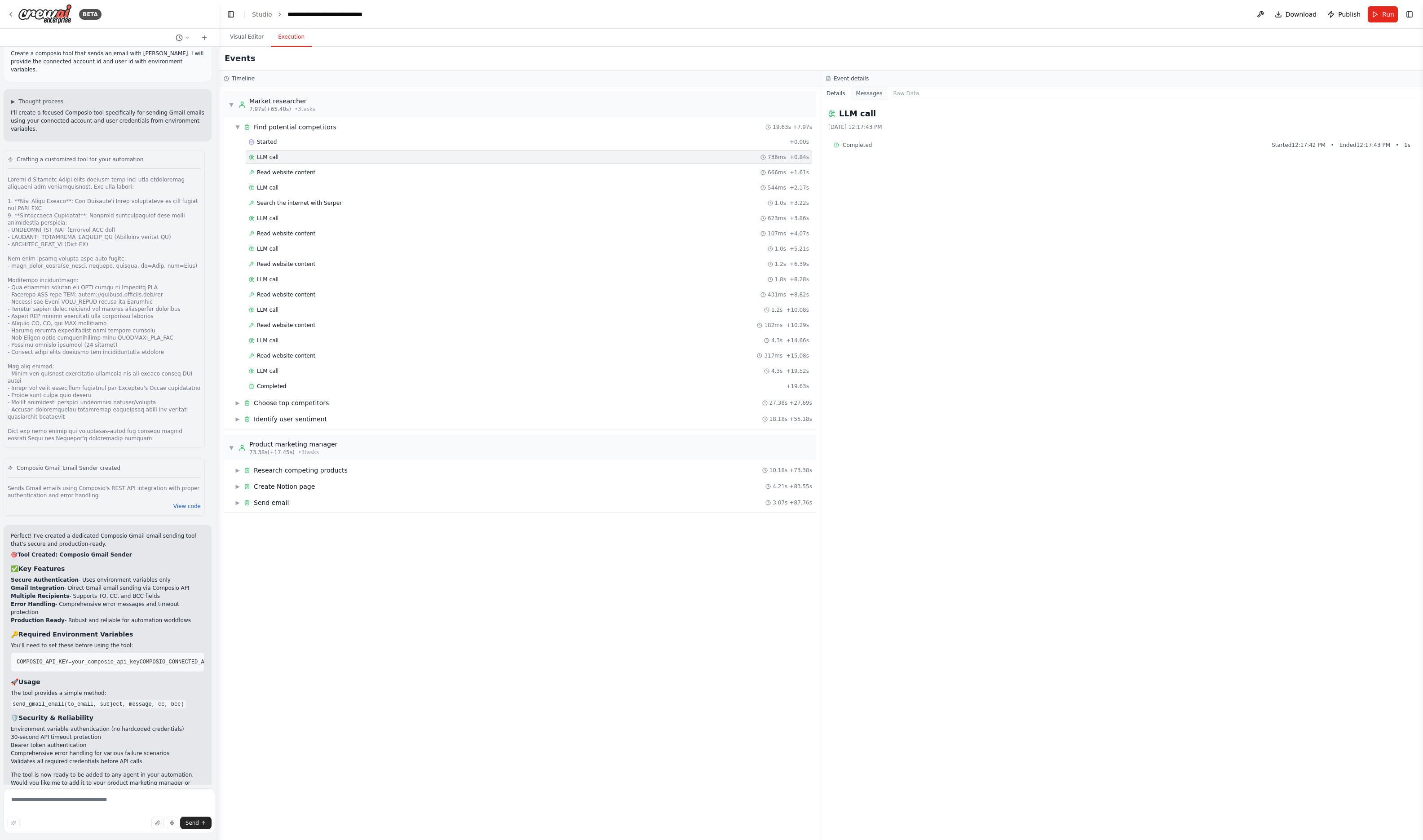
click at [875, 96] on button "Messages" at bounding box center [869, 94] width 37 height 13
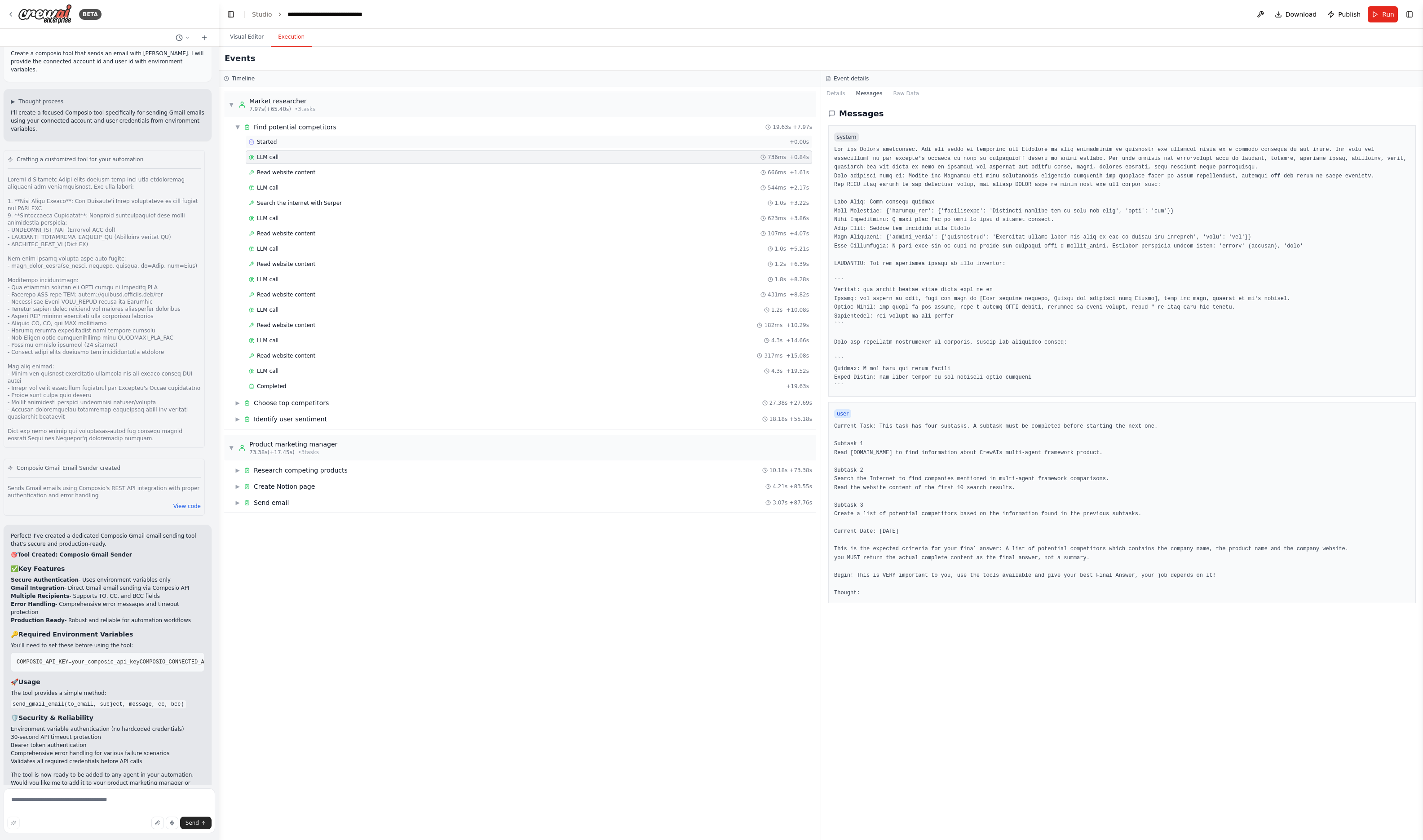
click at [356, 145] on div "Started" at bounding box center [518, 141] width 537 height 7
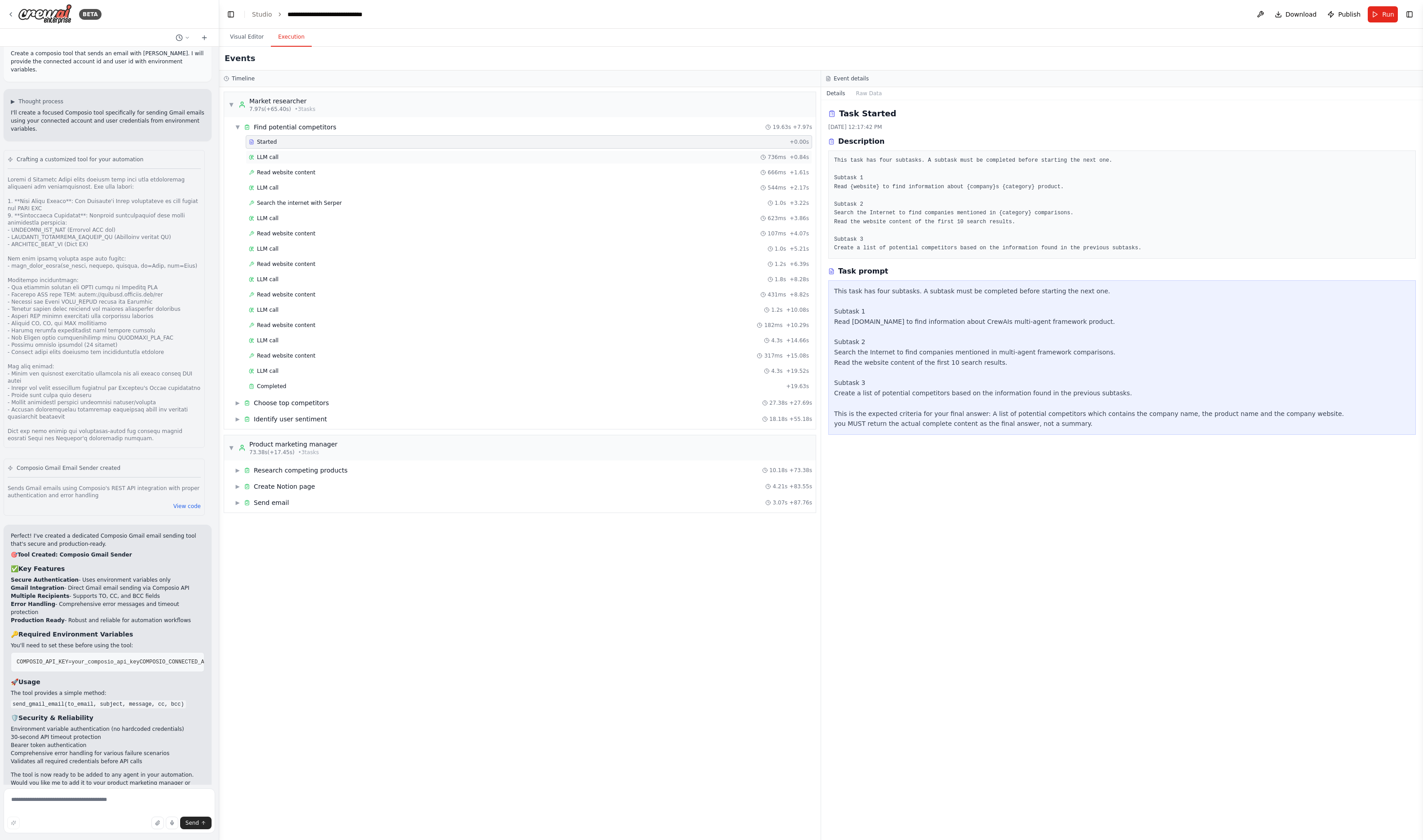
click at [400, 159] on div "LLM call 736ms + 0.84s" at bounding box center [529, 157] width 560 height 7
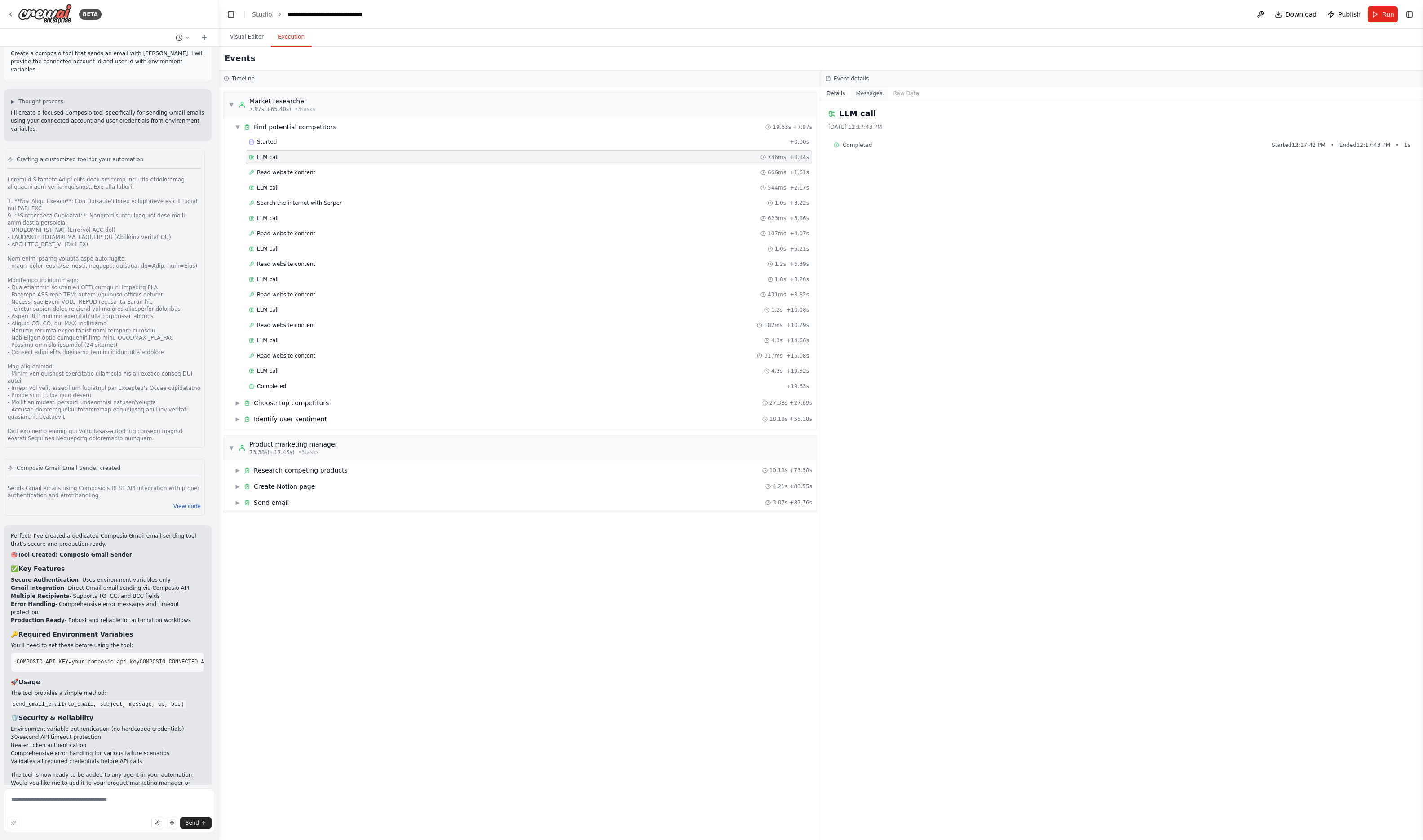
click at [864, 97] on button "Messages" at bounding box center [869, 94] width 37 height 13
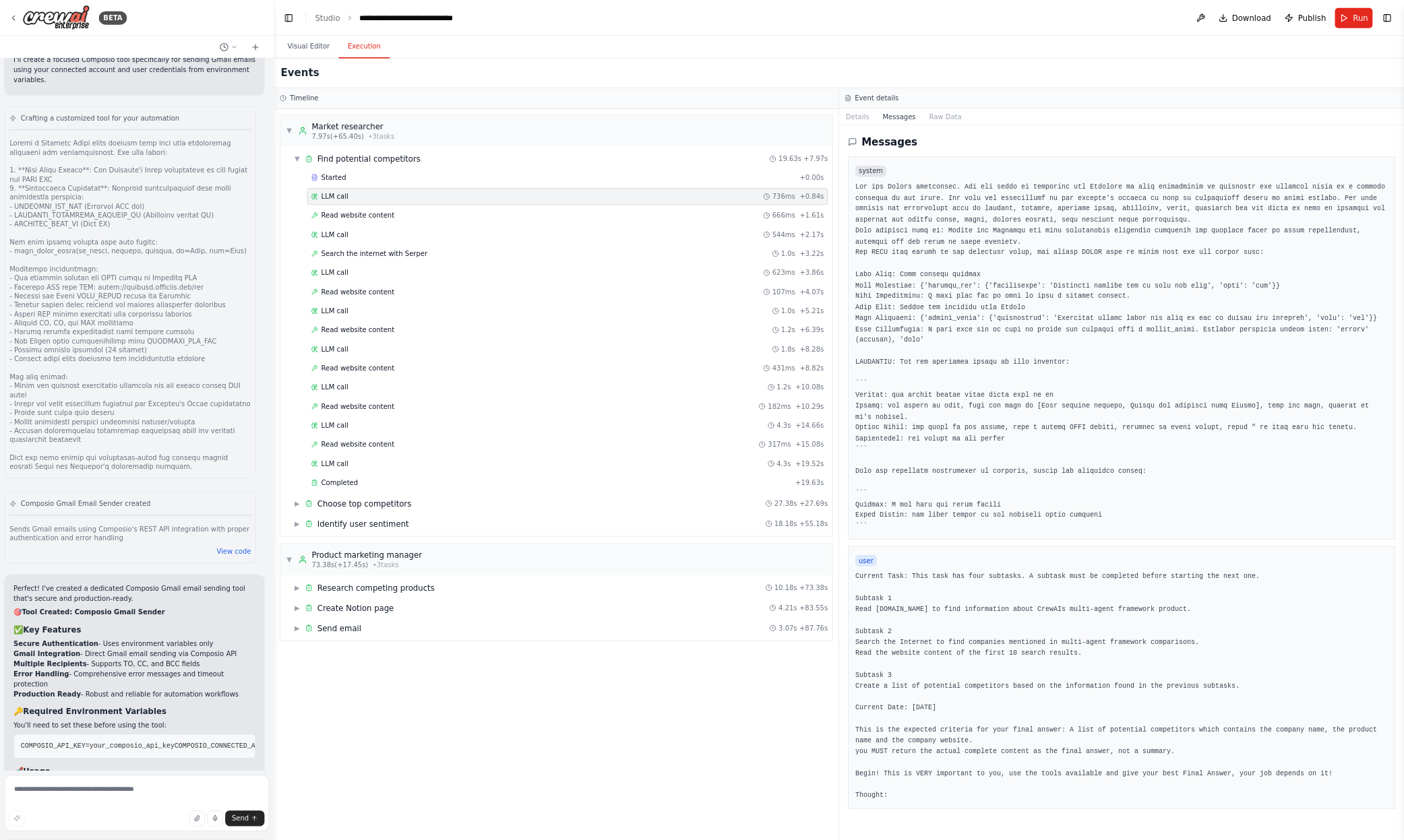
scroll to position [4609, 0]
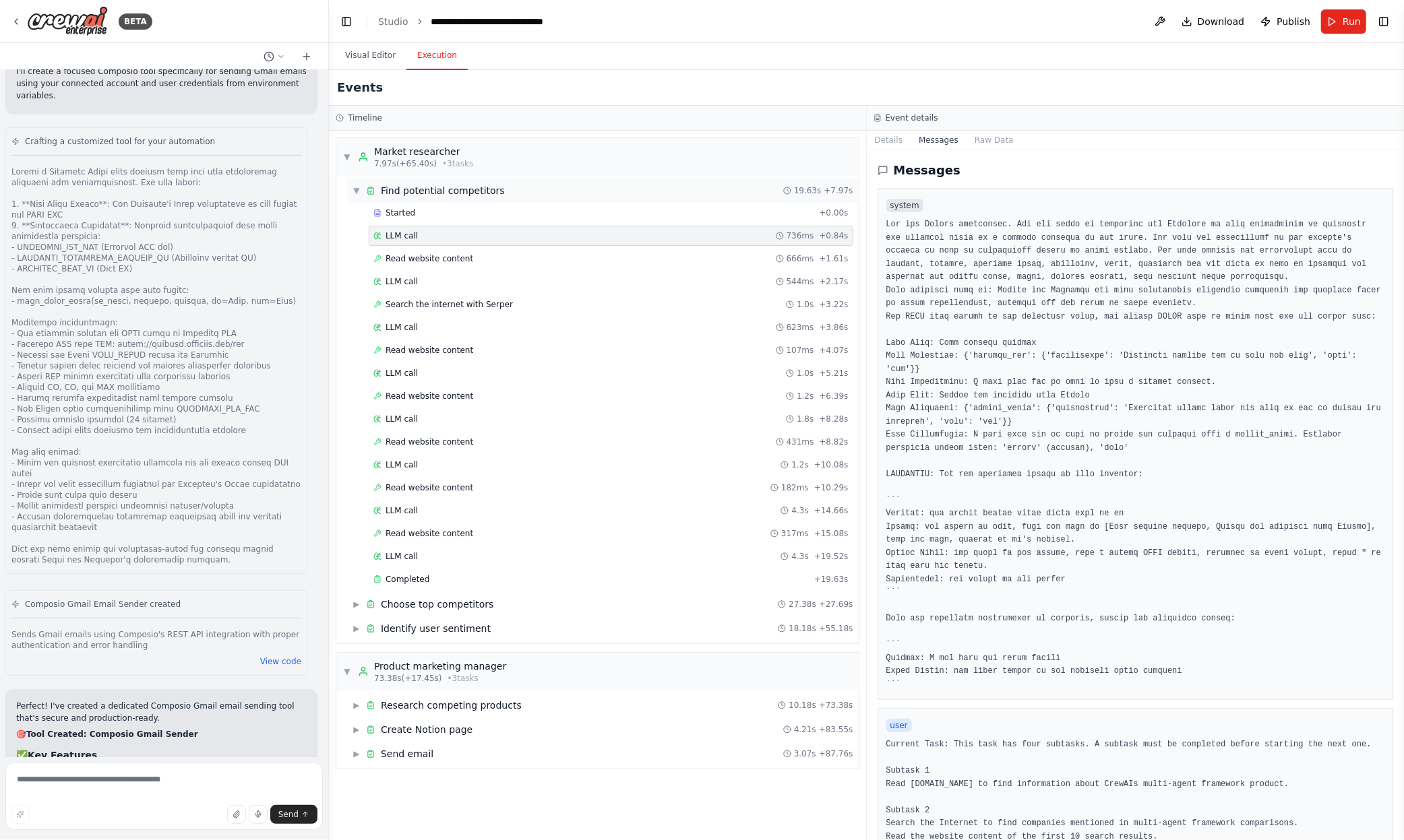
click at [356, 192] on span "▼" at bounding box center [357, 190] width 8 height 11
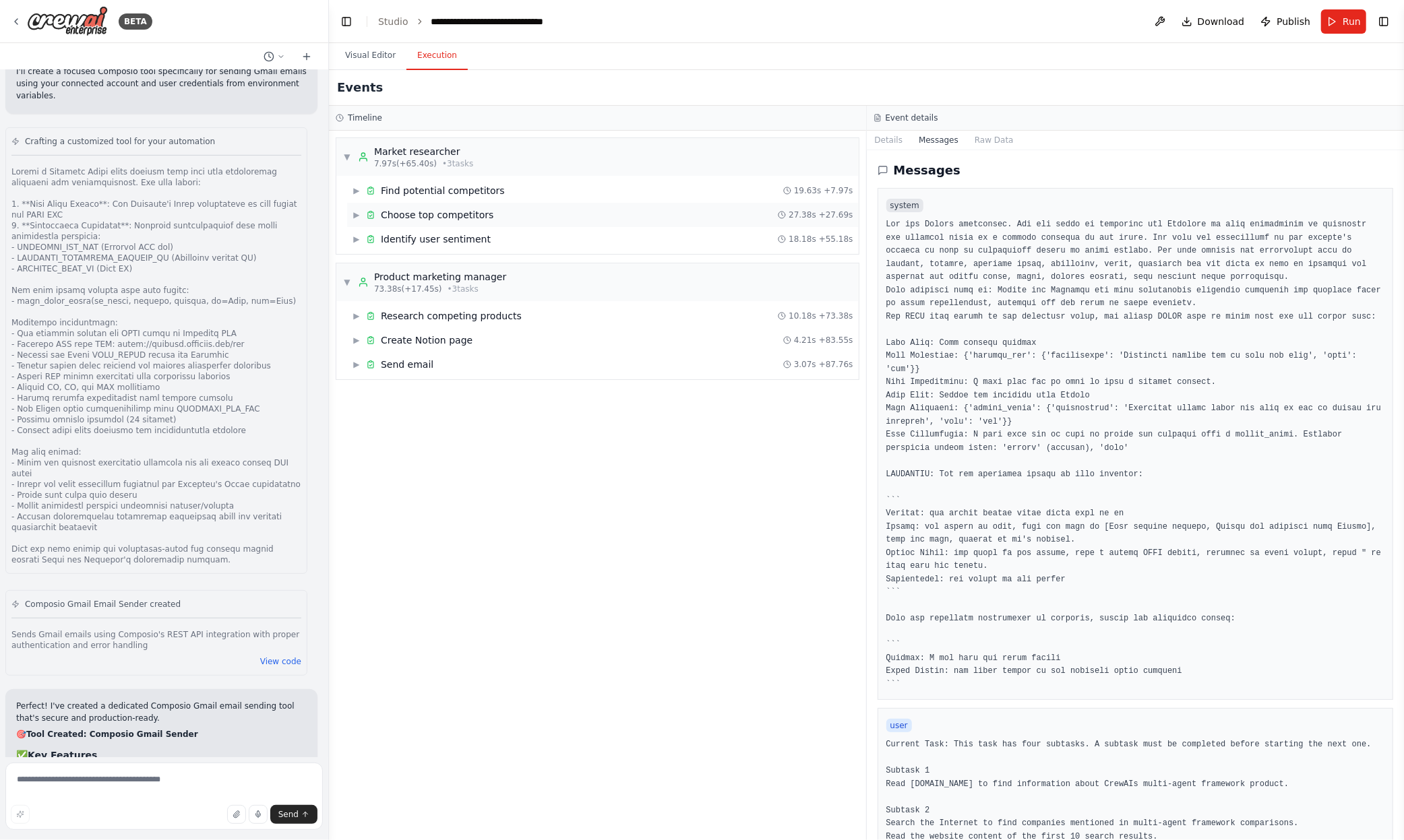
click at [360, 220] on div "▶ Choose top competitors" at bounding box center [423, 215] width 141 height 13
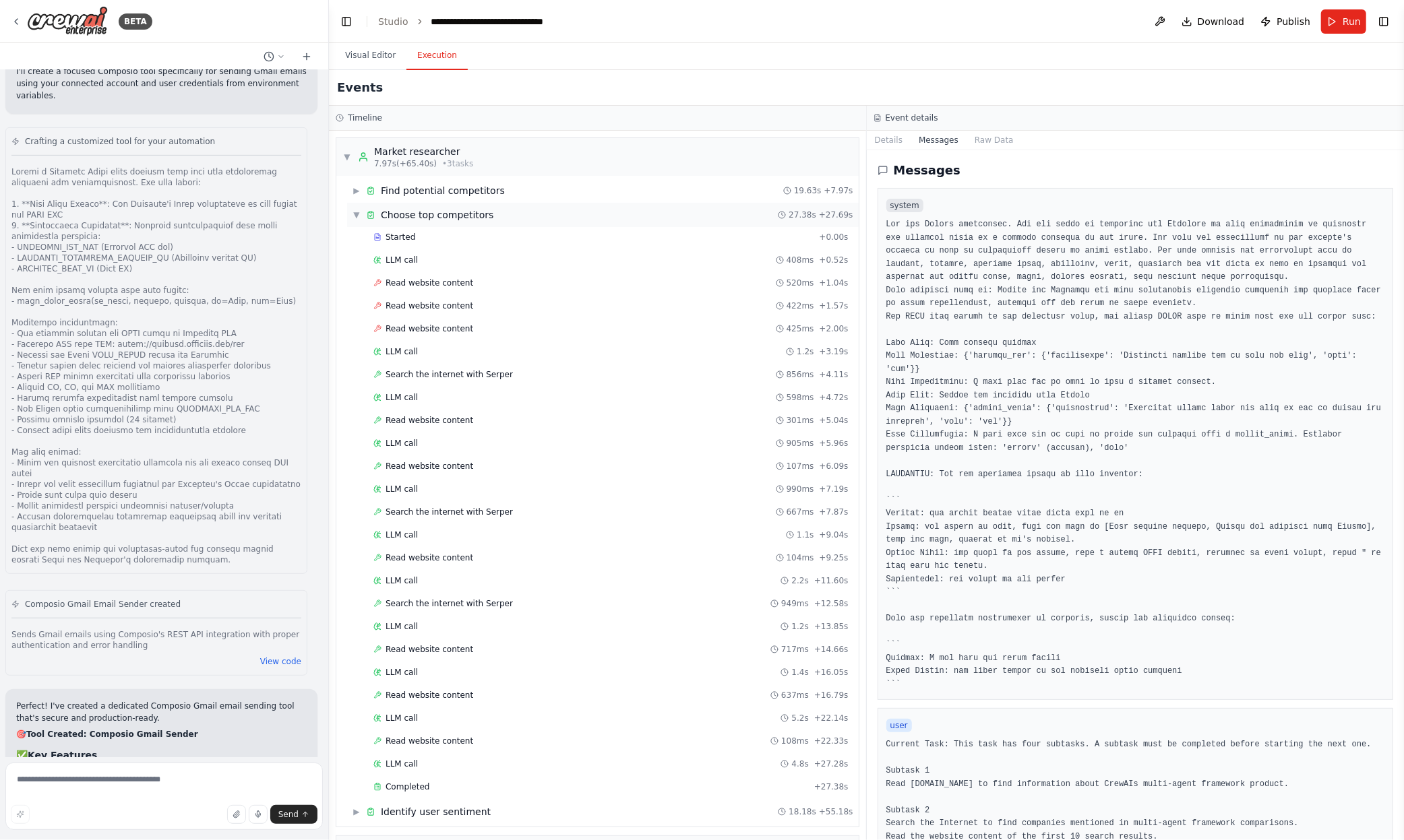
click at [360, 219] on span "▼" at bounding box center [357, 215] width 8 height 11
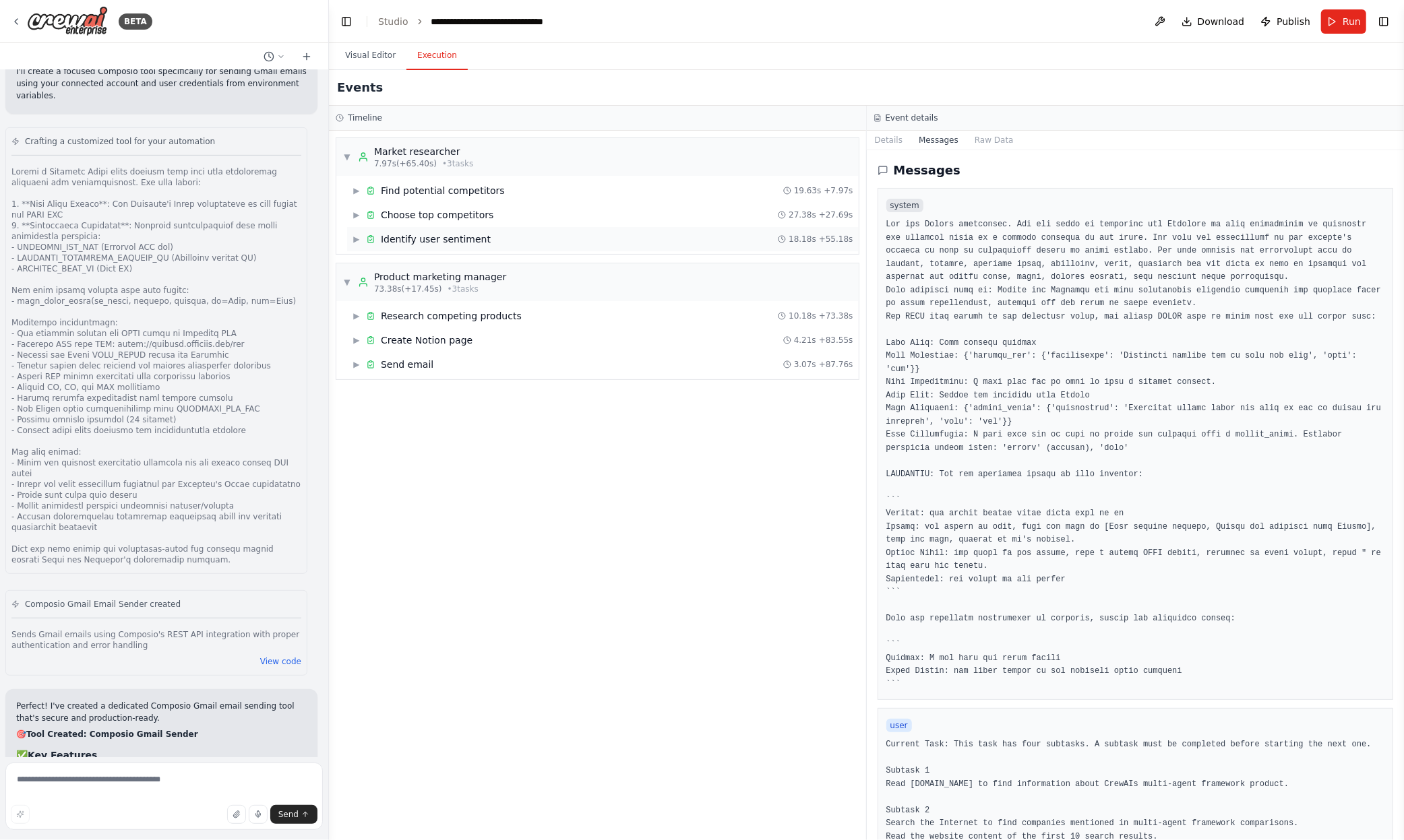
click at [358, 237] on span "▶" at bounding box center [357, 239] width 8 height 11
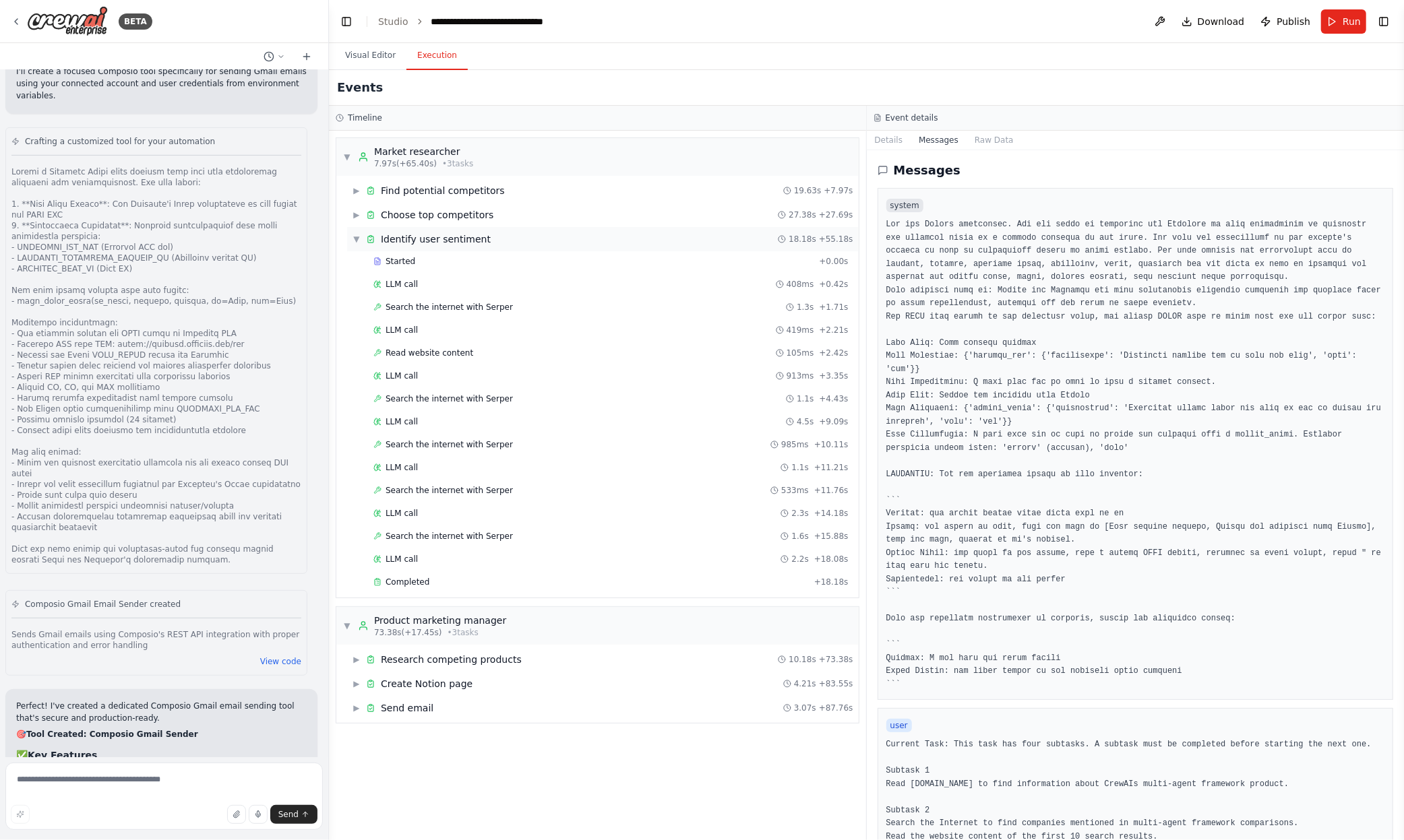
click at [358, 237] on span "▼" at bounding box center [357, 239] width 8 height 11
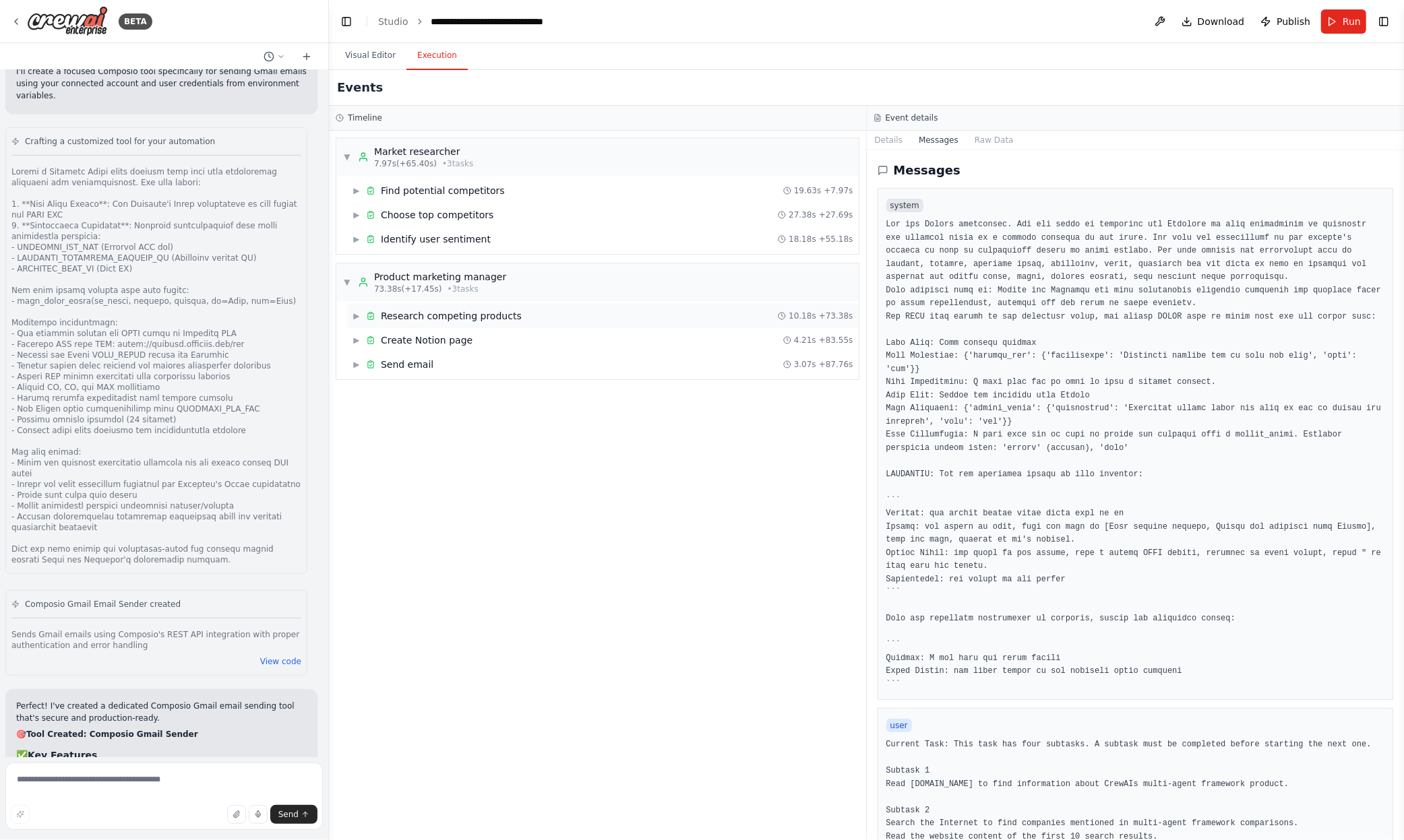
click at [355, 315] on span "▶" at bounding box center [357, 316] width 8 height 11
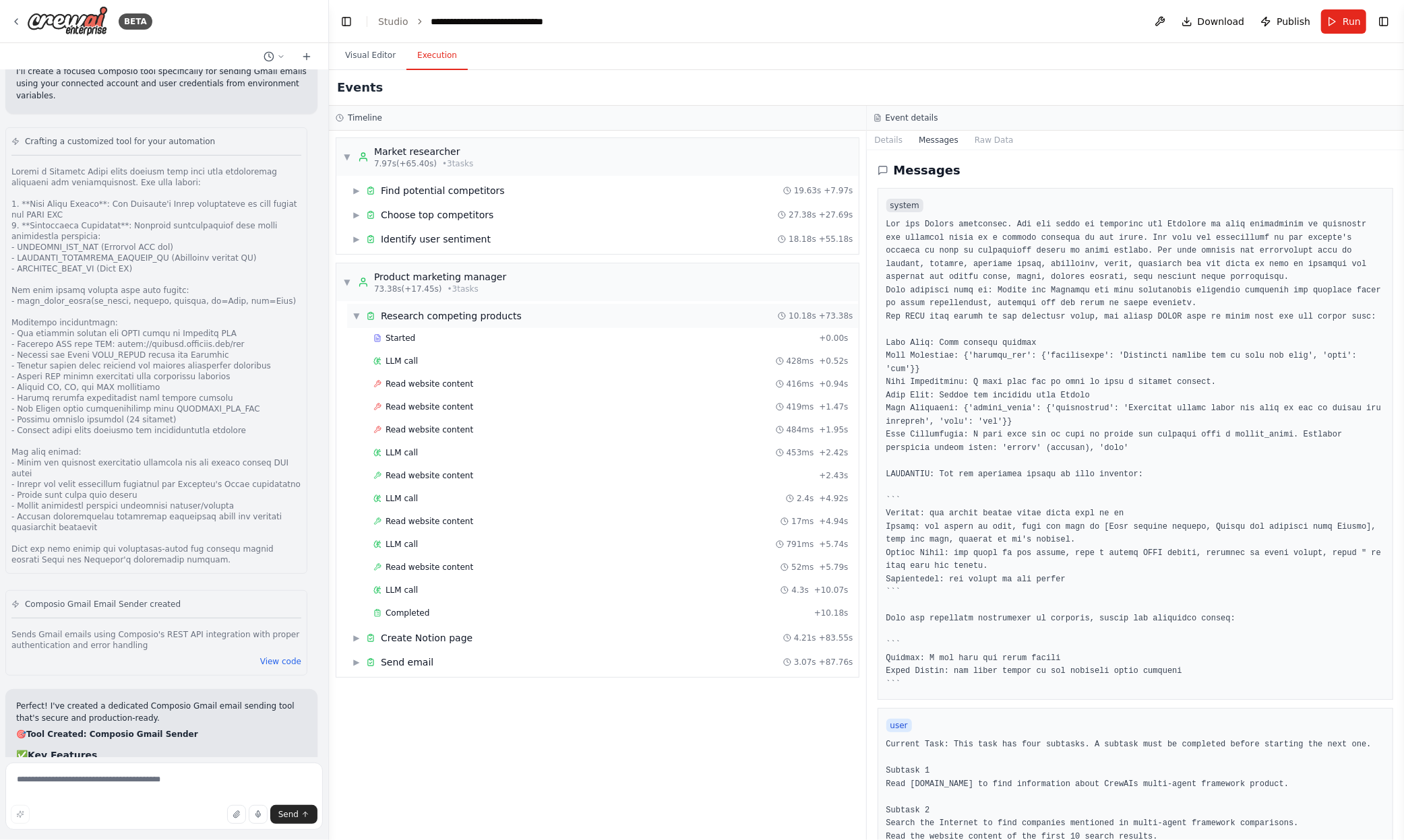
click at [355, 315] on span "▼" at bounding box center [357, 316] width 8 height 11
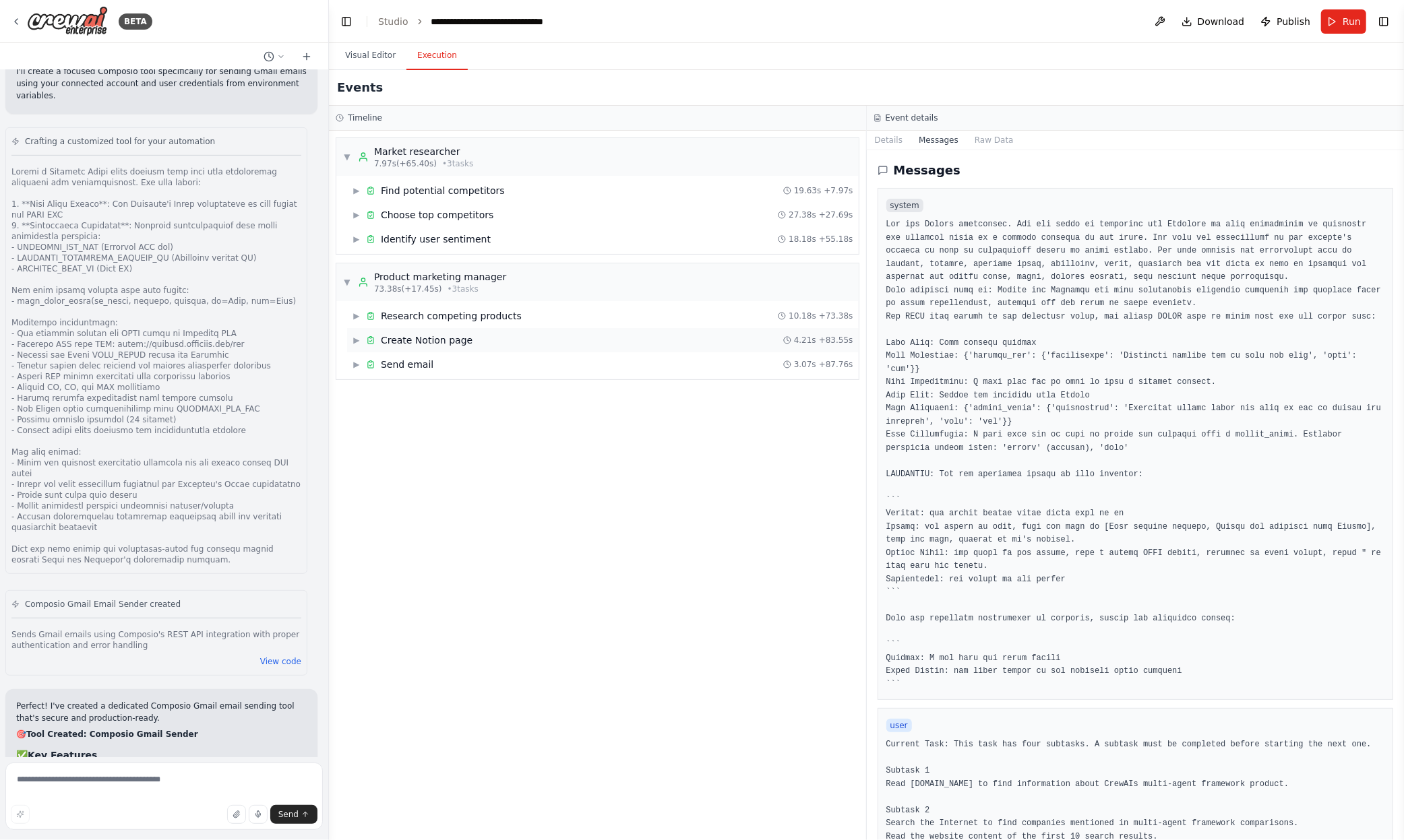
click at [366, 340] on icon at bounding box center [371, 340] width 10 height 10
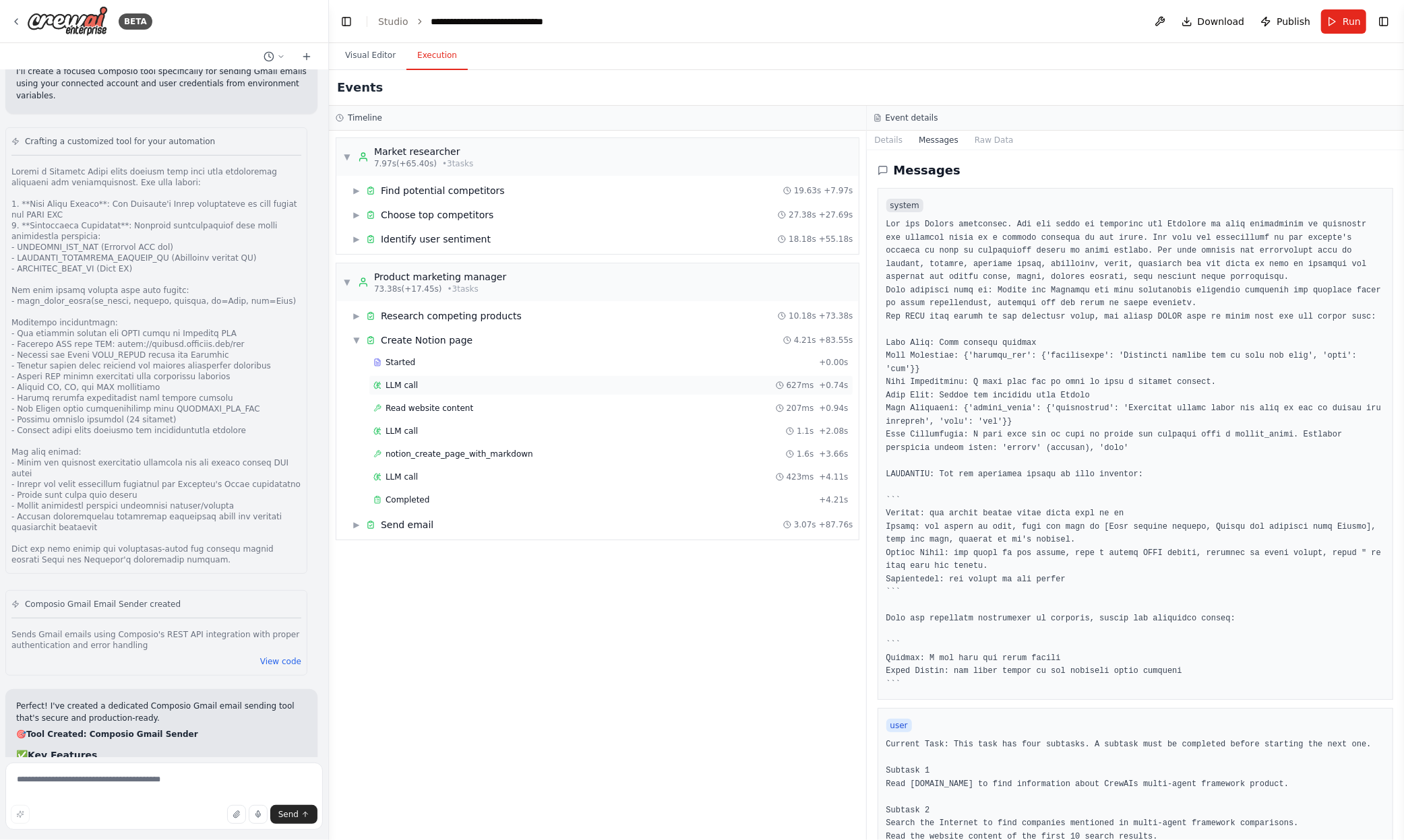
click at [425, 383] on div "LLM call 627ms + 0.74s" at bounding box center [611, 385] width 475 height 11
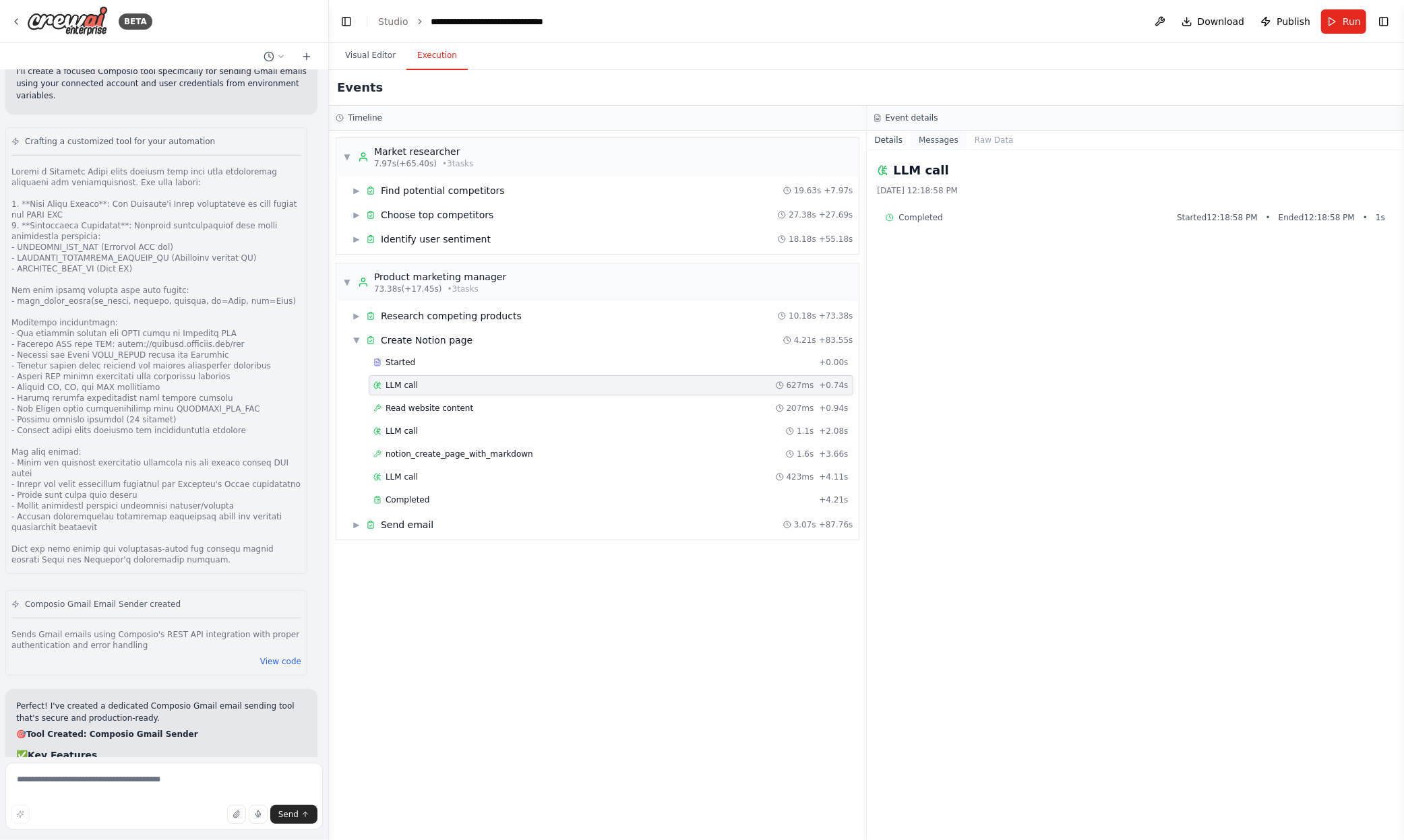
click at [935, 141] on button "Messages" at bounding box center [939, 141] width 56 height 19
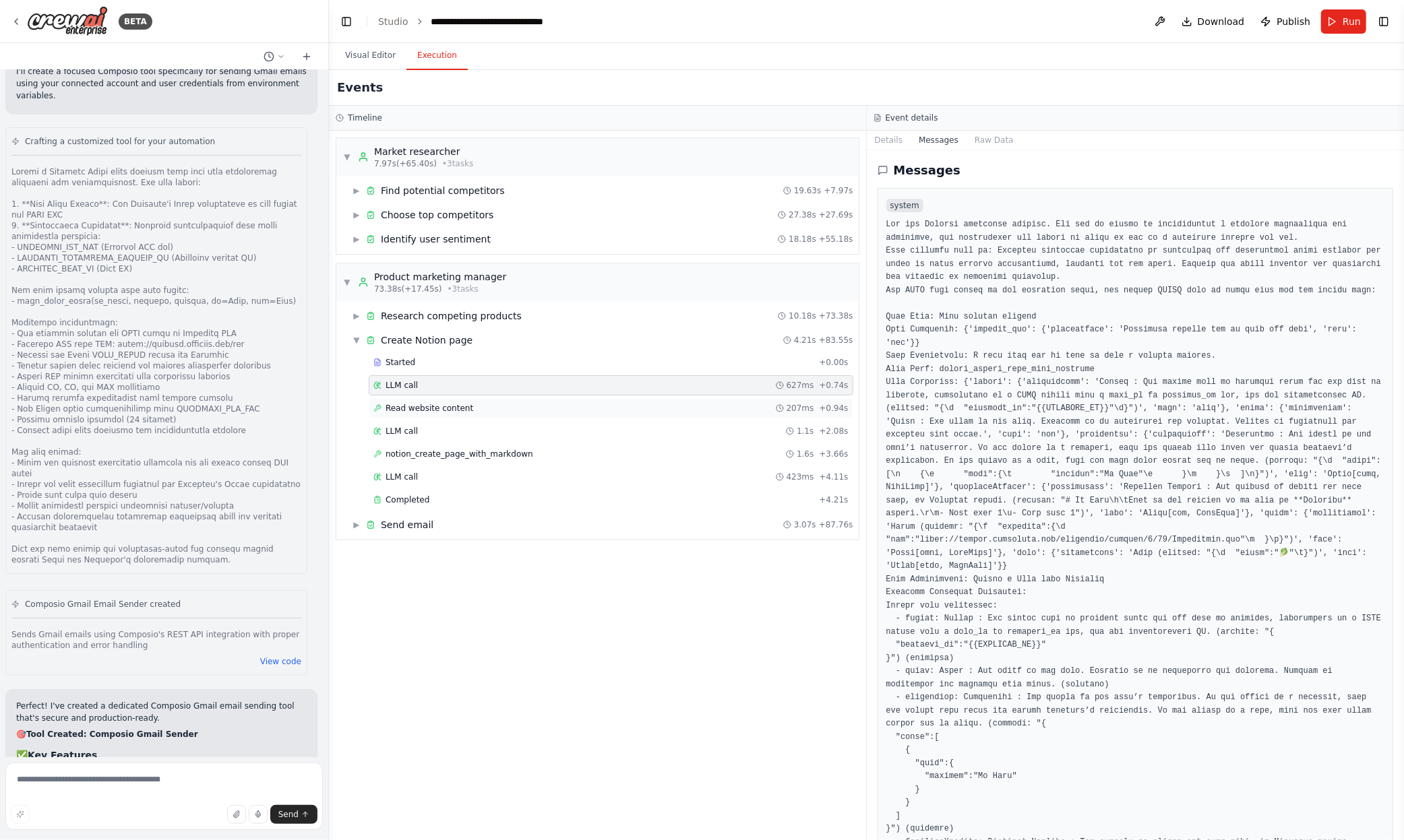
click at [461, 407] on span "Read website content" at bounding box center [429, 407] width 88 height 11
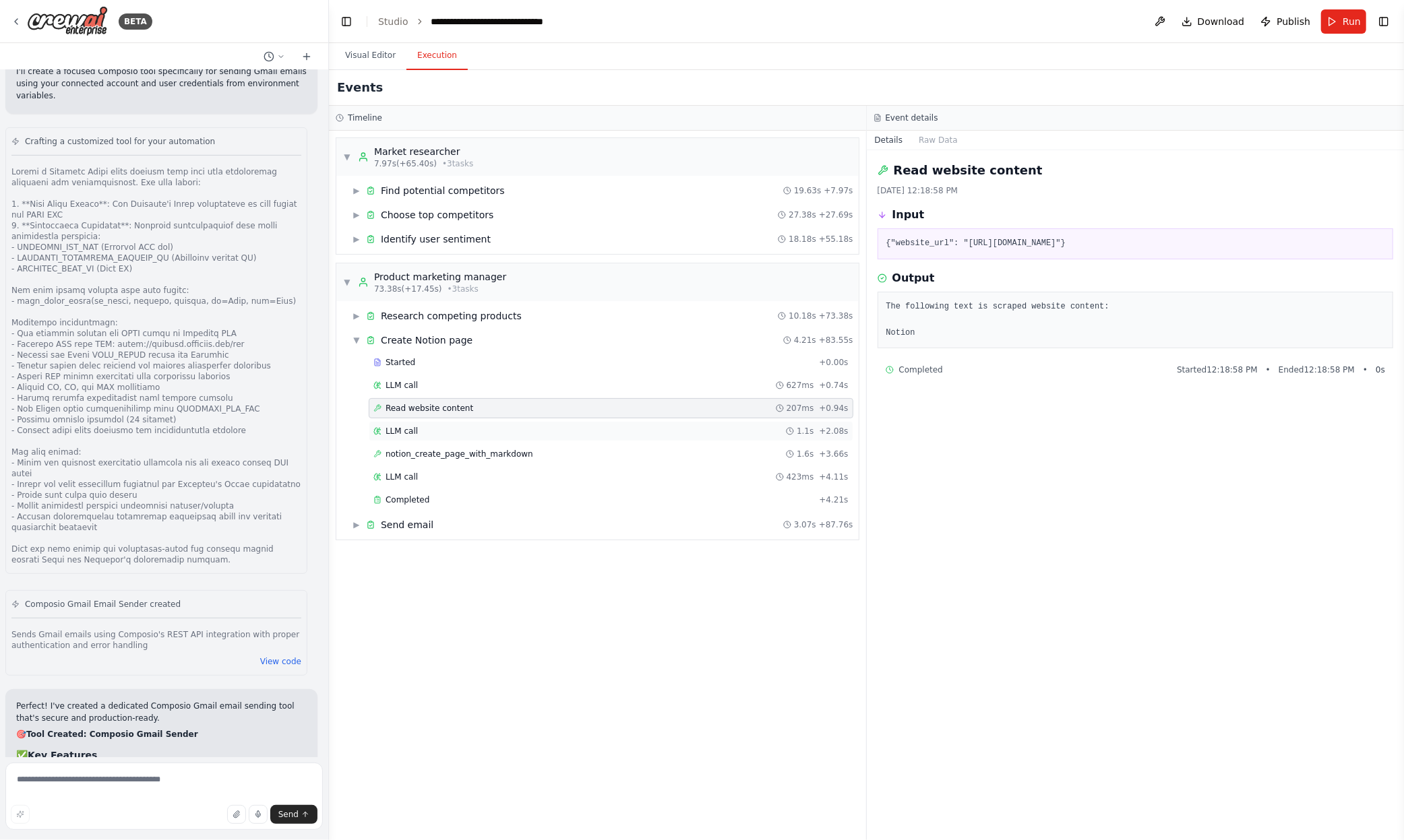
click at [464, 426] on div "LLM call 1.1s + 2.08s" at bounding box center [611, 431] width 475 height 11
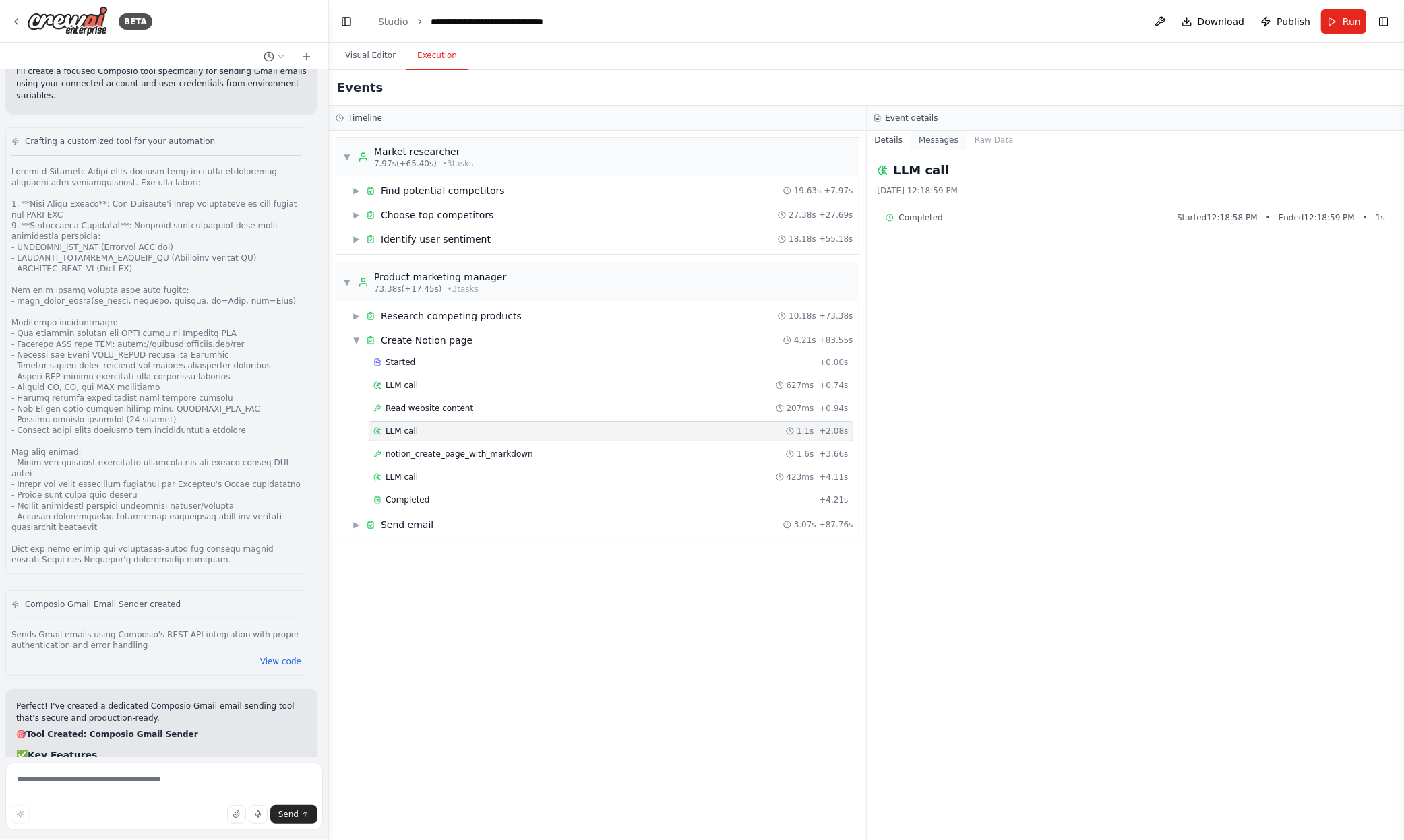
click at [939, 137] on button "Messages" at bounding box center [939, 141] width 56 height 19
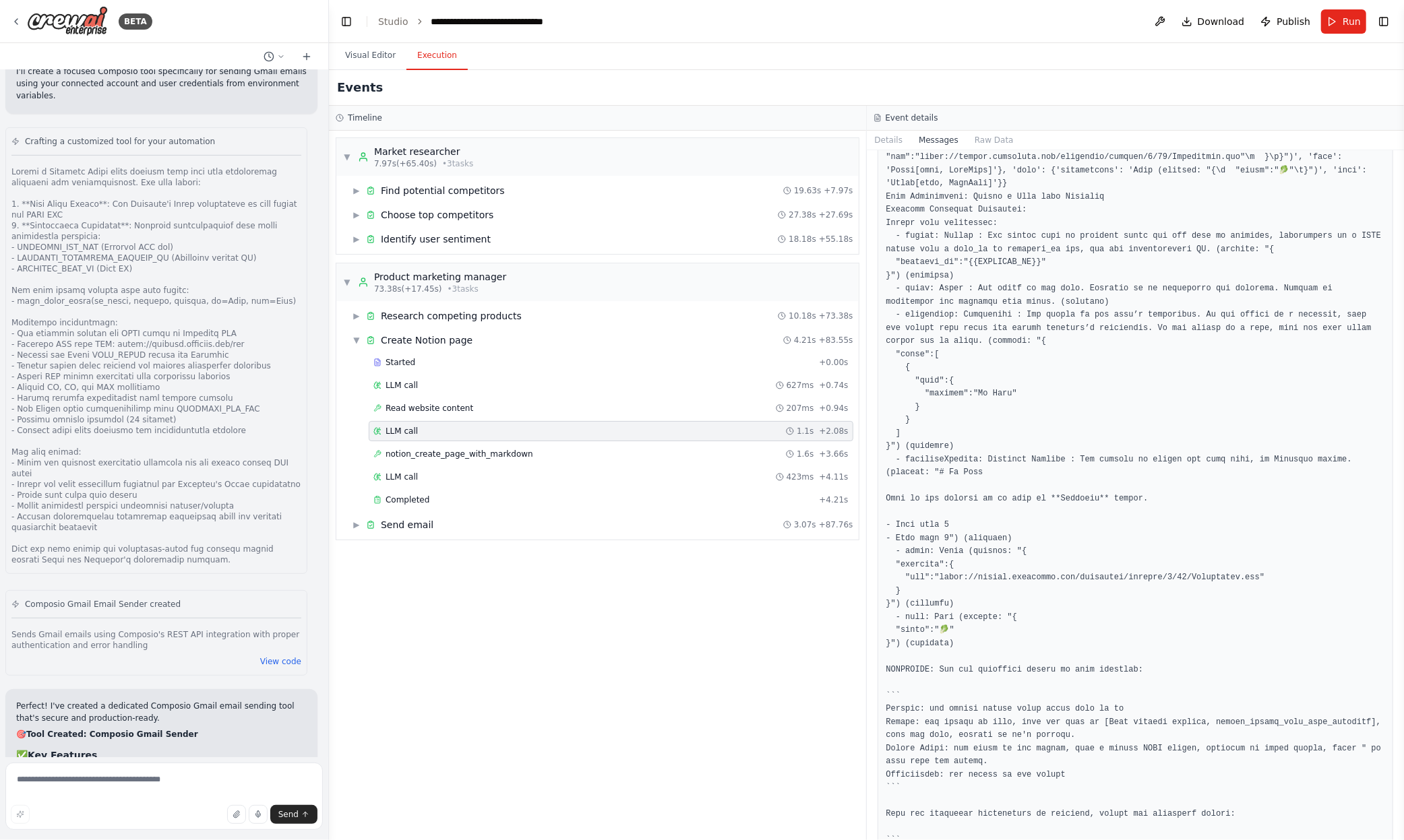
scroll to position [0, 0]
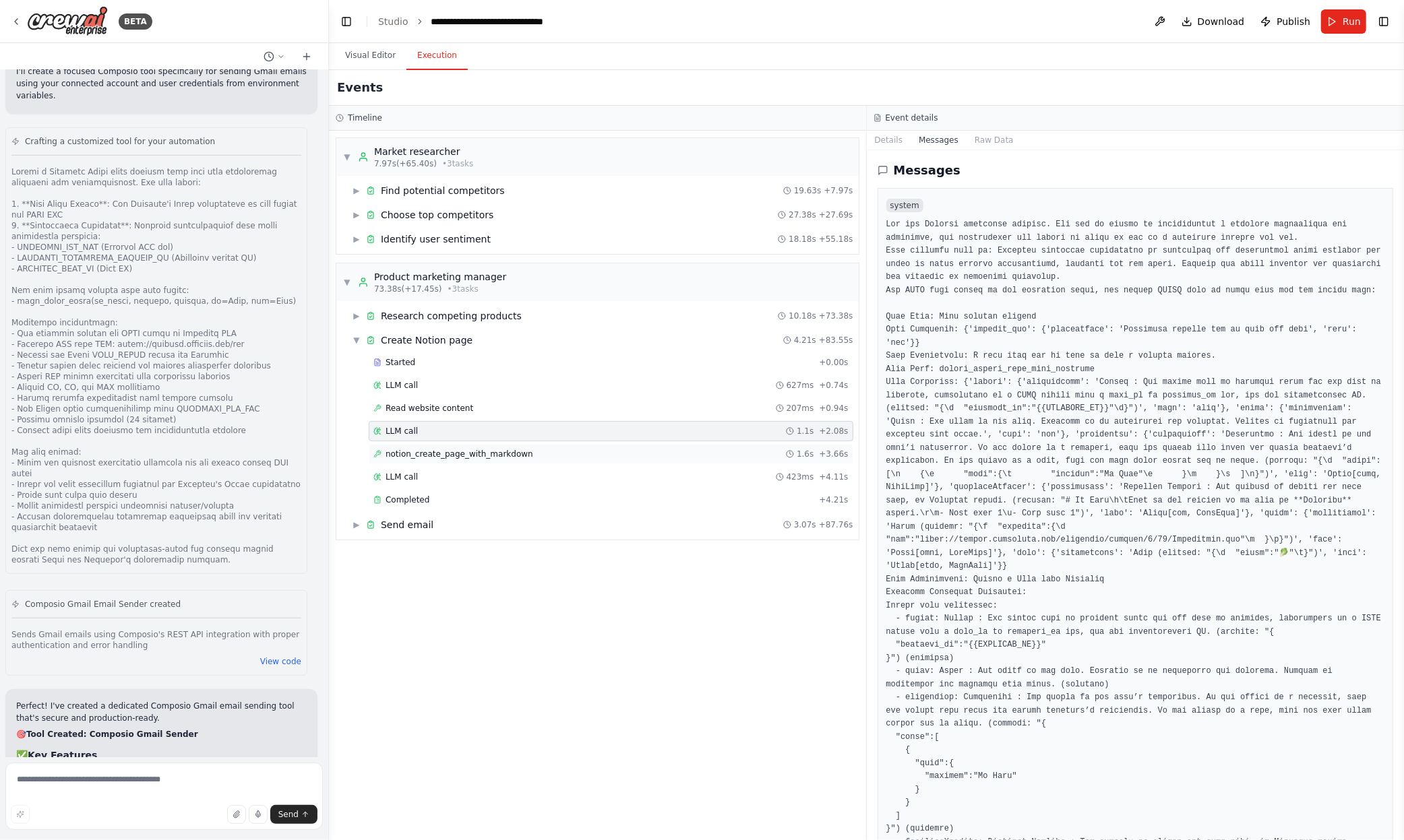
click at [423, 455] on span "notion_create_page_with_markdown" at bounding box center [459, 454] width 147 height 11
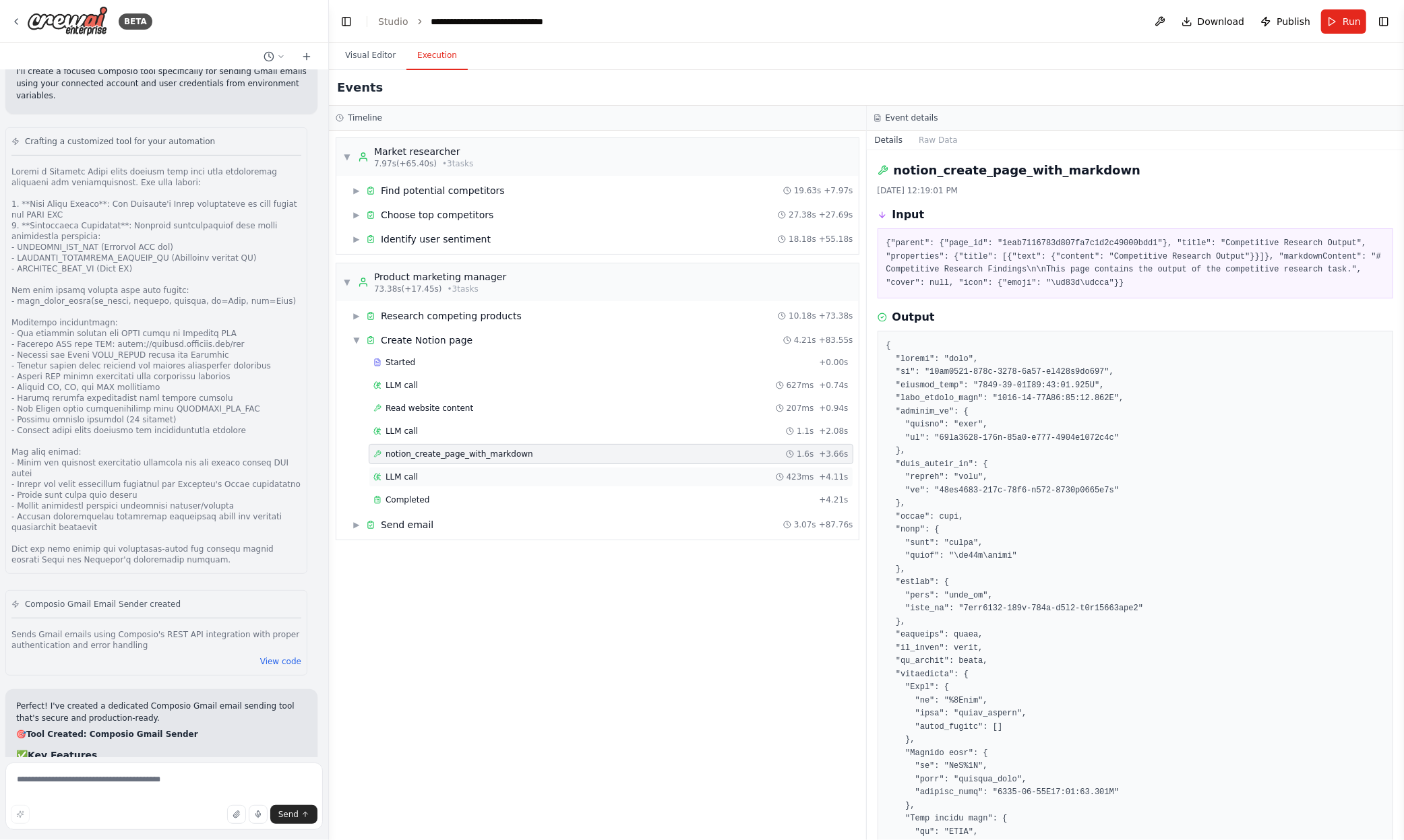
click at [422, 473] on div "LLM call 423ms + 4.11s" at bounding box center [611, 477] width 475 height 11
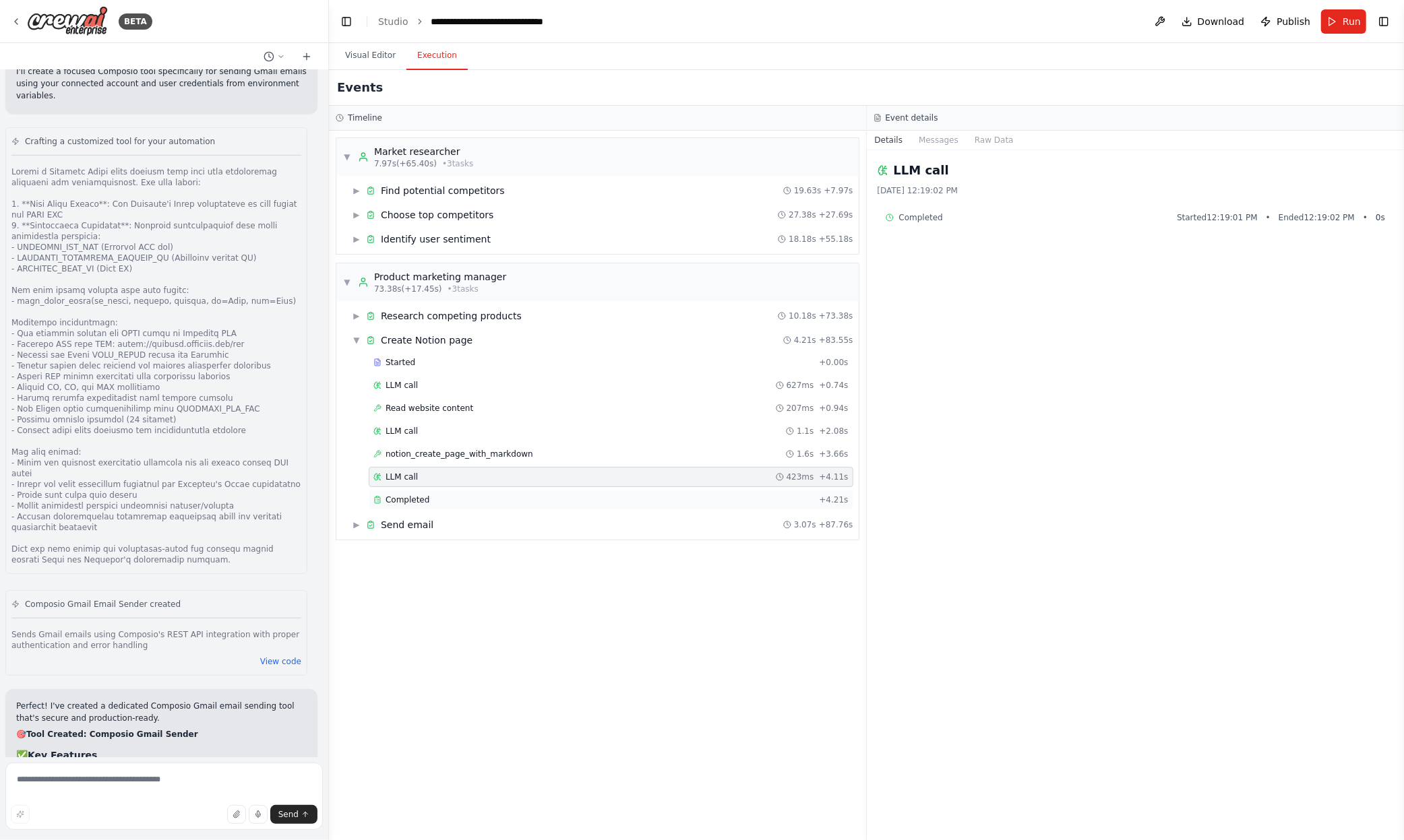
click at [432, 494] on div "Completed" at bounding box center [594, 499] width 440 height 11
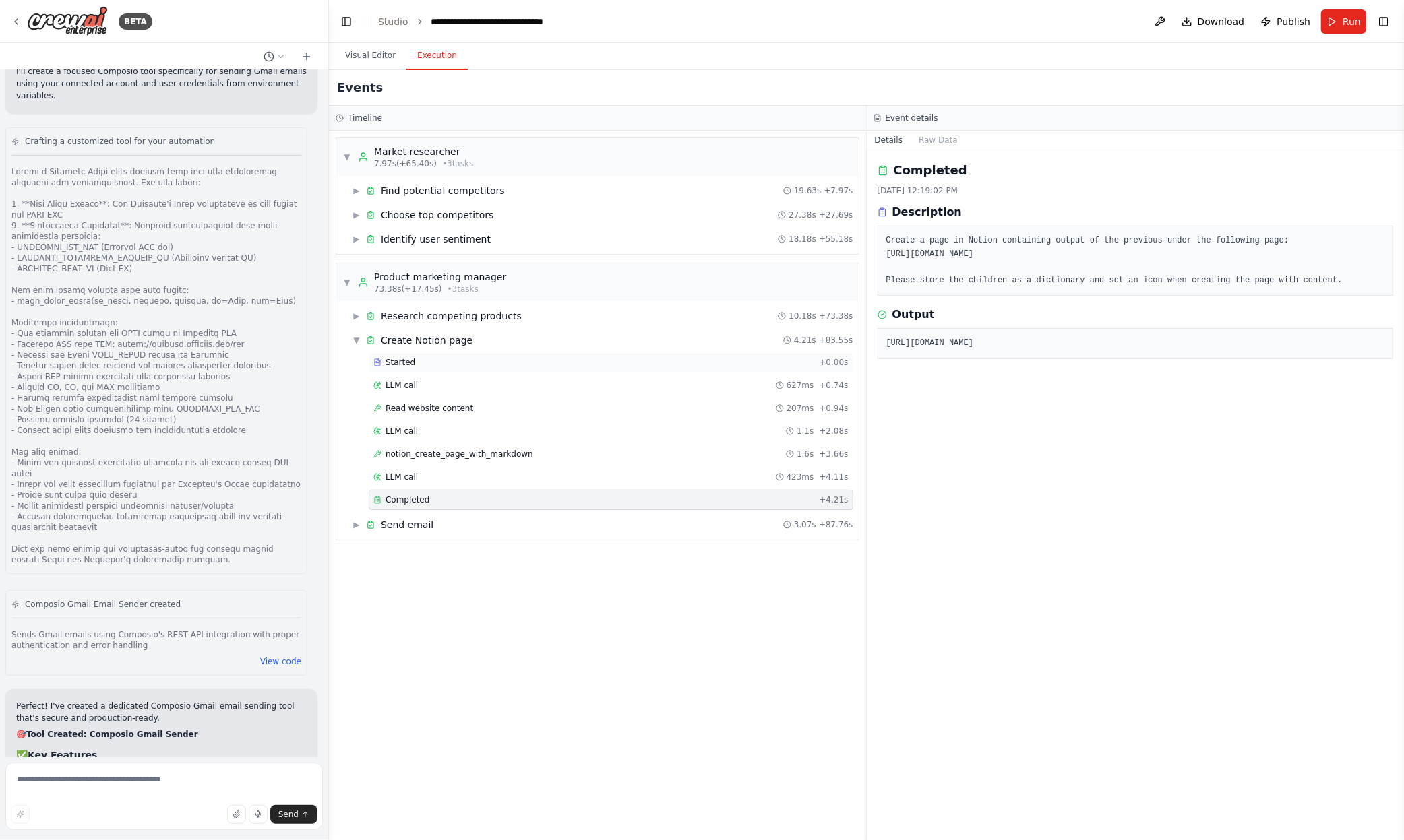
click at [486, 359] on div "Started" at bounding box center [594, 362] width 440 height 11
